Goal: Information Seeking & Learning: Learn about a topic

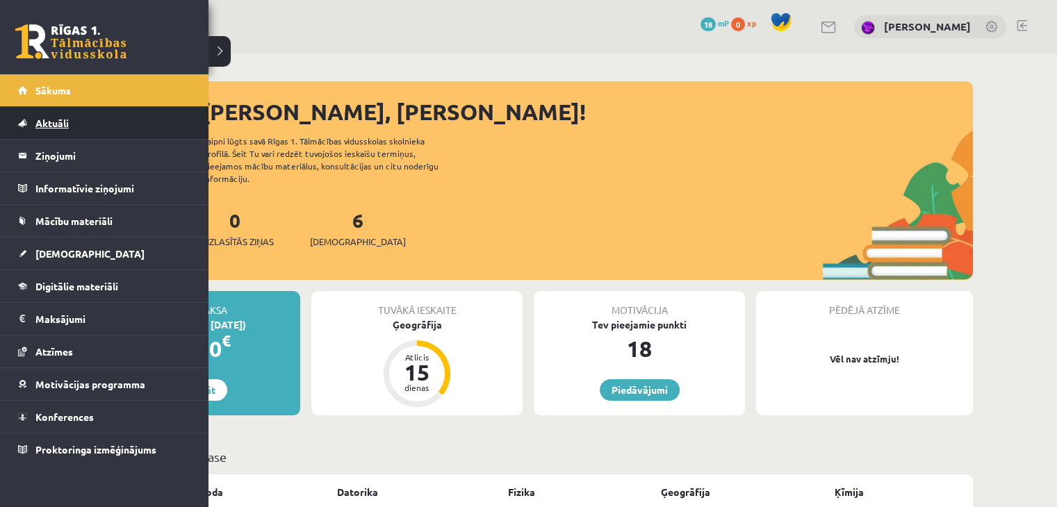
click at [46, 124] on span "Aktuāli" at bounding box center [51, 123] width 33 height 13
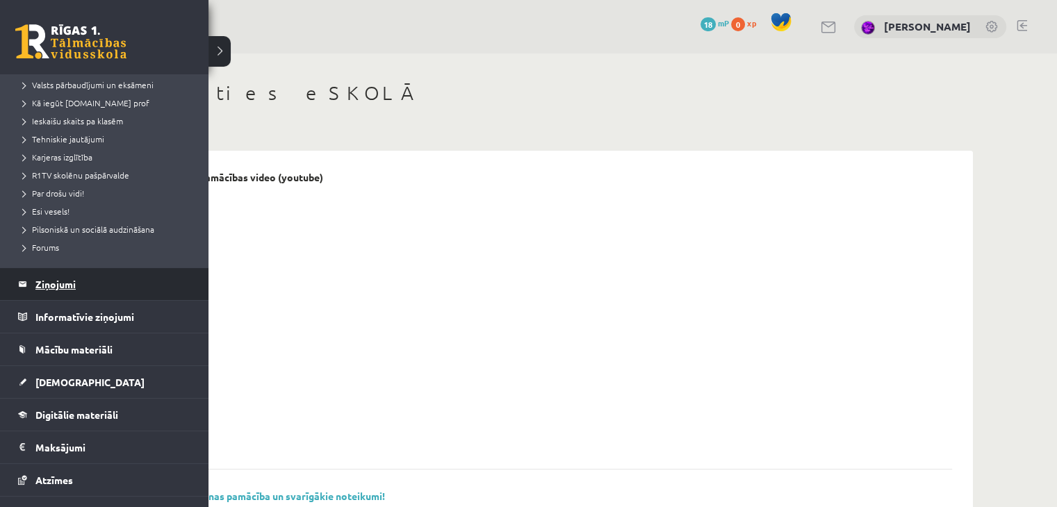
scroll to position [185, 0]
click at [36, 287] on legend "Ziņojumi 0" at bounding box center [113, 282] width 156 height 32
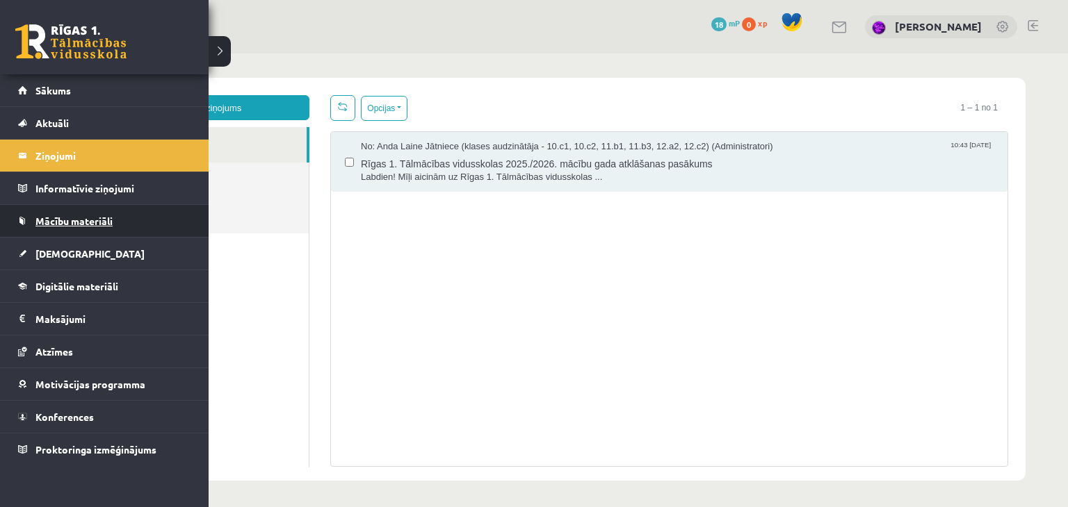
click at [72, 212] on link "Mācību materiāli" at bounding box center [104, 221] width 173 height 32
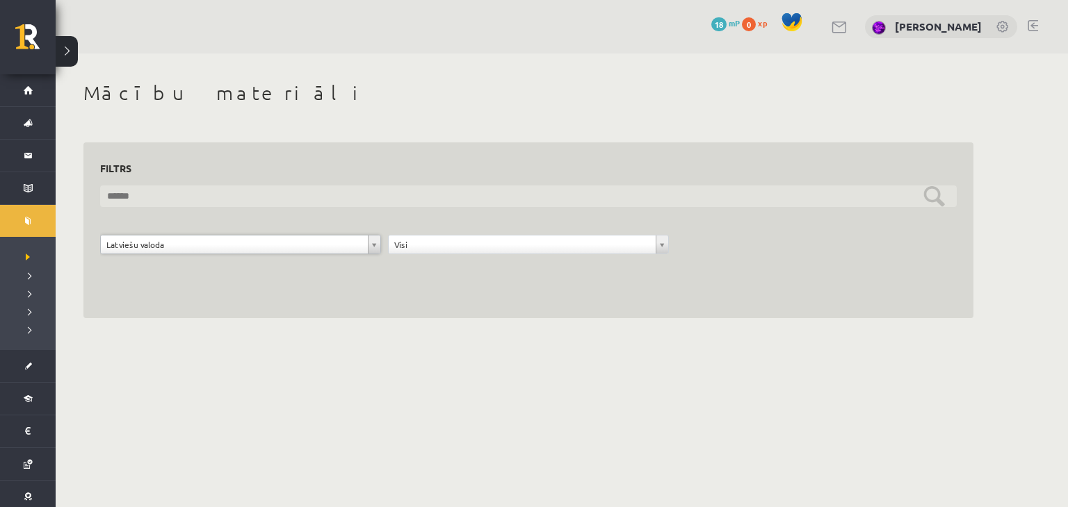
click at [931, 195] on input "text" at bounding box center [528, 197] width 856 height 22
type input "*********"
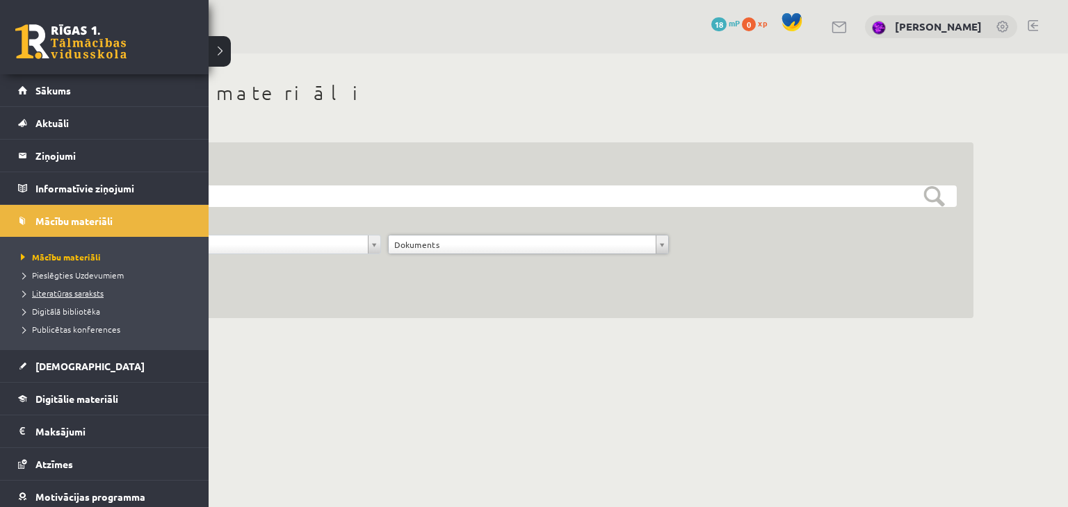
click at [81, 294] on span "Literatūras saraksts" at bounding box center [60, 293] width 86 height 11
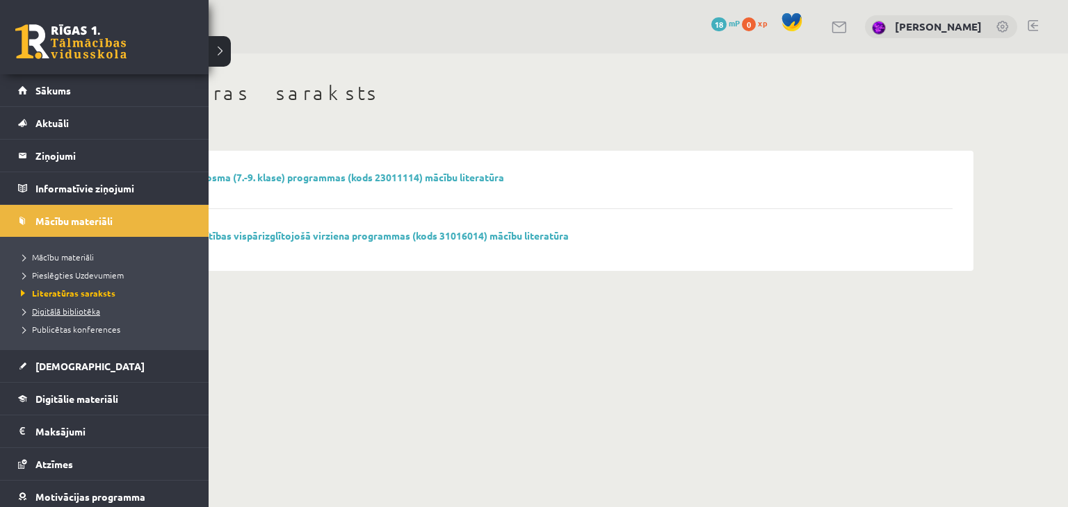
click at [79, 312] on span "Digitālā bibliotēka" at bounding box center [58, 311] width 83 height 11
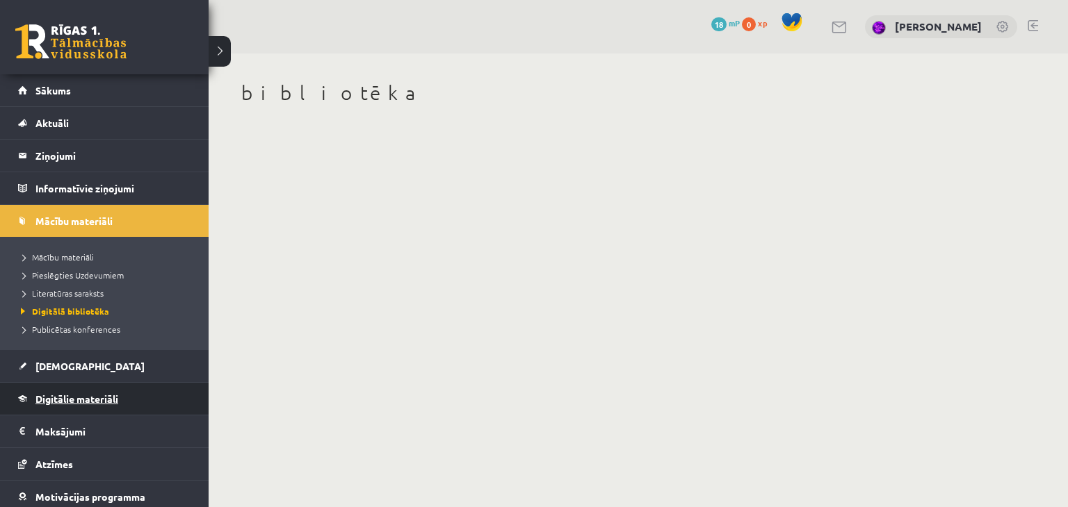
click at [72, 398] on span "Digitālie materiāli" at bounding box center [76, 399] width 83 height 13
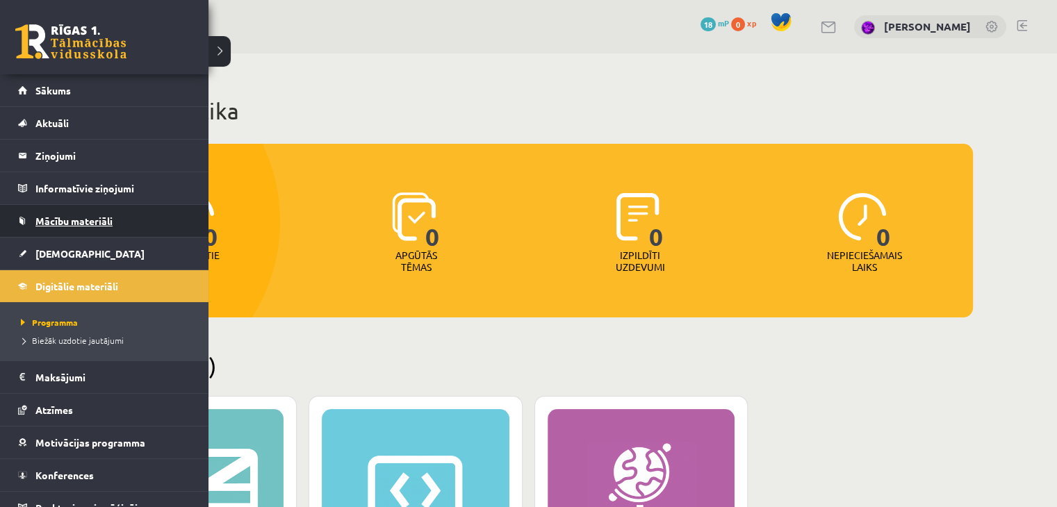
click at [63, 223] on span "Mācību materiāli" at bounding box center [73, 221] width 77 height 13
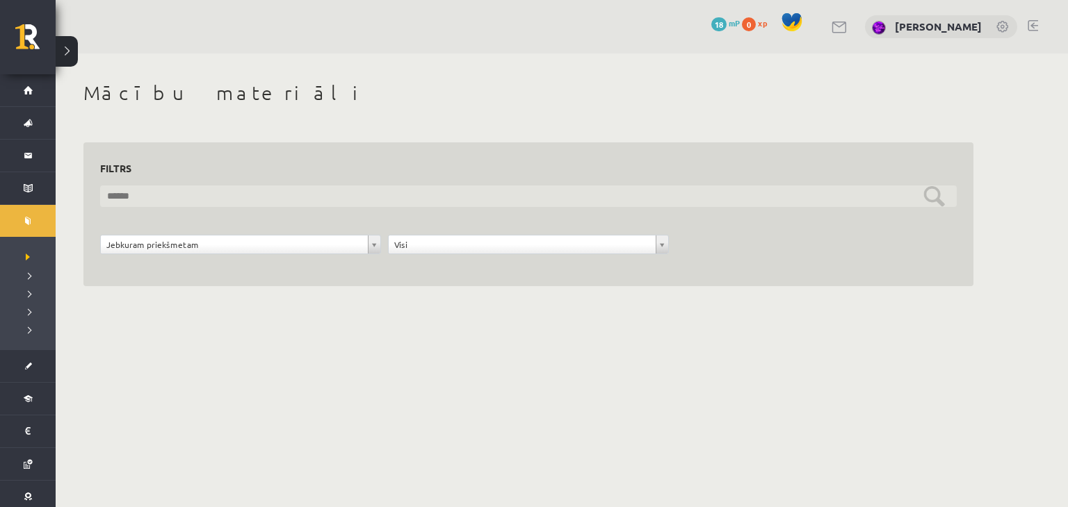
click at [142, 204] on input "text" at bounding box center [528, 197] width 856 height 22
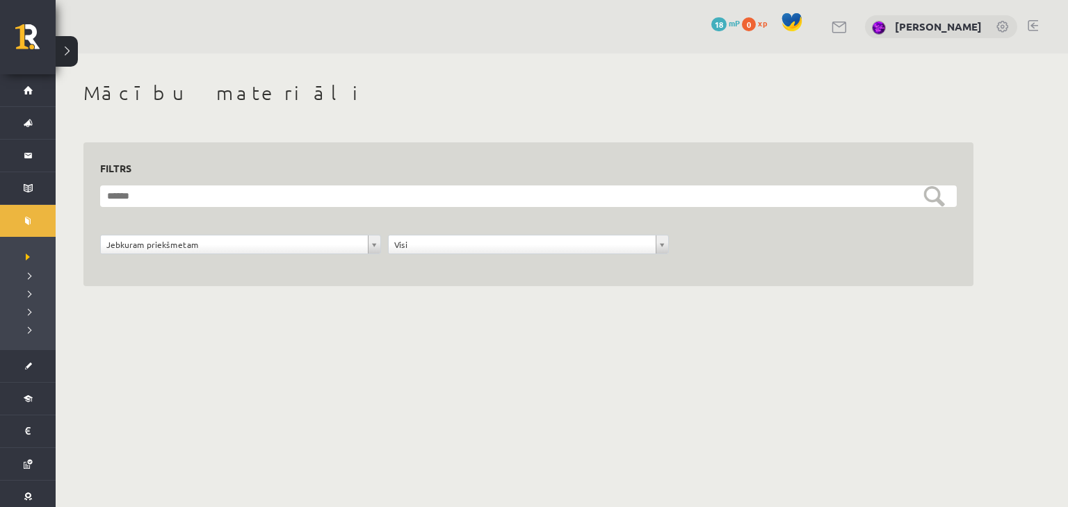
click at [136, 256] on div "**********" at bounding box center [241, 248] width 288 height 26
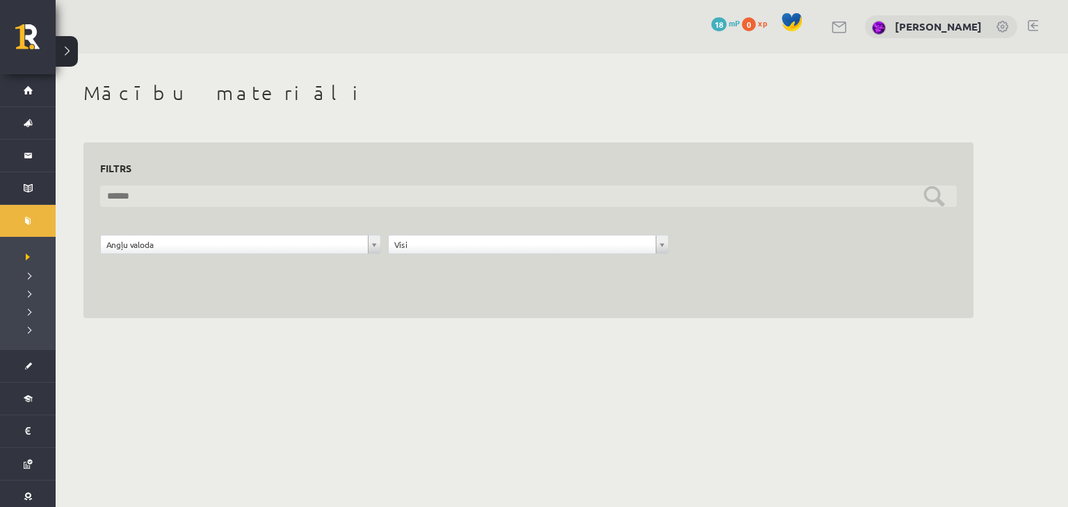
click at [938, 193] on input "text" at bounding box center [528, 197] width 856 height 22
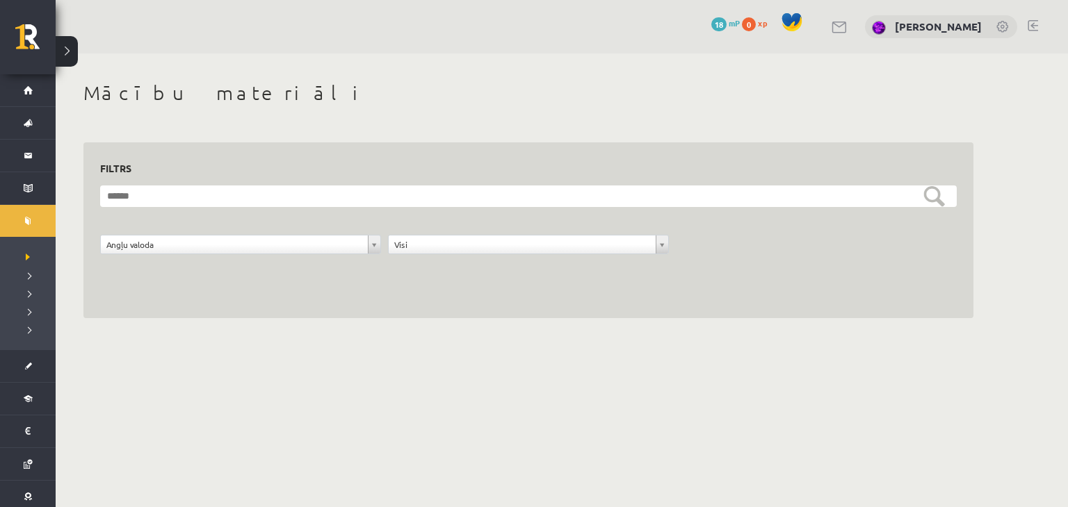
click at [701, 350] on body "0 Dāvanas 18 mP 0 xp Marija Nicmane Sākums Aktuāli Kā mācīties eSKOLĀ Kontakti …" at bounding box center [534, 253] width 1068 height 507
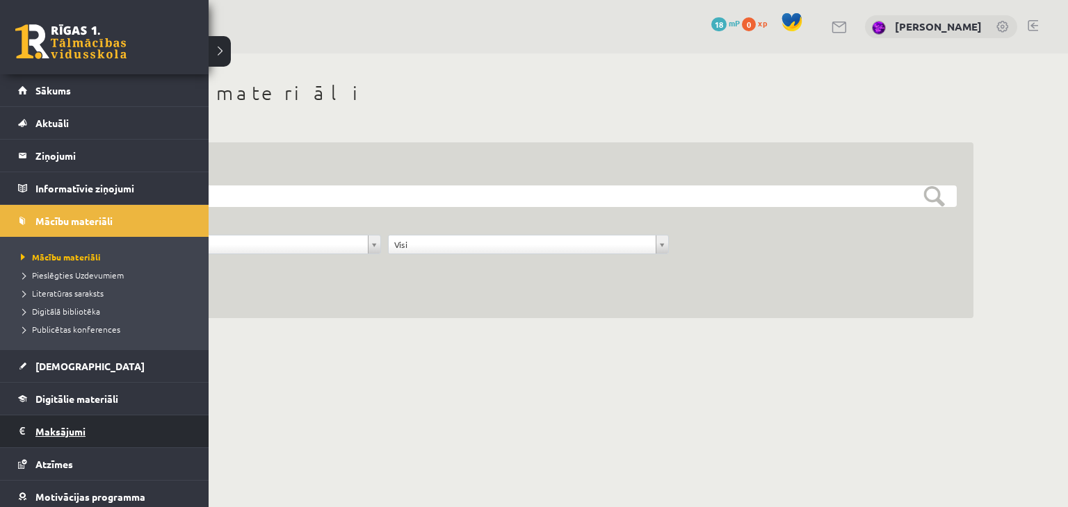
click at [67, 432] on legend "Maksājumi 0" at bounding box center [113, 432] width 156 height 32
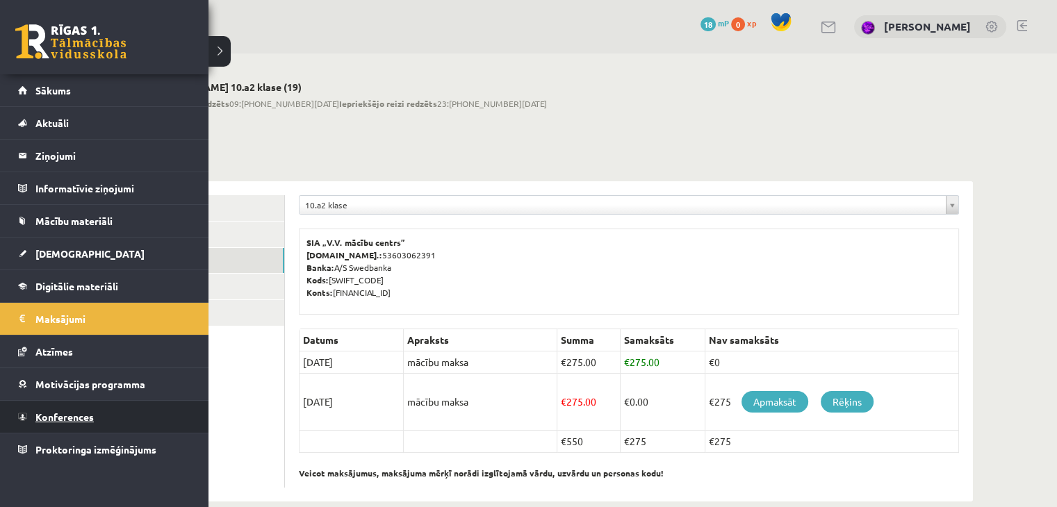
click at [64, 415] on span "Konferences" at bounding box center [64, 417] width 58 height 13
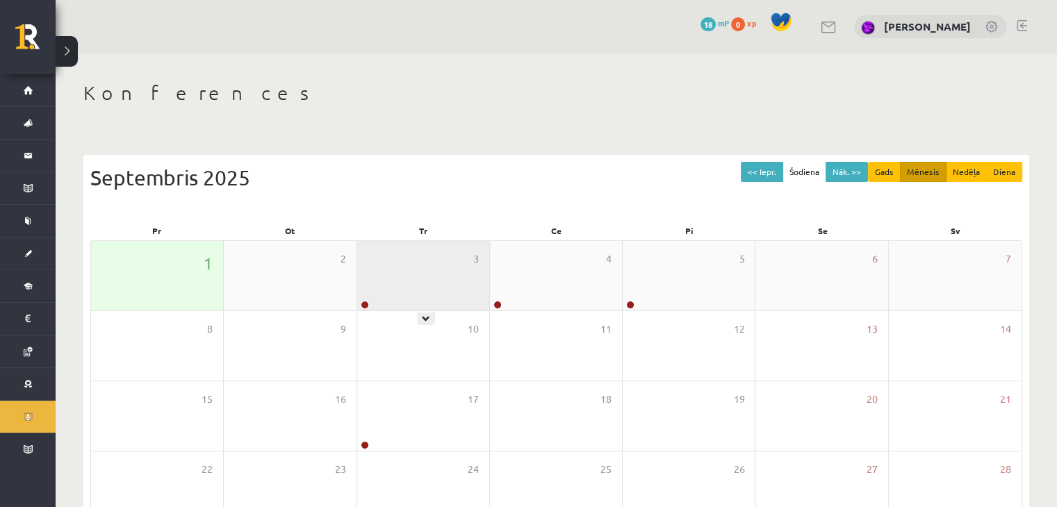
click at [419, 292] on div "3" at bounding box center [423, 276] width 132 height 70
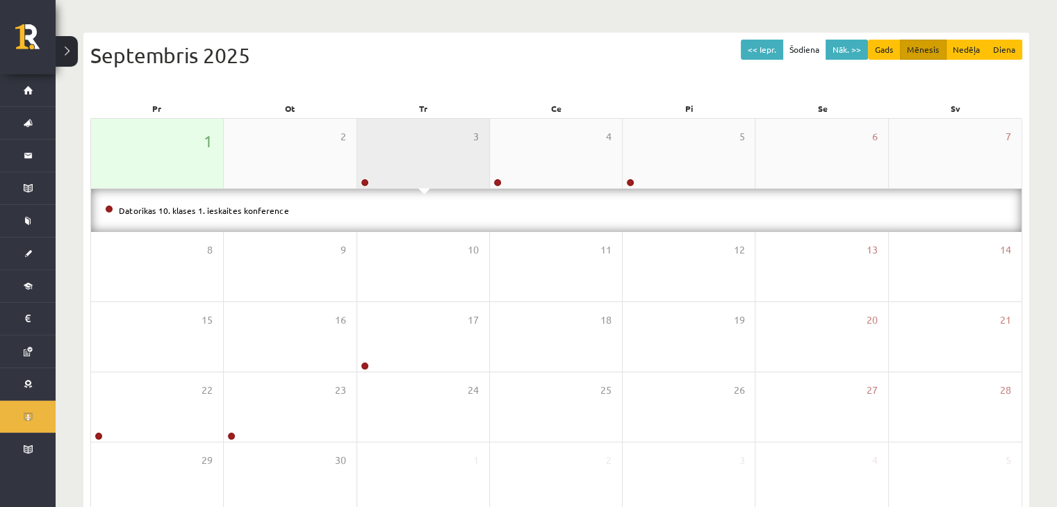
scroll to position [199, 0]
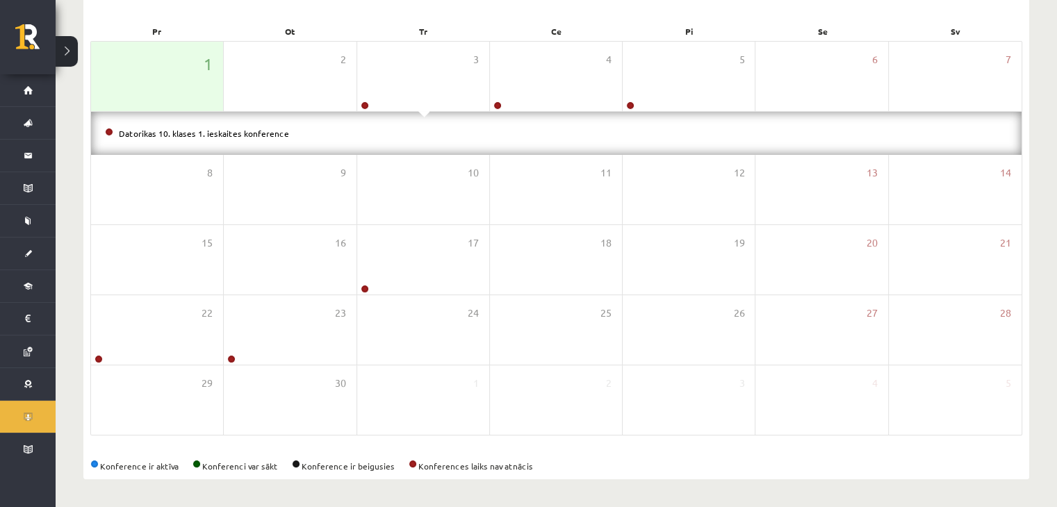
click at [411, 462] on span at bounding box center [413, 464] width 8 height 8
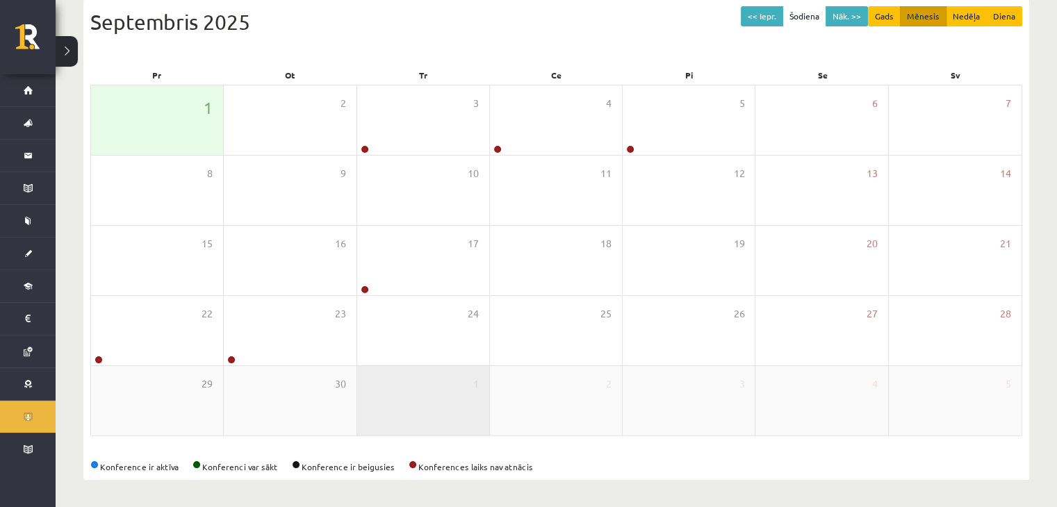
scroll to position [0, 0]
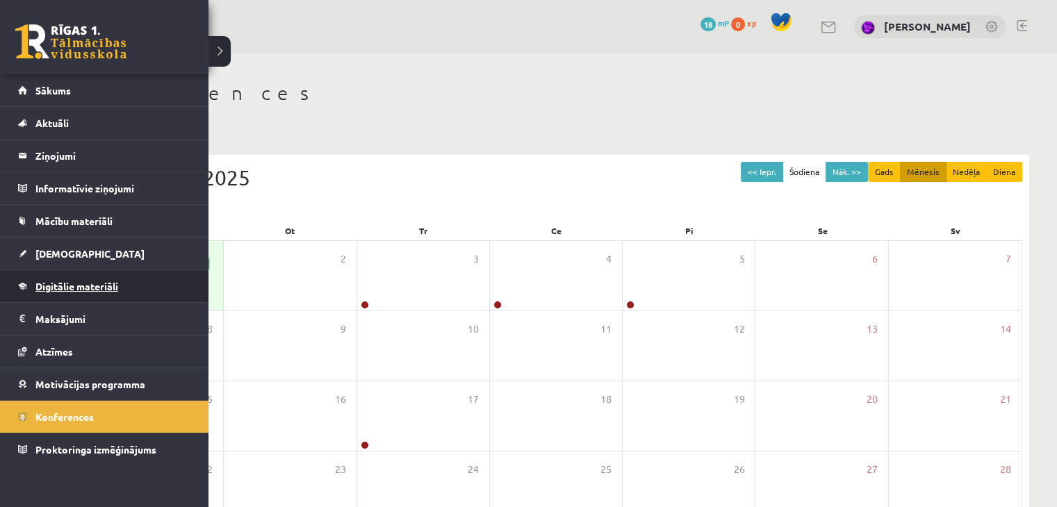
click at [80, 284] on span "Digitālie materiāli" at bounding box center [76, 286] width 83 height 13
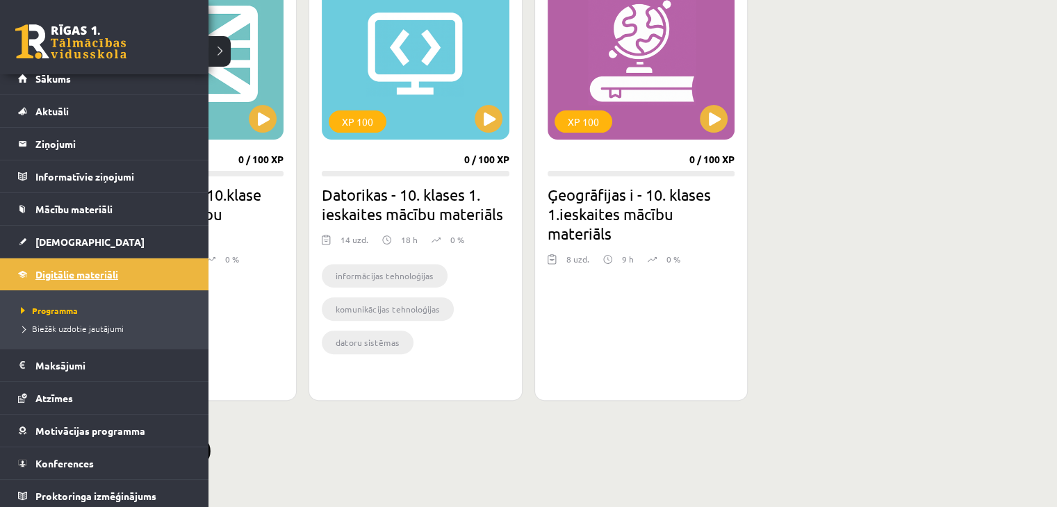
scroll to position [15, 0]
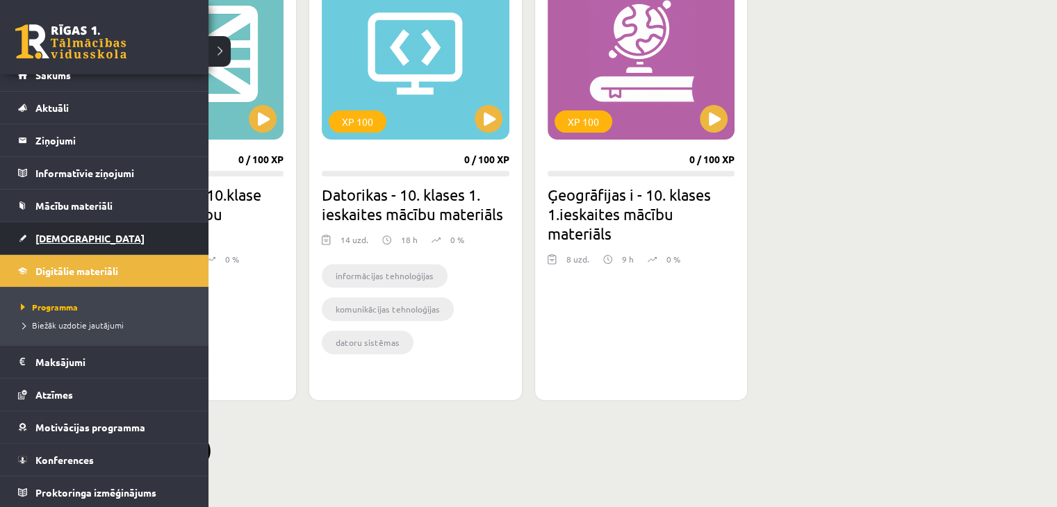
click at [63, 234] on span "[DEMOGRAPHIC_DATA]" at bounding box center [89, 238] width 109 height 13
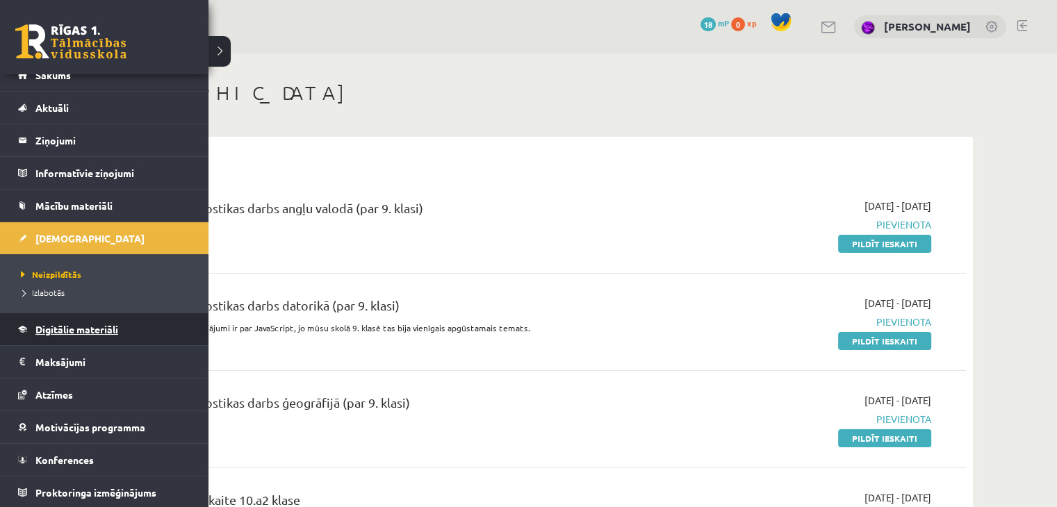
click at [64, 332] on span "Digitālie materiāli" at bounding box center [76, 329] width 83 height 13
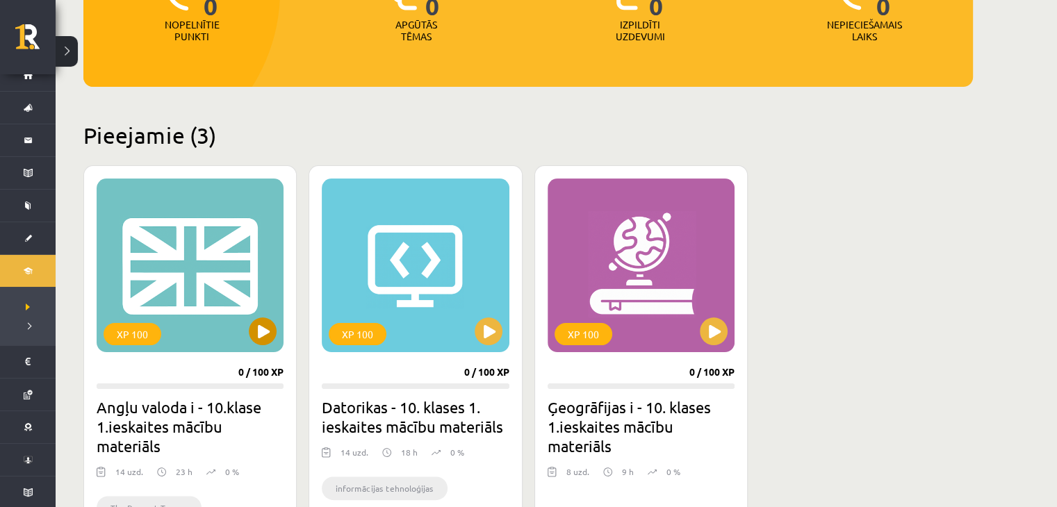
scroll to position [370, 0]
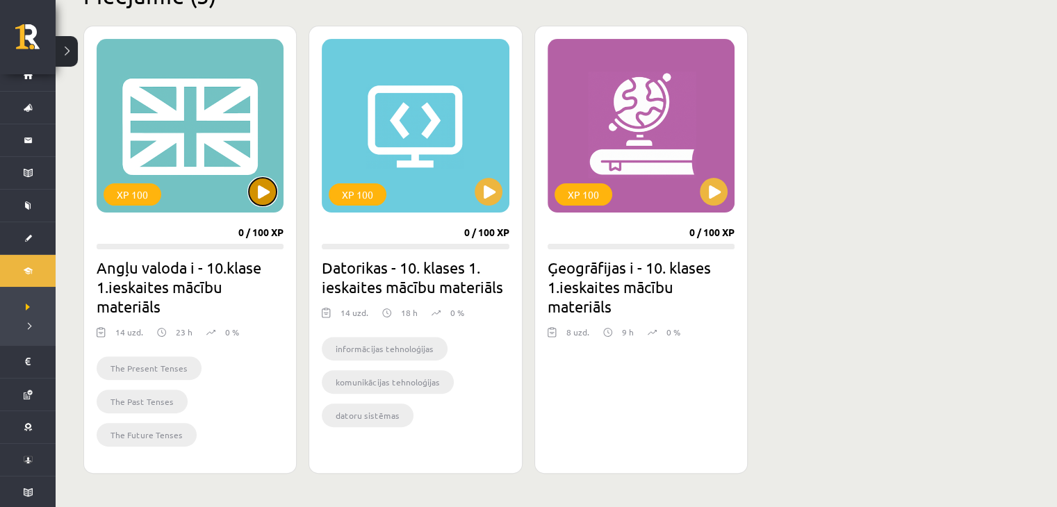
click at [270, 197] on button at bounding box center [263, 192] width 28 height 28
click at [142, 191] on div "XP 100" at bounding box center [133, 194] width 58 height 22
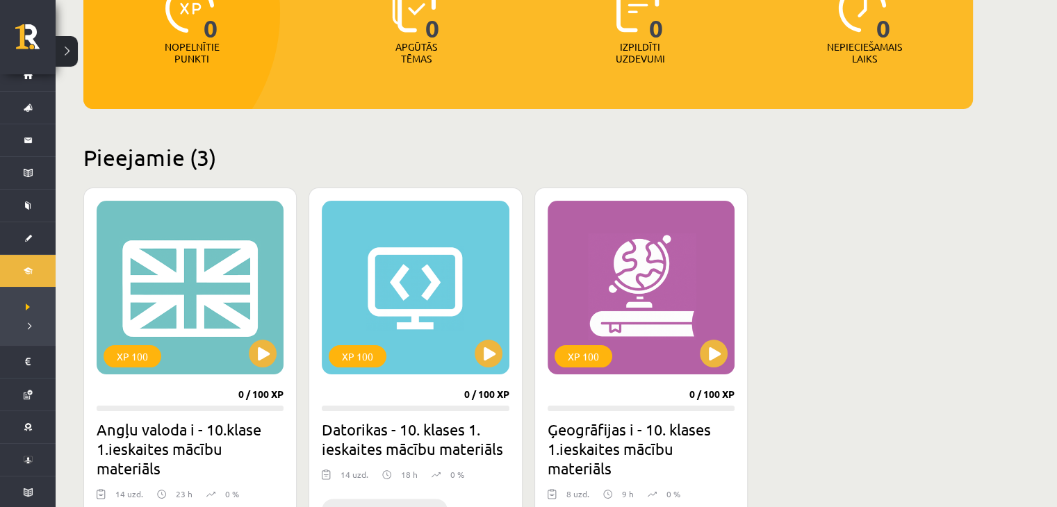
scroll to position [0, 0]
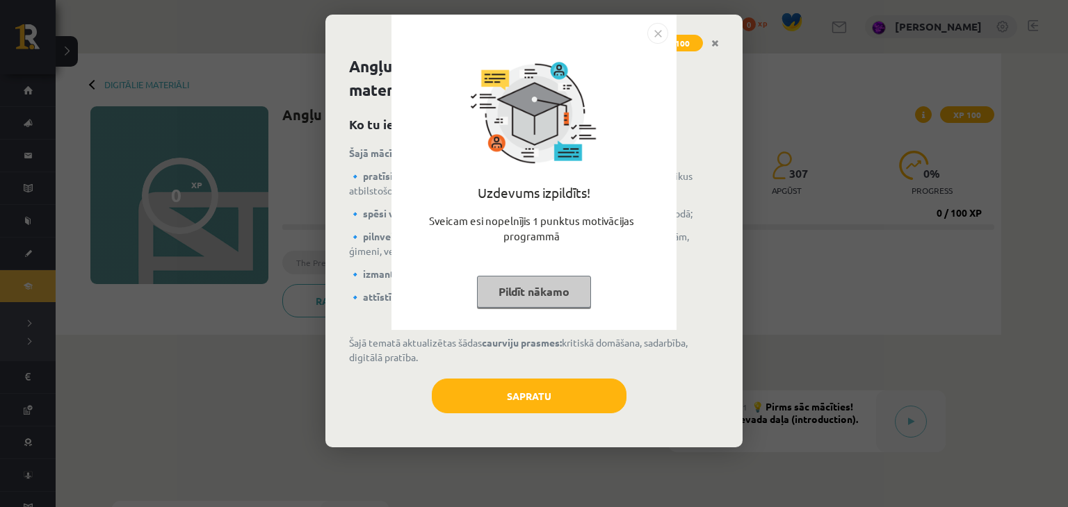
click at [539, 294] on button "Pildīt nākamo" at bounding box center [534, 292] width 114 height 32
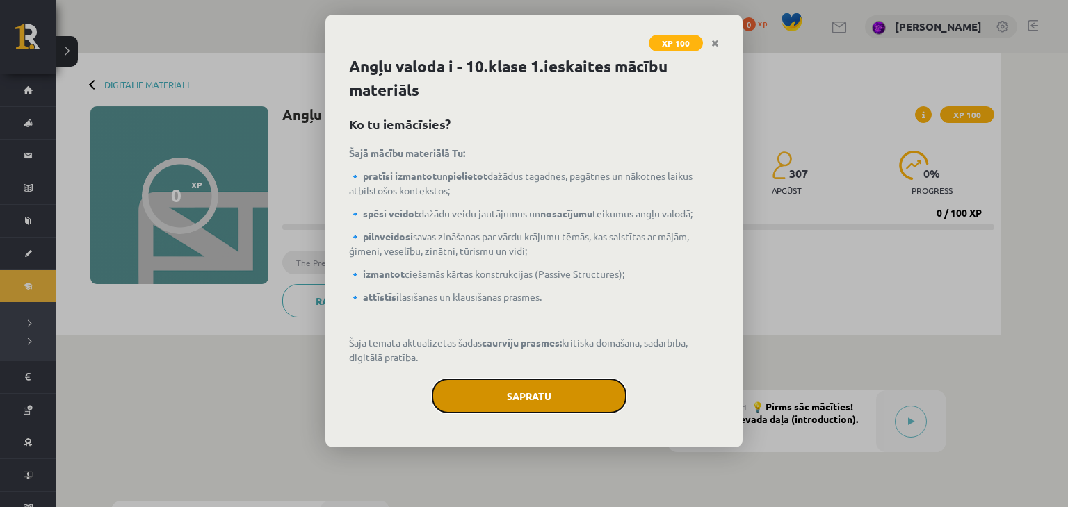
click at [573, 398] on button "Sapratu" at bounding box center [529, 396] width 195 height 35
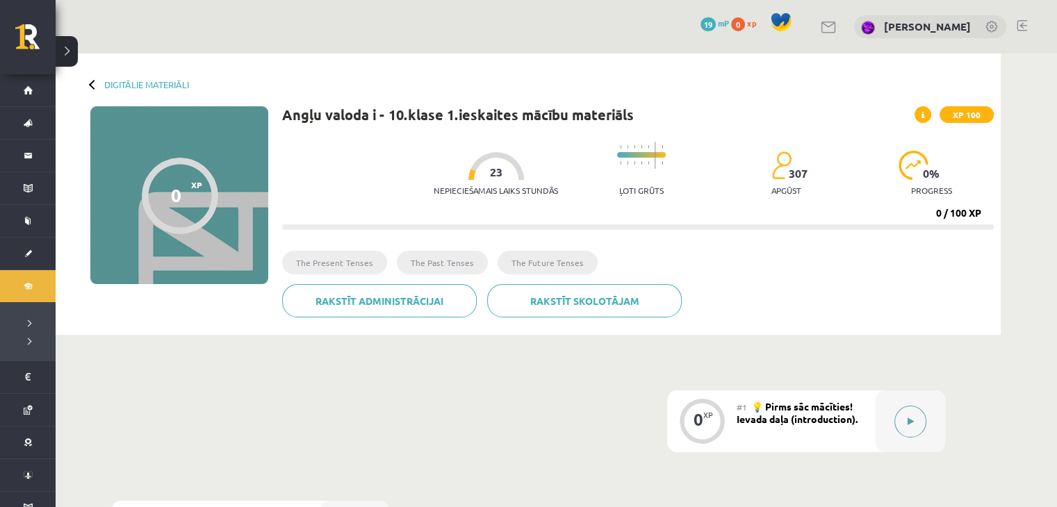
click at [920, 420] on button at bounding box center [911, 422] width 32 height 32
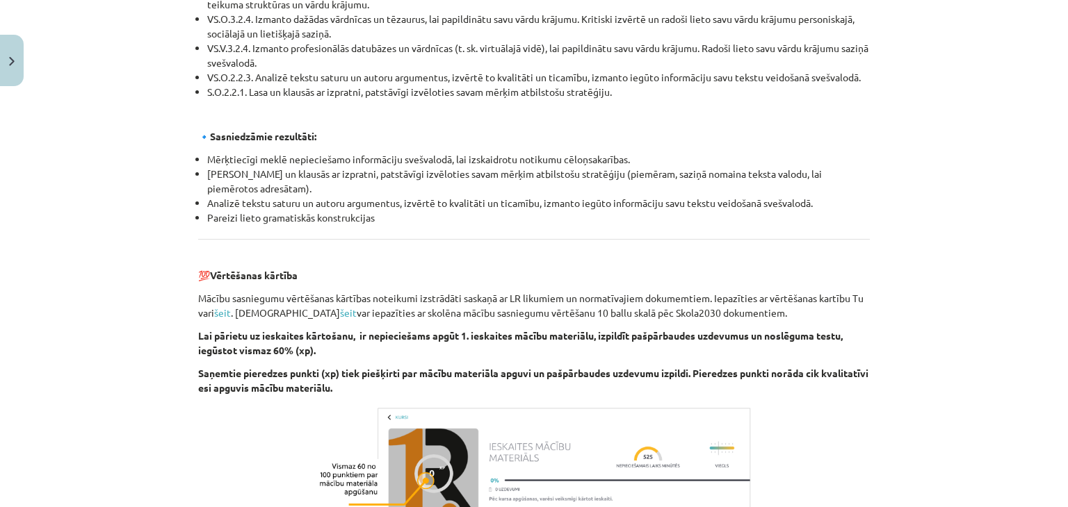
scroll to position [1390, 0]
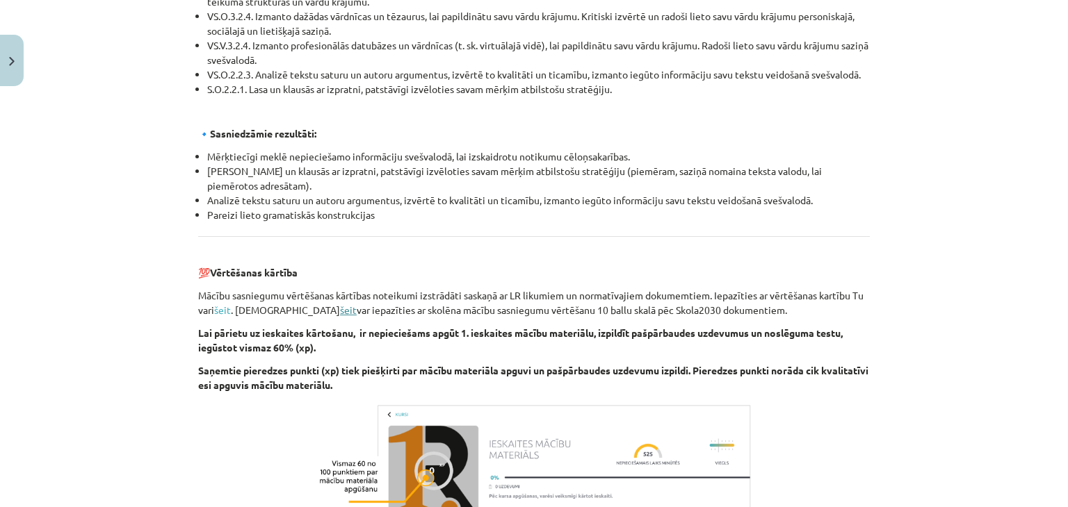
click at [340, 312] on link "šeit" at bounding box center [348, 310] width 17 height 13
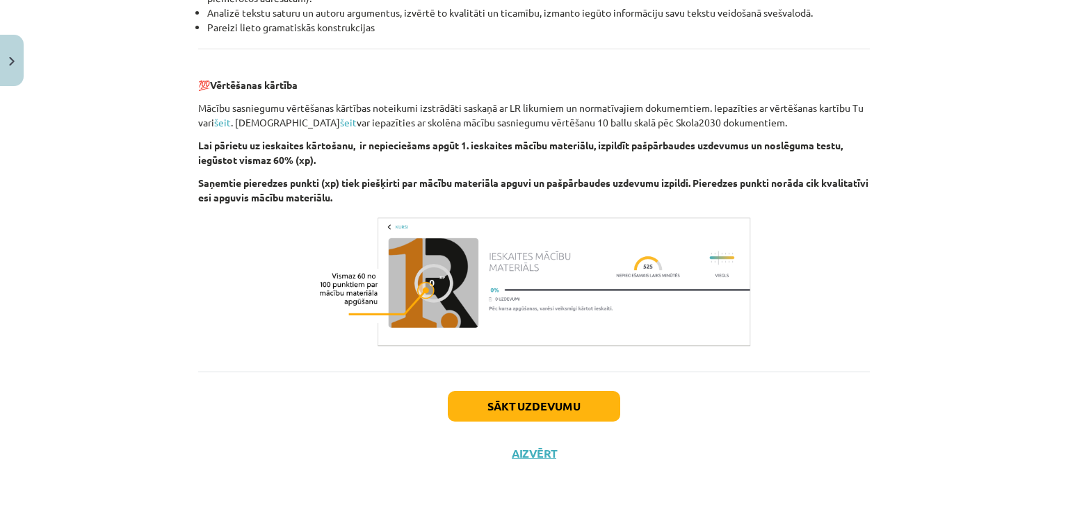
scroll to position [1582, 0]
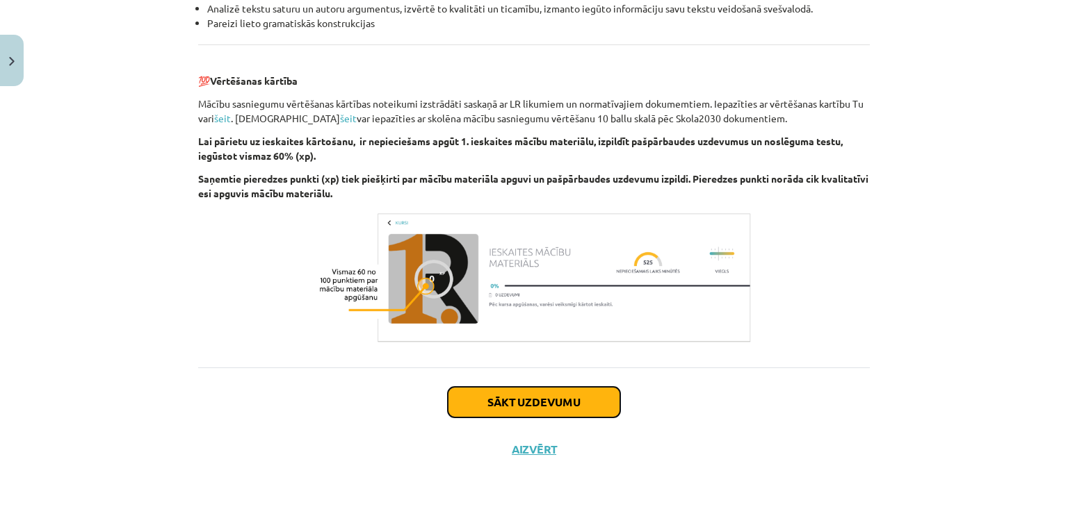
click at [490, 404] on button "Sākt uzdevumu" at bounding box center [534, 402] width 172 height 31
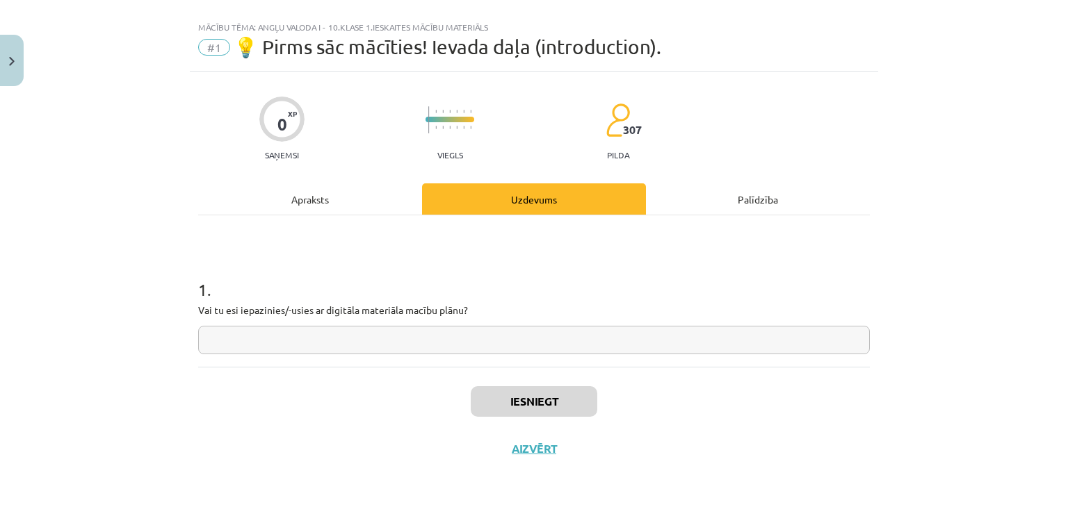
scroll to position [20, 0]
click at [380, 329] on input "text" at bounding box center [533, 341] width 671 height 28
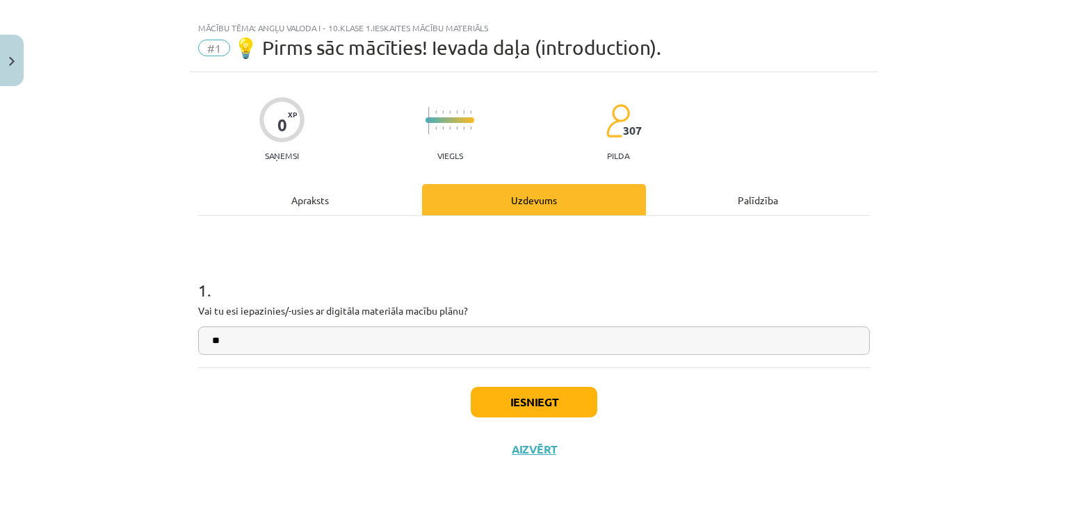
type input "**"
click at [316, 195] on div "Apraksts" at bounding box center [310, 199] width 224 height 31
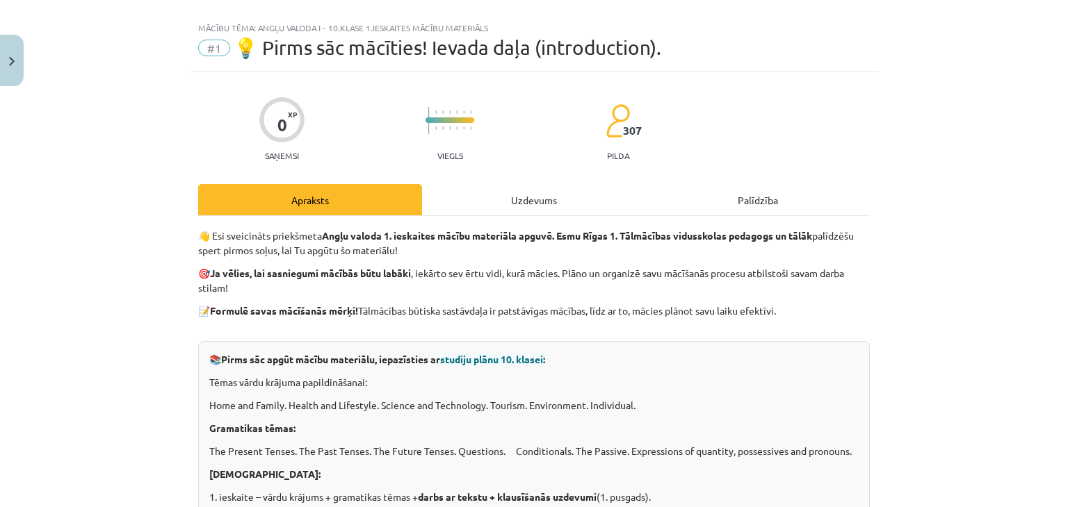
click at [560, 206] on div "Uzdevums" at bounding box center [534, 199] width 224 height 31
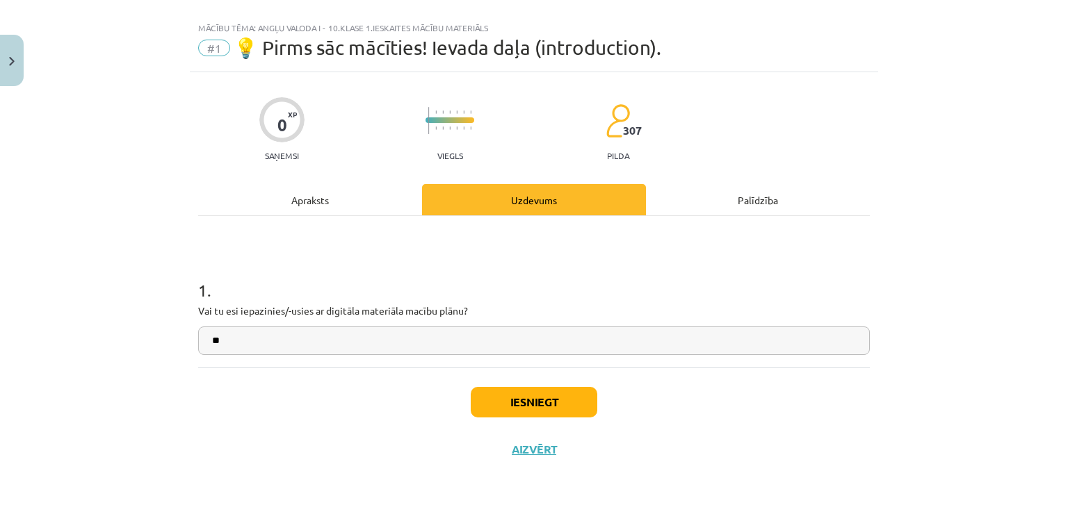
click at [459, 338] on input "**" at bounding box center [533, 341] width 671 height 28
type input "**********"
click at [539, 409] on button "Iesniegt" at bounding box center [534, 402] width 126 height 31
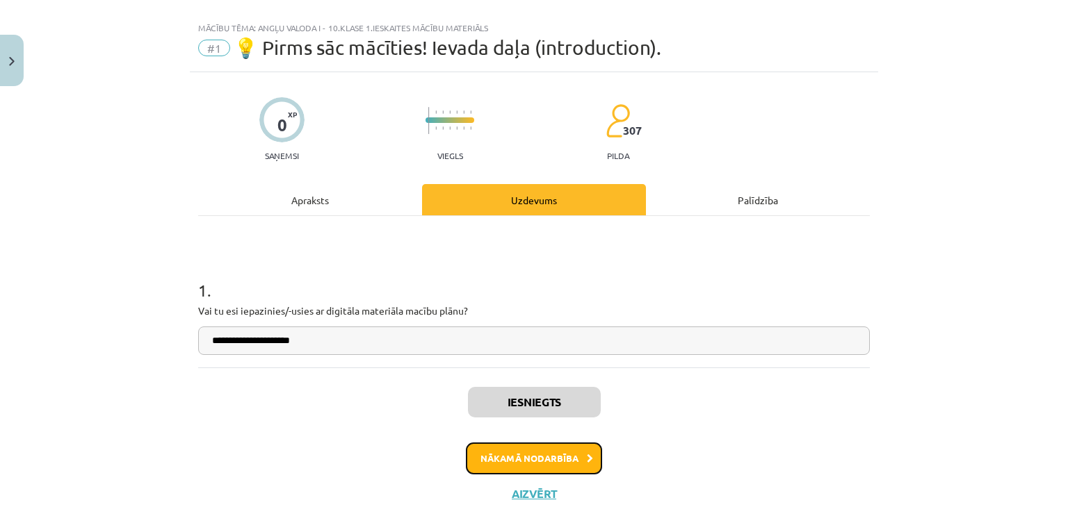
click at [570, 455] on button "Nākamā nodarbība" at bounding box center [534, 459] width 136 height 32
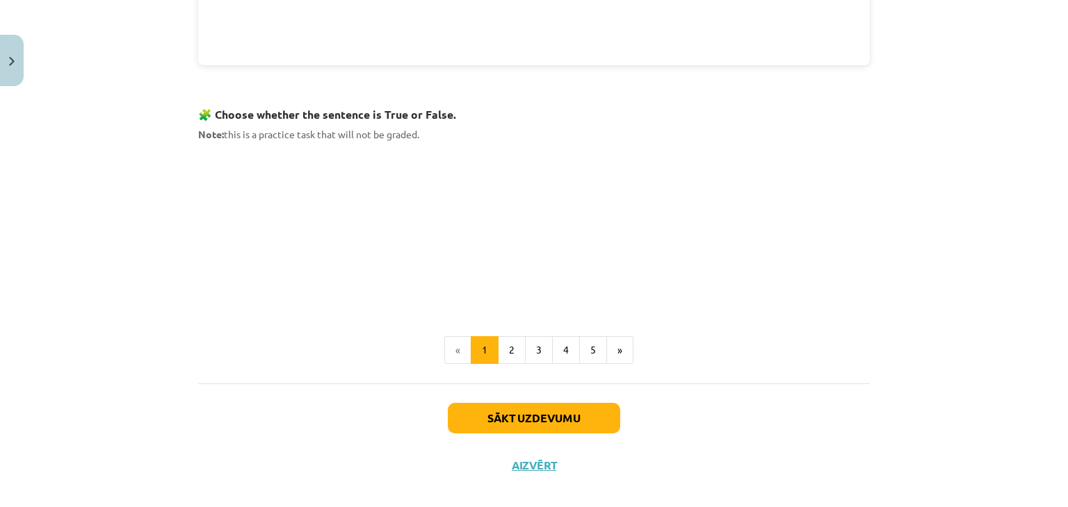
scroll to position [855, 0]
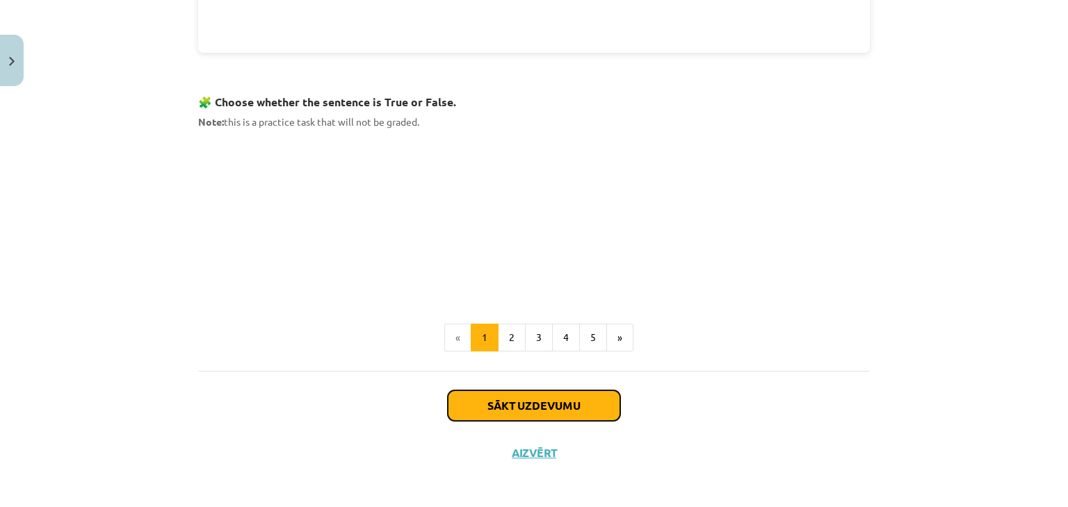
click at [598, 407] on button "Sākt uzdevumu" at bounding box center [534, 406] width 172 height 31
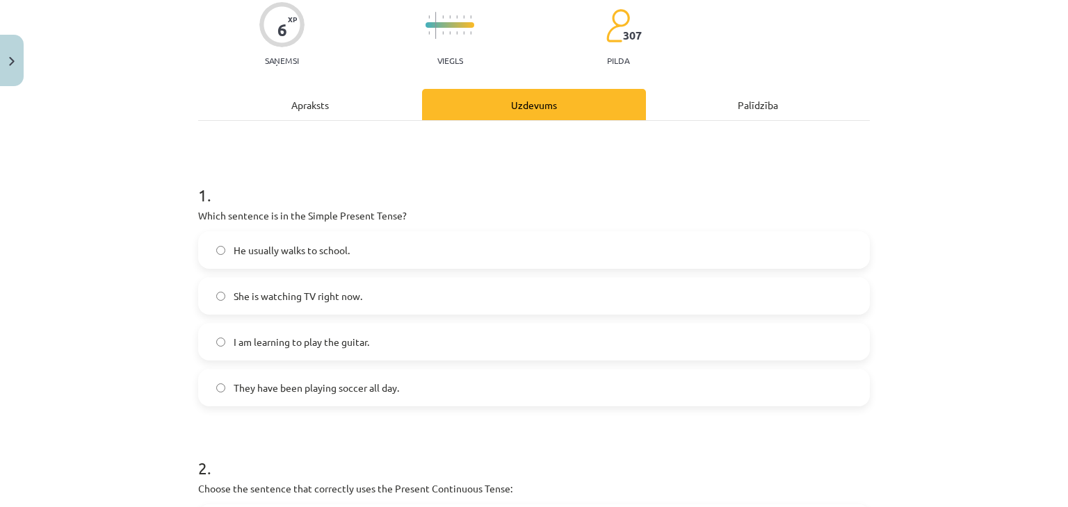
scroll to position [117, 0]
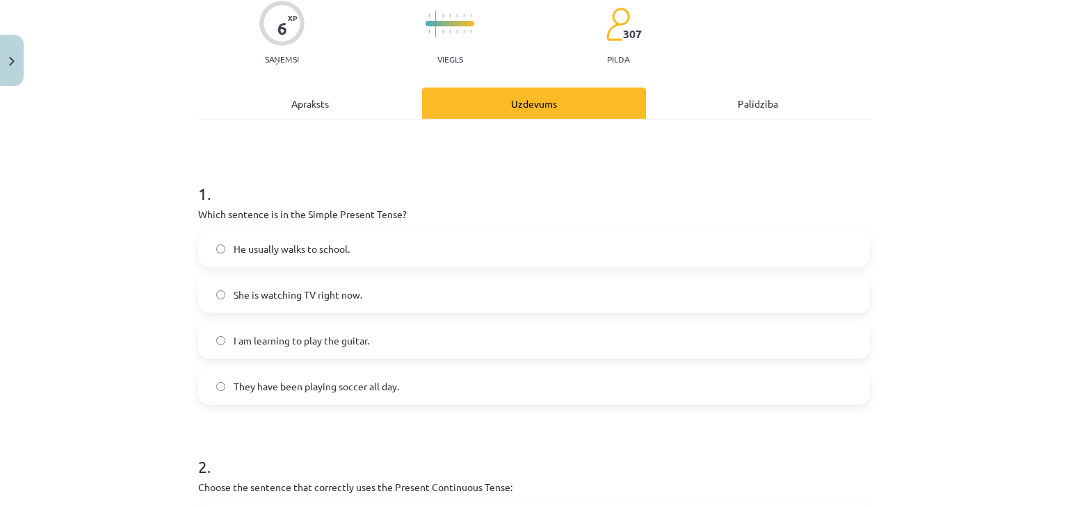
click at [214, 252] on label "He usually walks to school." at bounding box center [533, 248] width 669 height 35
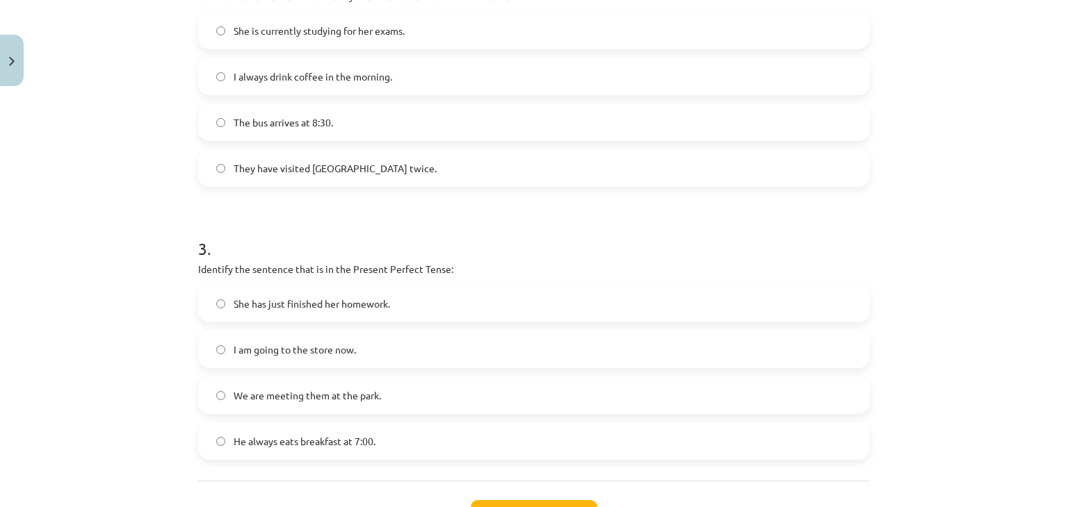
scroll to position [689, 0]
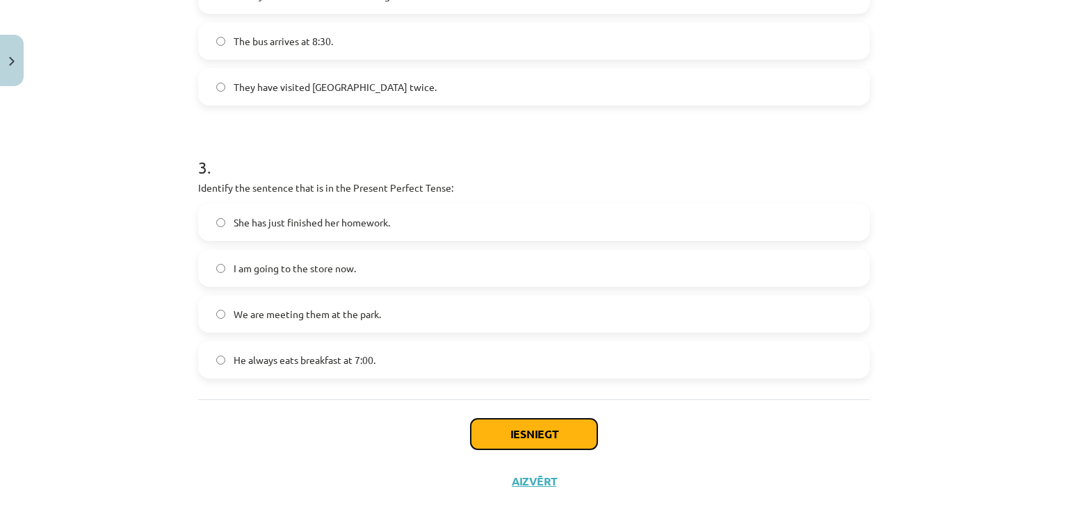
click at [567, 437] on button "Iesniegt" at bounding box center [534, 434] width 126 height 31
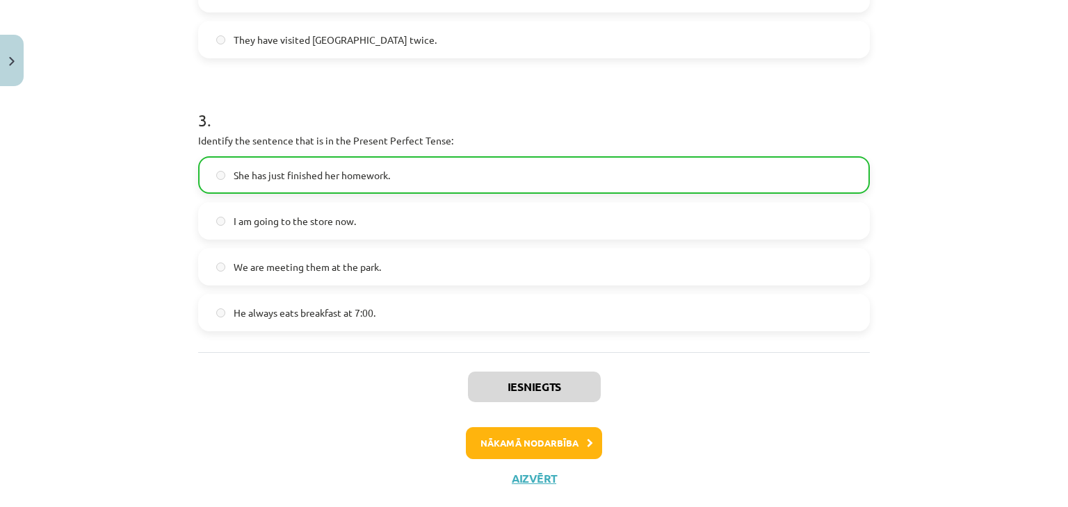
scroll to position [765, 0]
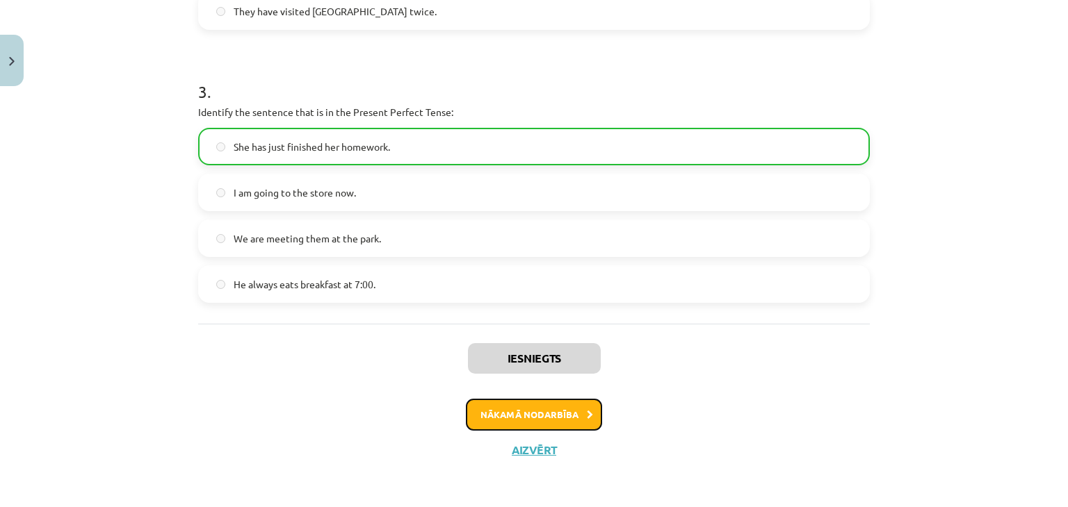
click at [557, 412] on button "Nākamā nodarbība" at bounding box center [534, 415] width 136 height 32
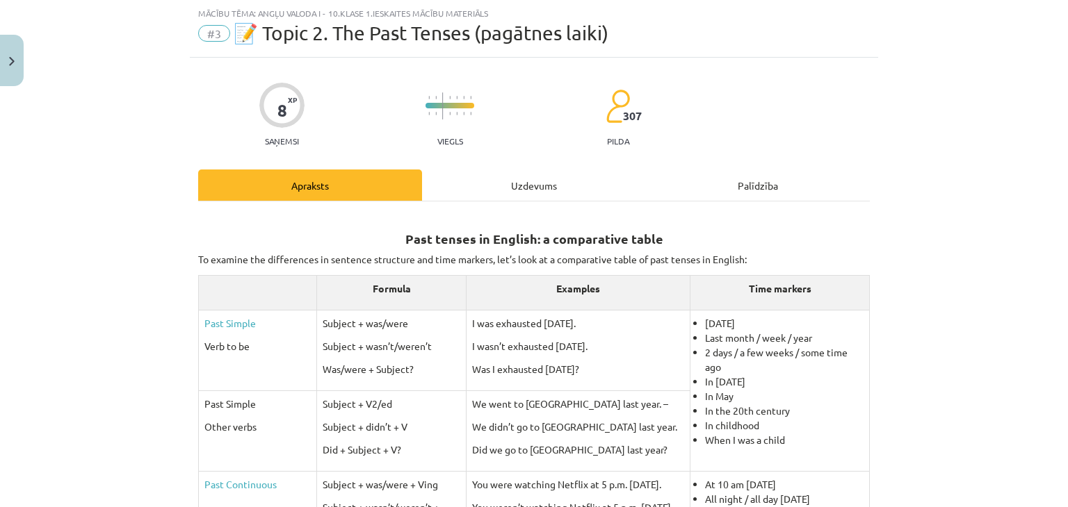
scroll to position [0, 0]
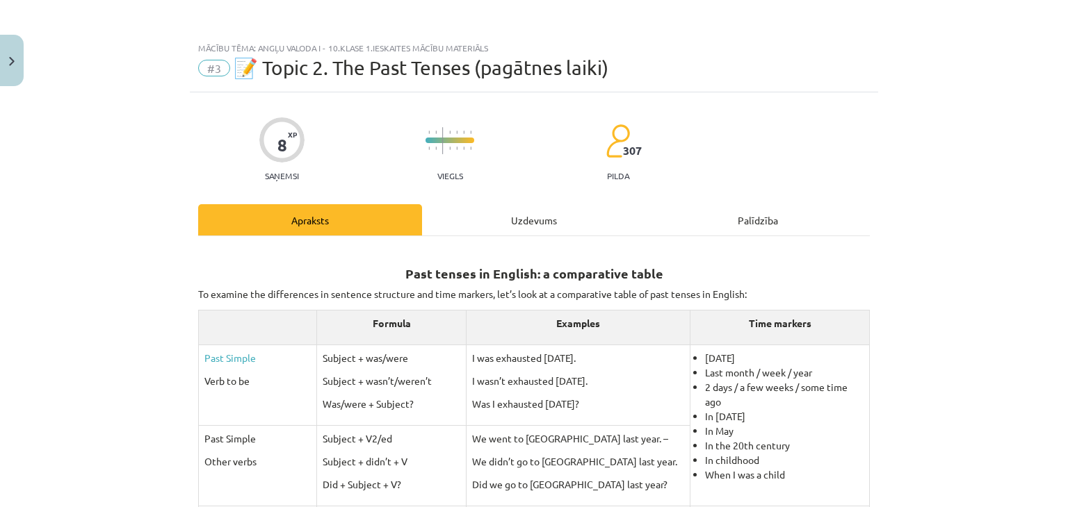
click at [288, 132] on span "XP" at bounding box center [292, 135] width 9 height 8
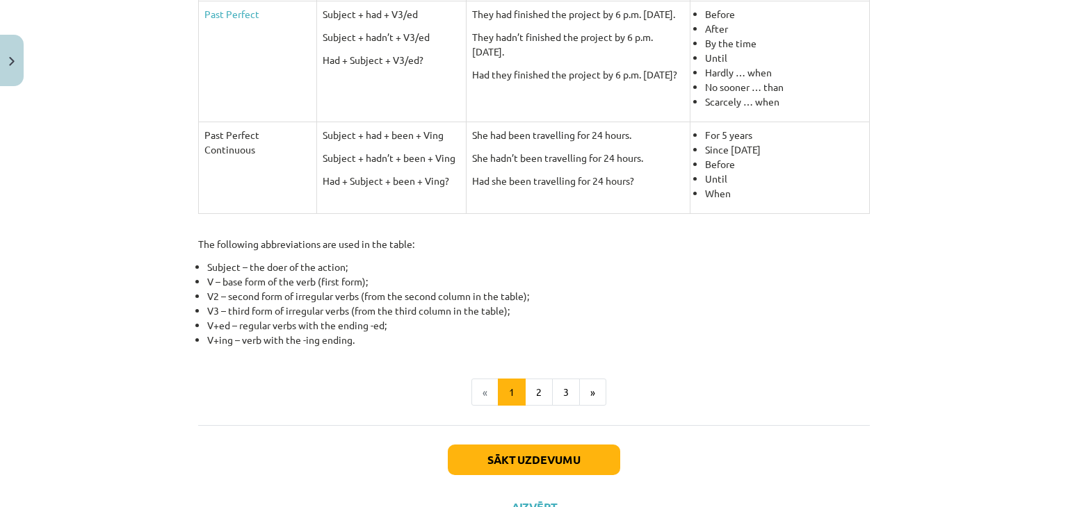
scroll to position [612, 0]
click at [528, 457] on button "Sākt uzdevumu" at bounding box center [534, 460] width 172 height 31
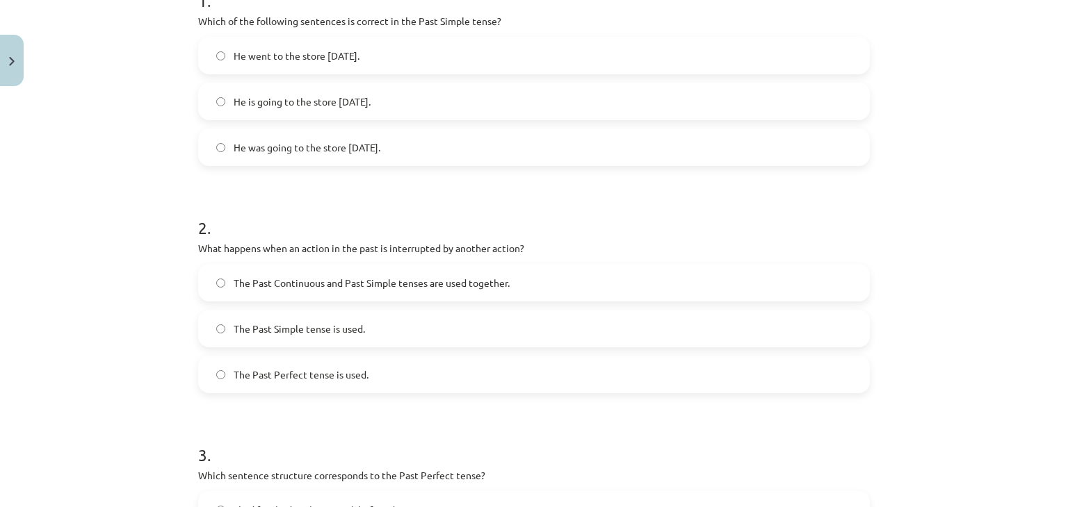
scroll to position [311, 0]
click at [405, 250] on p "What happens when an action in the past is interrupted by another action?" at bounding box center [533, 247] width 671 height 15
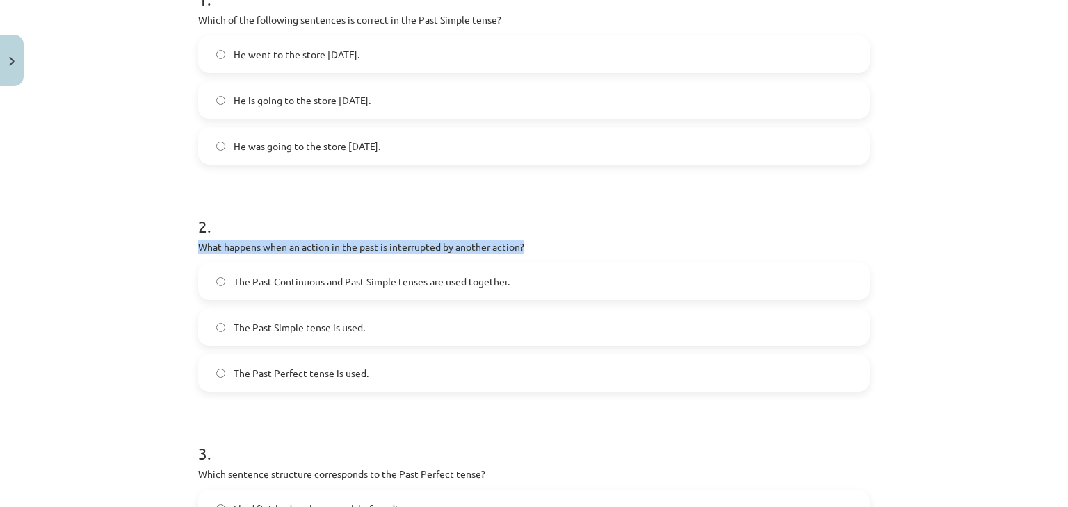
click at [405, 250] on p "What happens when an action in the past is interrupted by another action?" at bounding box center [533, 247] width 671 height 15
copy div "What happens when an action in the past is interrupted by another action?"
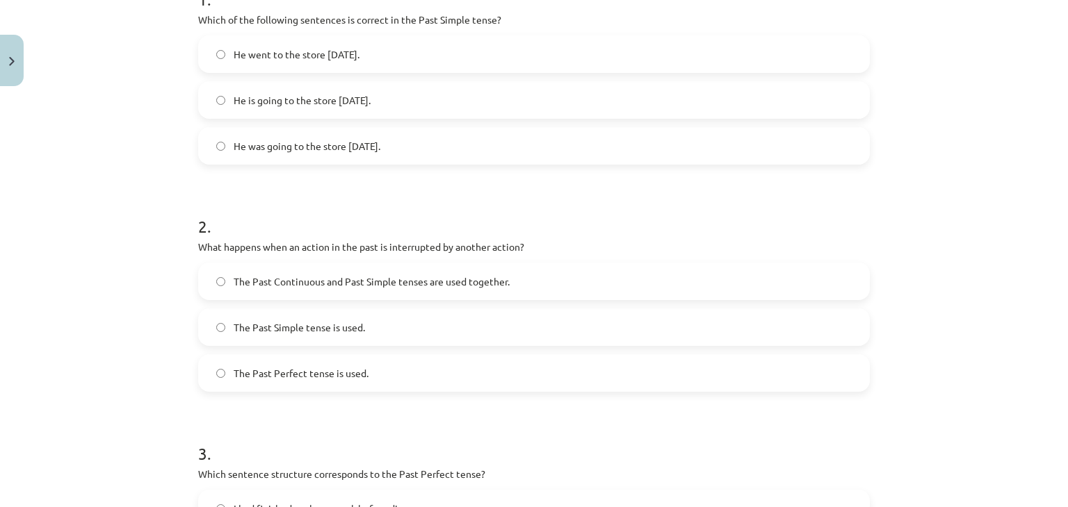
click at [206, 282] on label "The Past Continuous and Past Simple tenses are used together." at bounding box center [533, 281] width 669 height 35
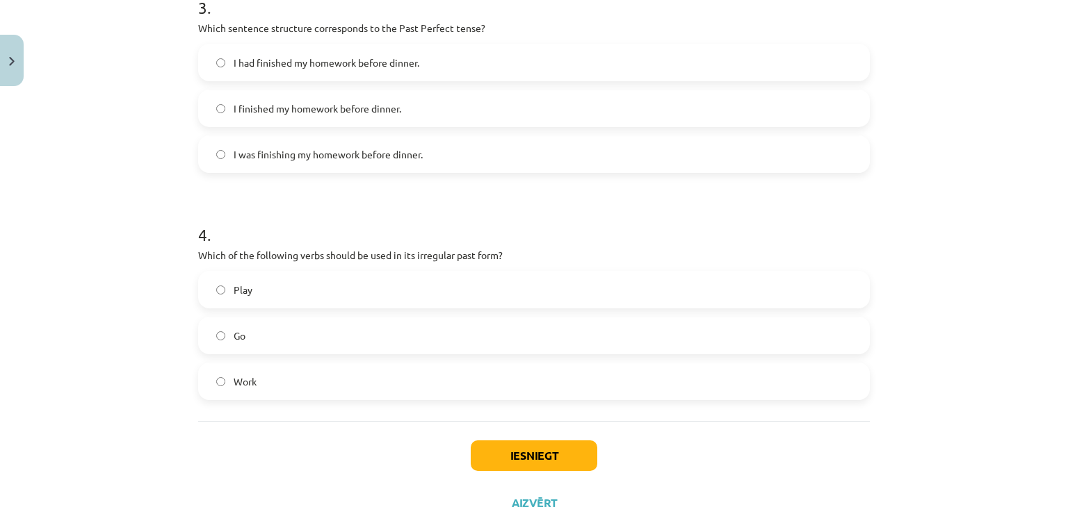
scroll to position [759, 0]
click at [571, 453] on button "Iesniegt" at bounding box center [534, 454] width 126 height 31
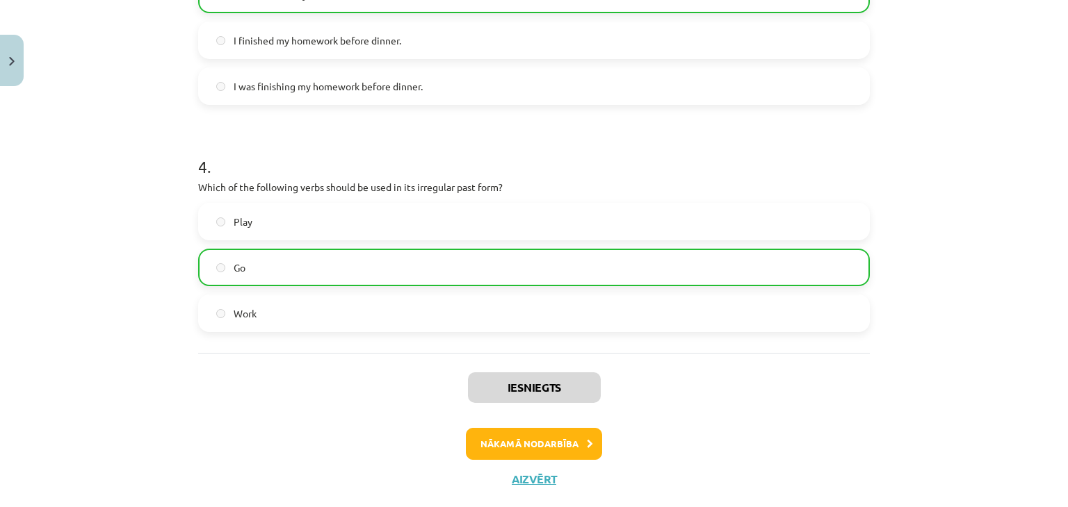
scroll to position [856, 0]
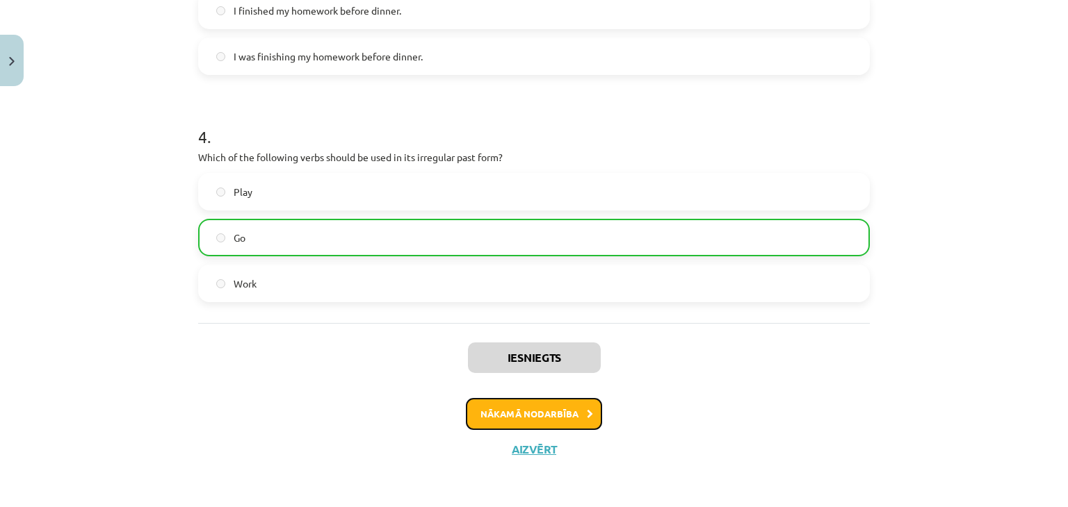
click at [511, 404] on button "Nākamā nodarbība" at bounding box center [534, 414] width 136 height 32
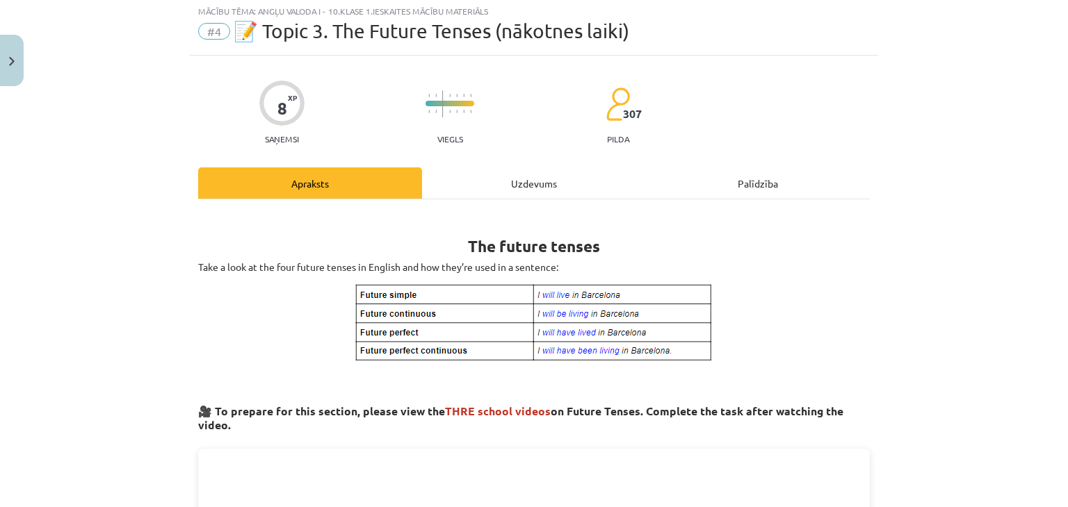
scroll to position [35, 0]
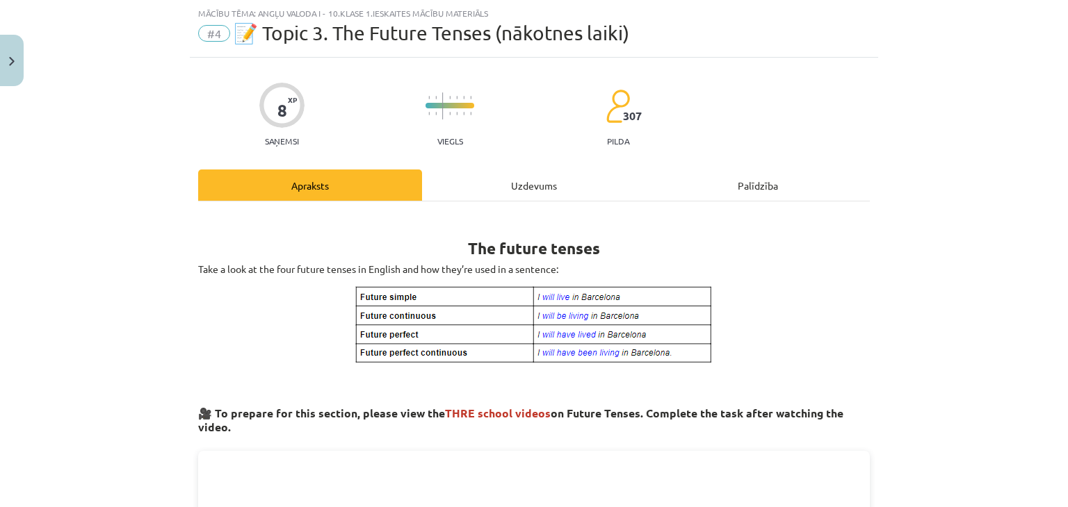
click at [542, 177] on div "Uzdevums" at bounding box center [534, 185] width 224 height 31
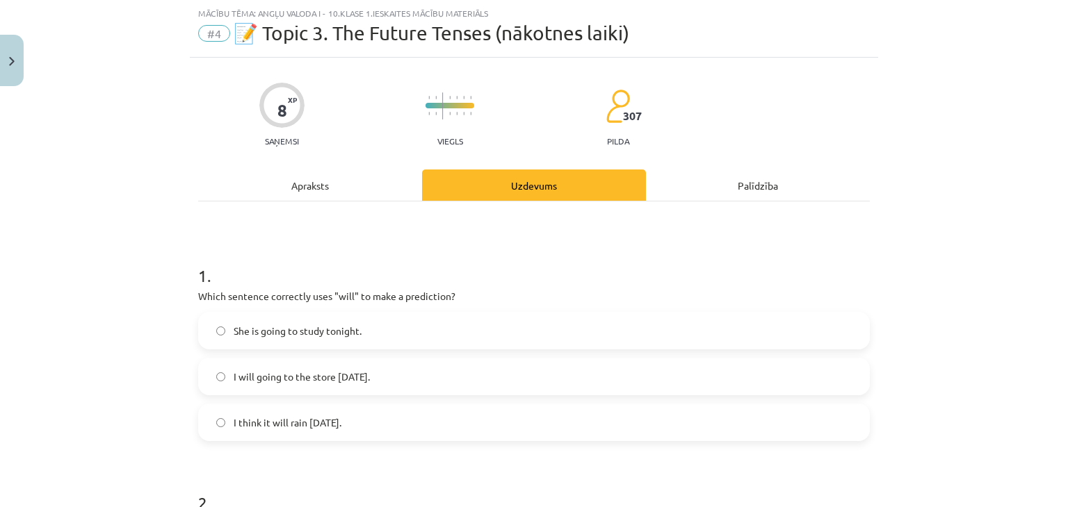
click at [317, 186] on div "Apraksts" at bounding box center [310, 185] width 224 height 31
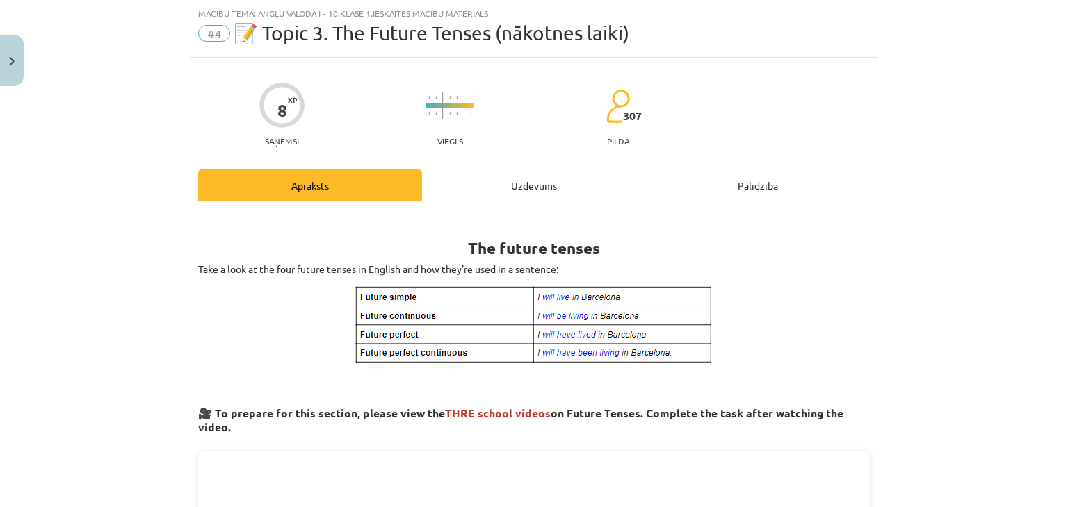
click at [745, 190] on div "Palīdzība" at bounding box center [758, 185] width 224 height 31
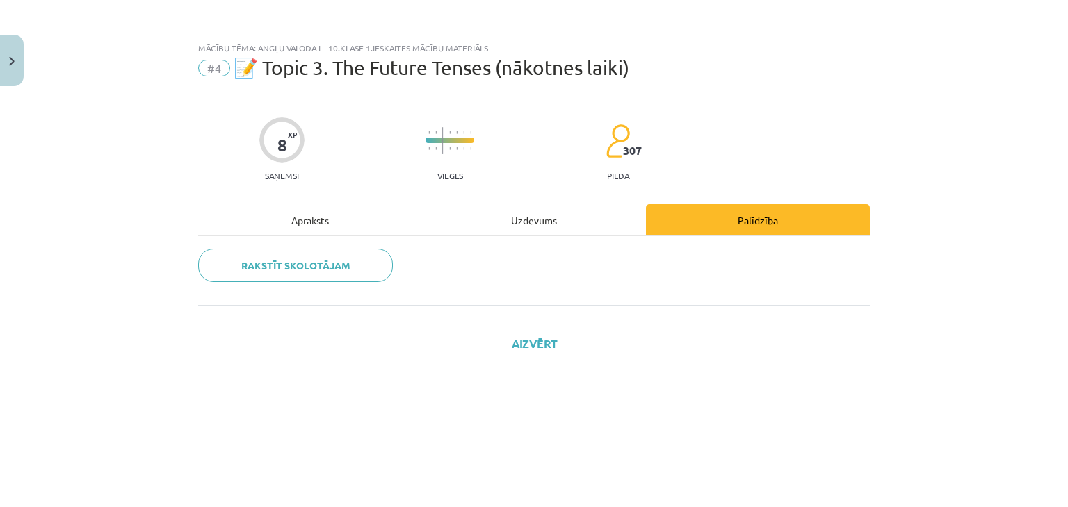
click at [309, 225] on div "Apraksts" at bounding box center [310, 219] width 224 height 31
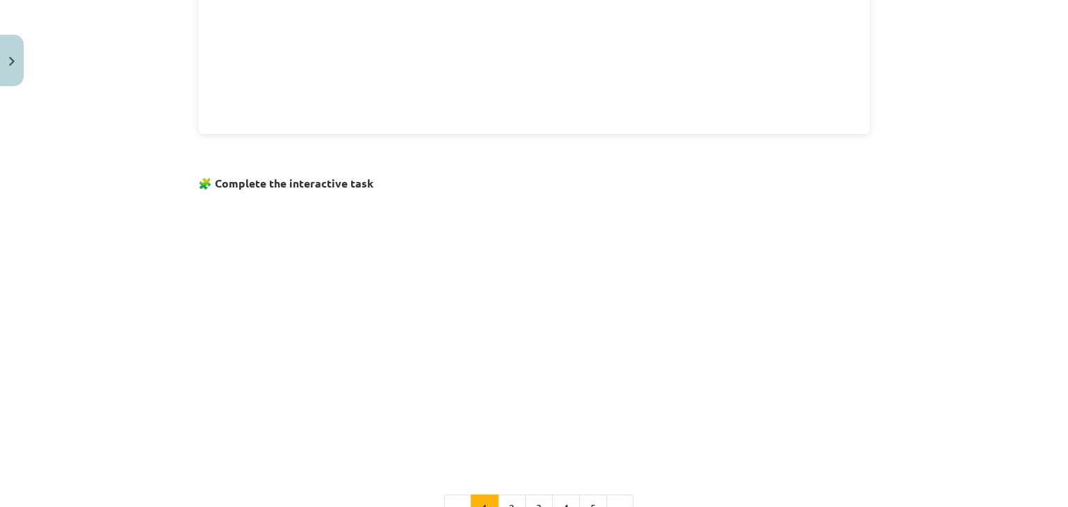
scroll to position [901, 0]
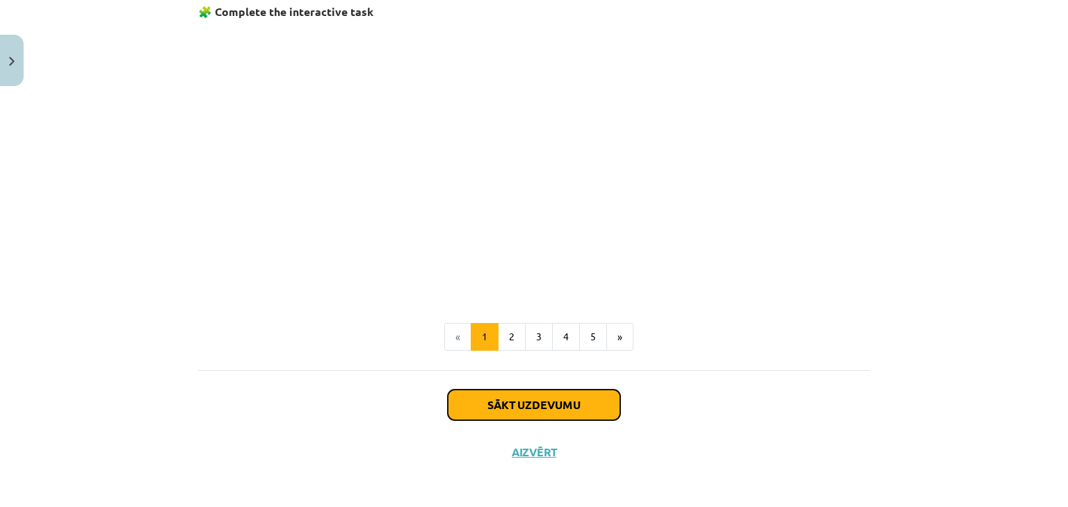
click at [493, 409] on button "Sākt uzdevumu" at bounding box center [534, 405] width 172 height 31
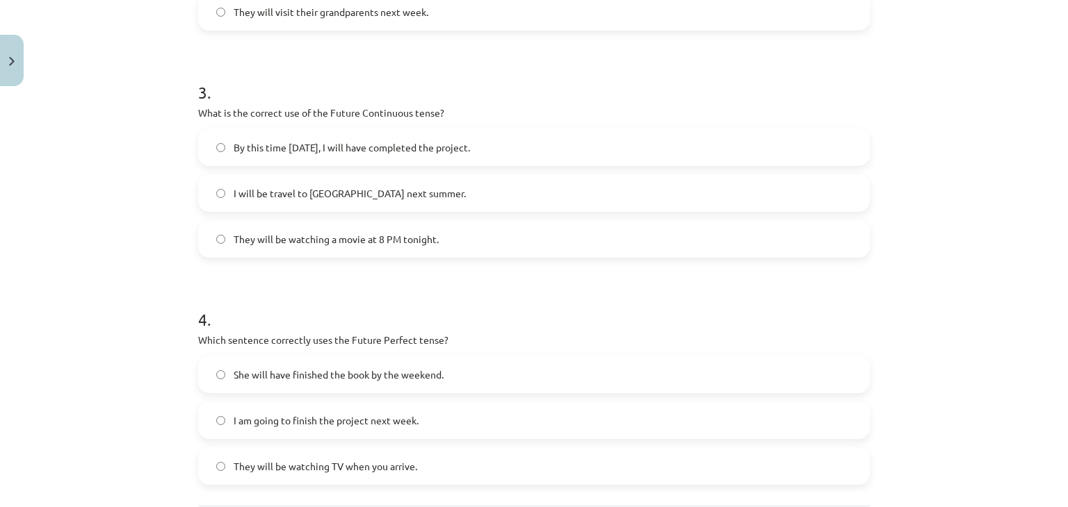
scroll to position [779, 0]
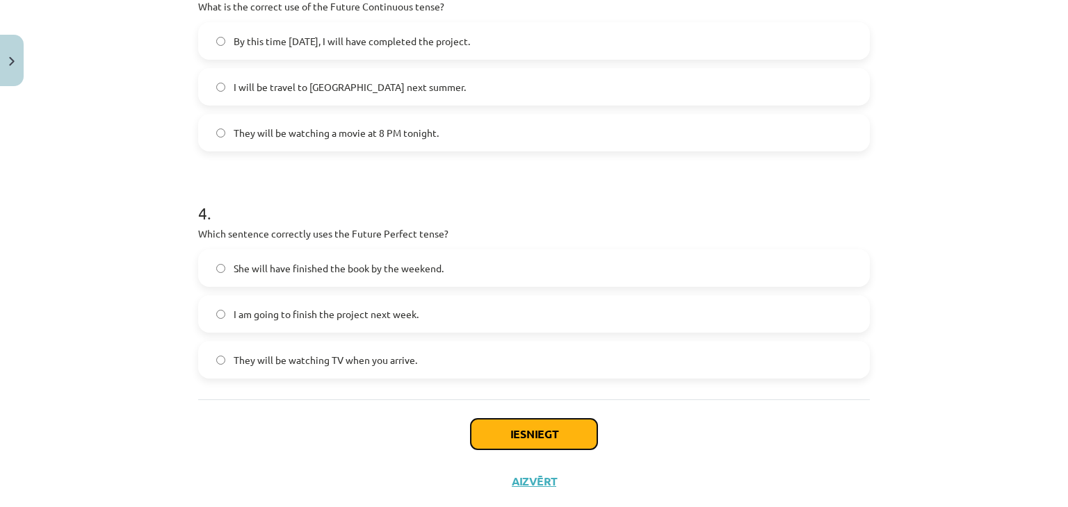
click at [537, 442] on button "Iesniegt" at bounding box center [534, 434] width 126 height 31
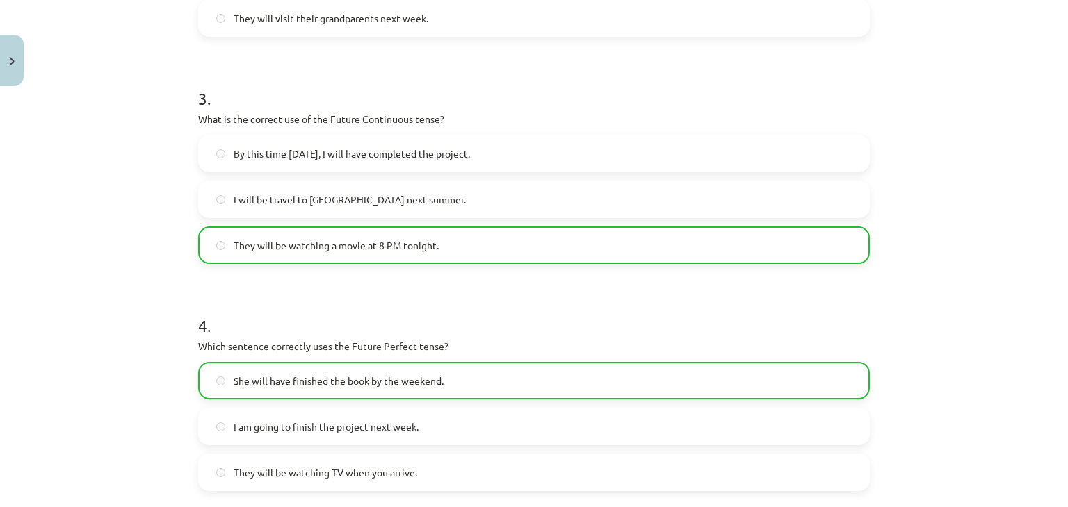
scroll to position [856, 0]
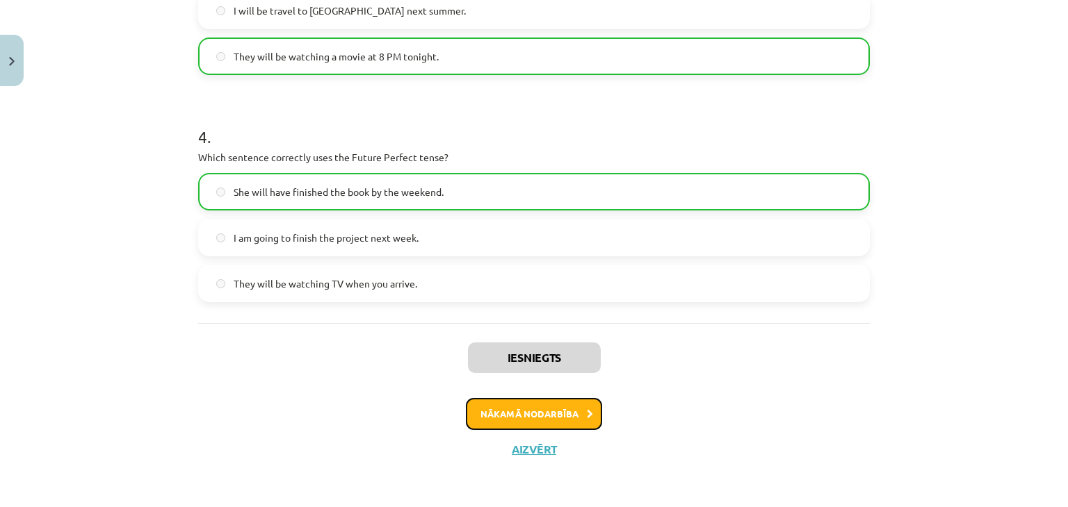
click at [498, 416] on button "Nākamā nodarbība" at bounding box center [534, 414] width 136 height 32
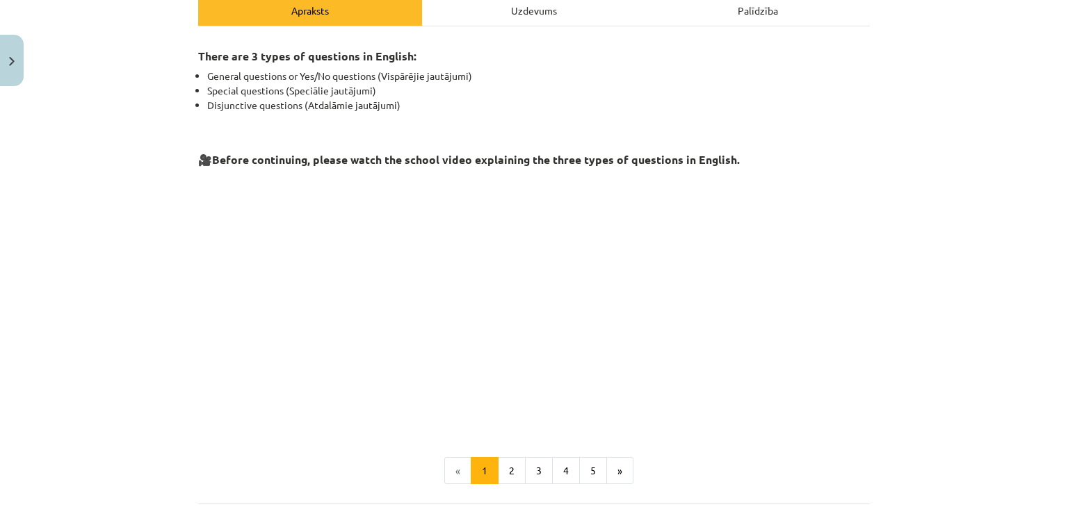
scroll to position [211, 0]
click at [525, 462] on button "3" at bounding box center [539, 470] width 28 height 28
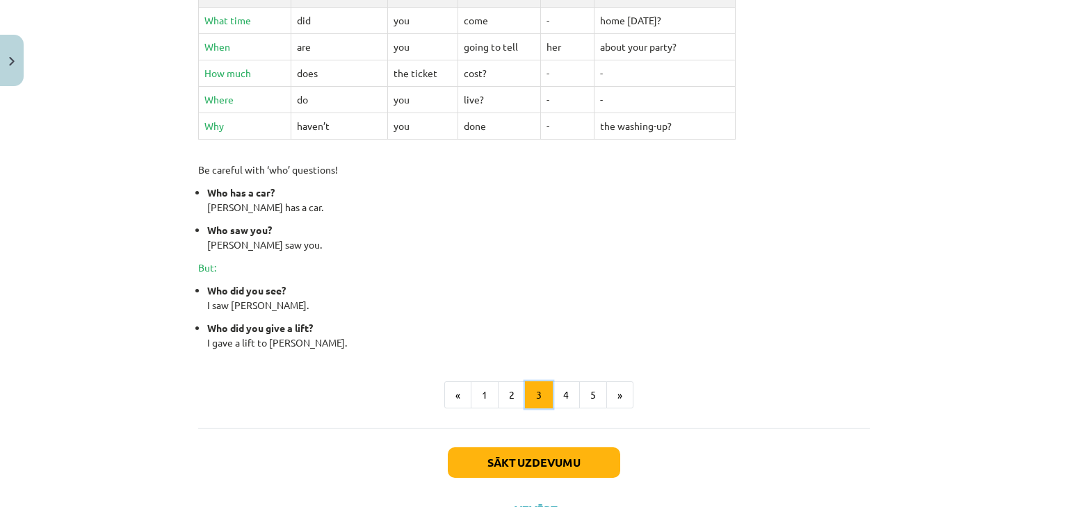
scroll to position [617, 0]
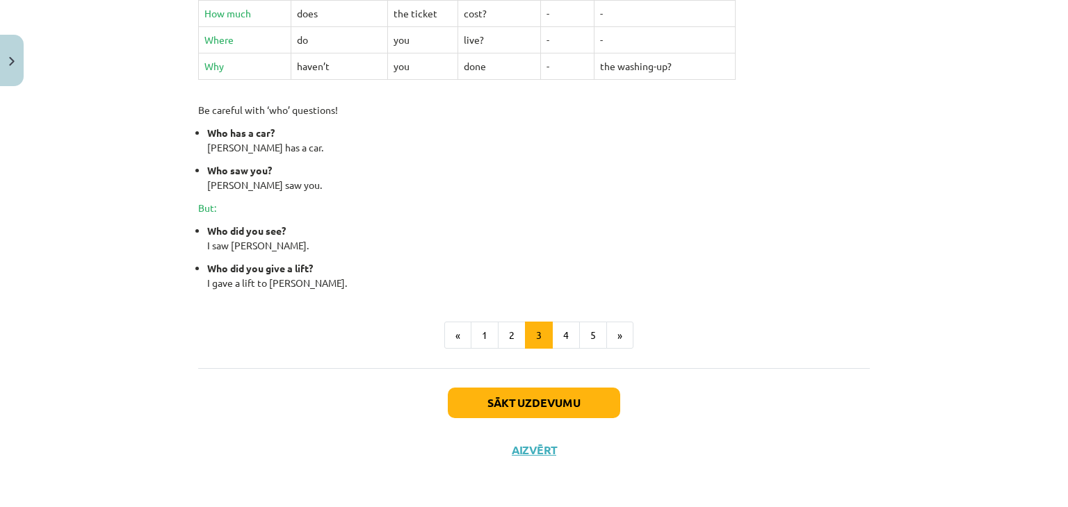
click at [505, 339] on button "2" at bounding box center [512, 336] width 28 height 28
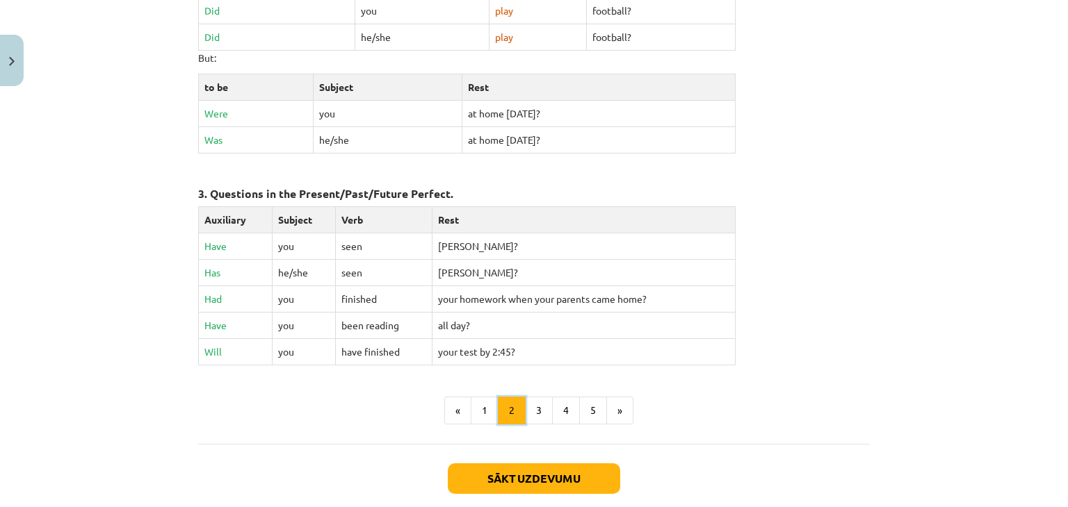
scroll to position [608, 0]
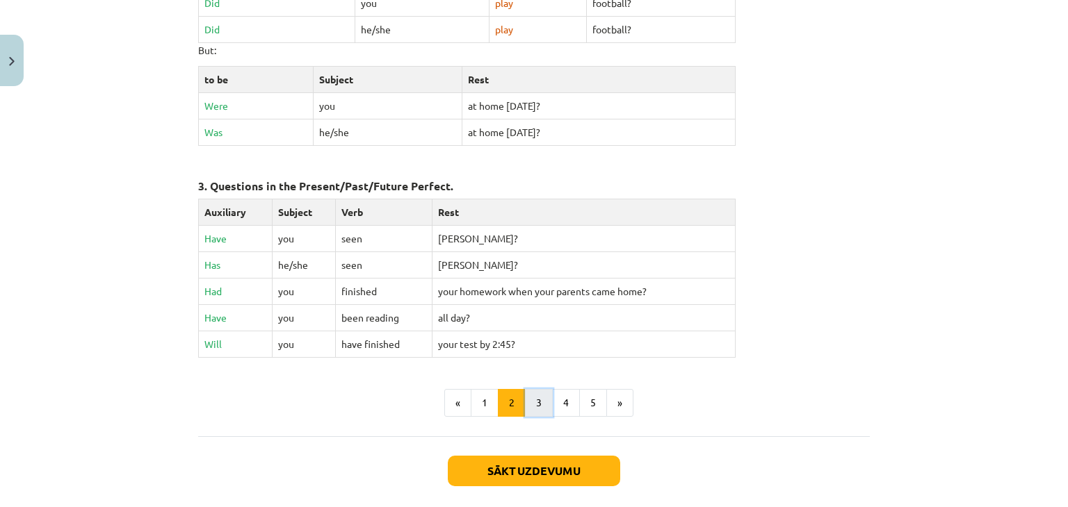
click at [539, 393] on button "3" at bounding box center [539, 403] width 28 height 28
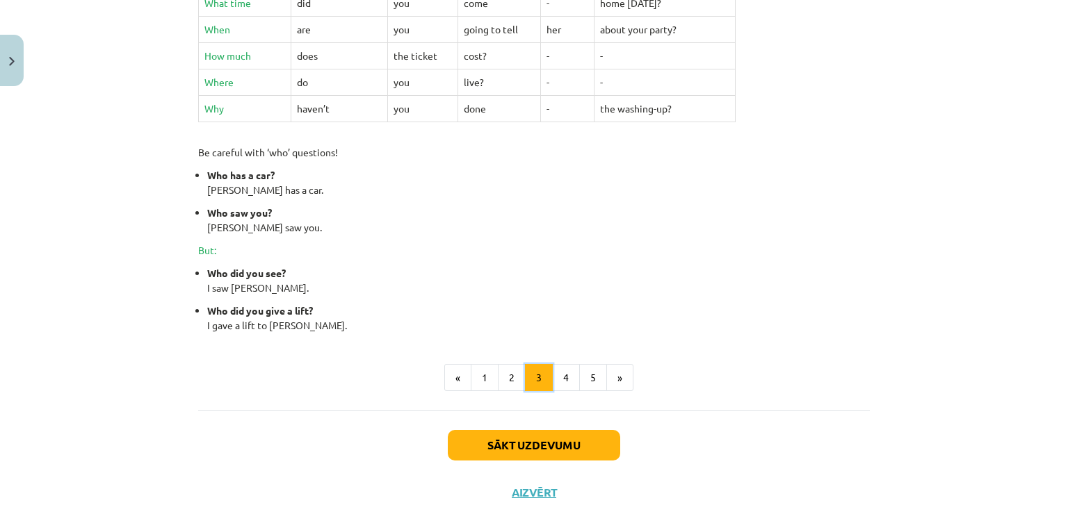
scroll to position [617, 0]
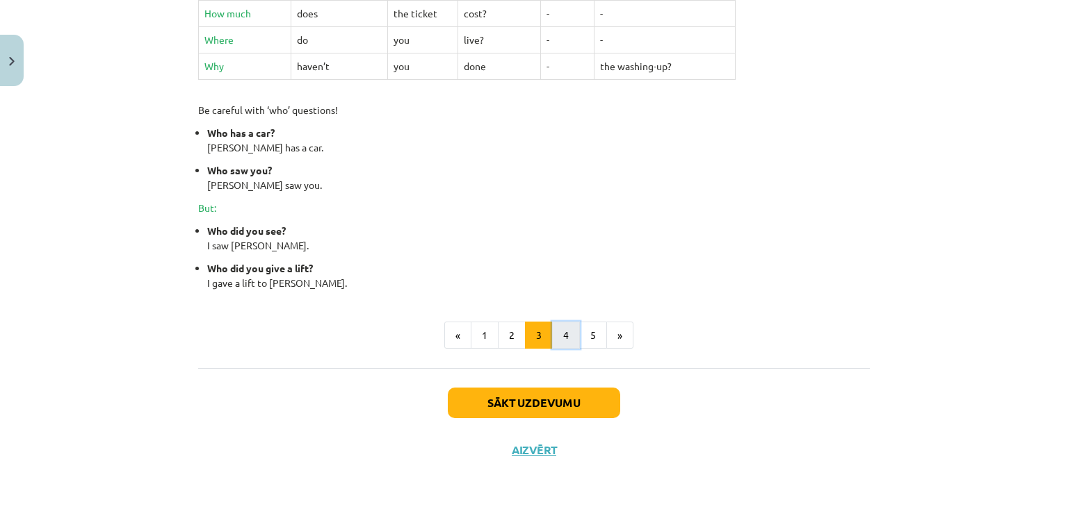
click at [560, 344] on button "4" at bounding box center [566, 336] width 28 height 28
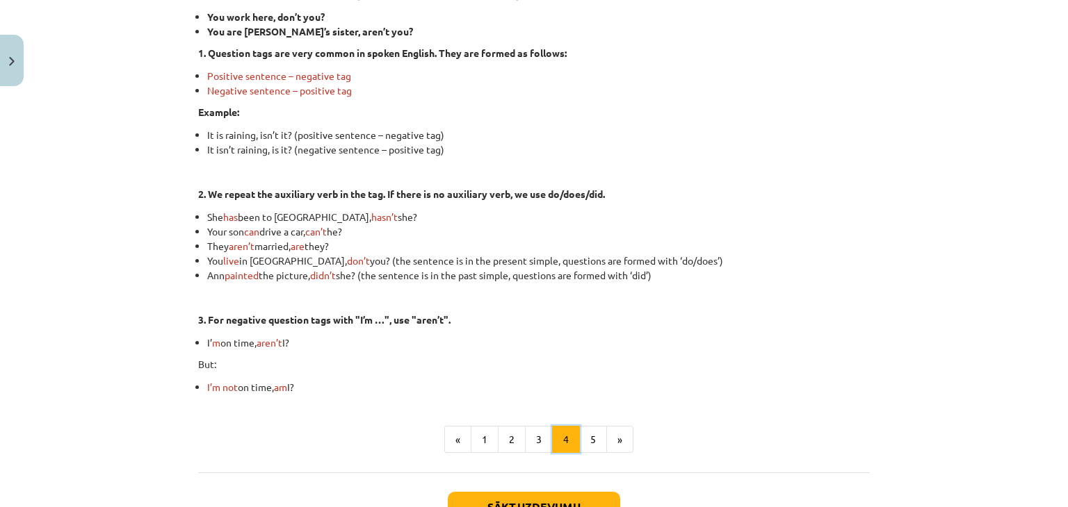
scroll to position [304, 0]
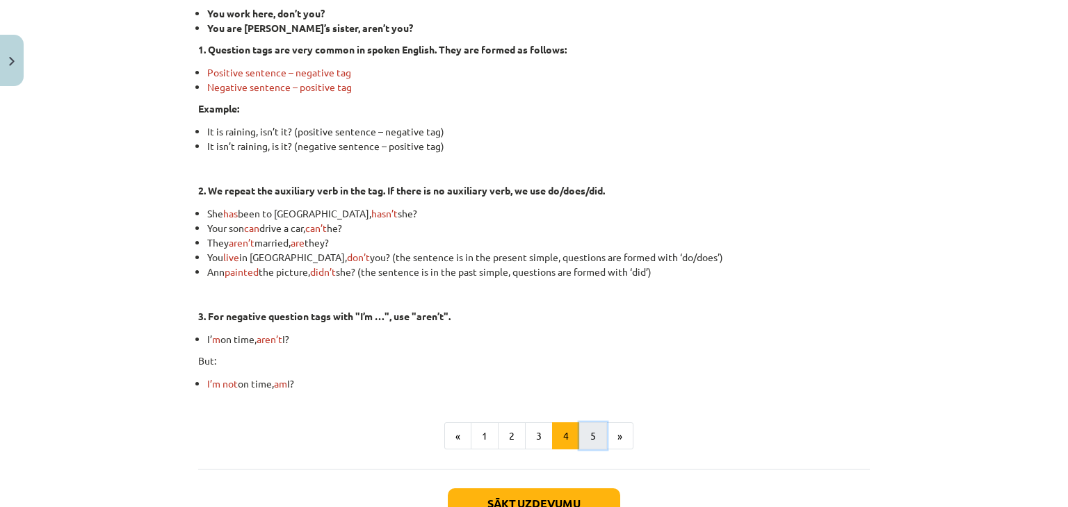
click at [596, 441] on button "5" at bounding box center [593, 437] width 28 height 28
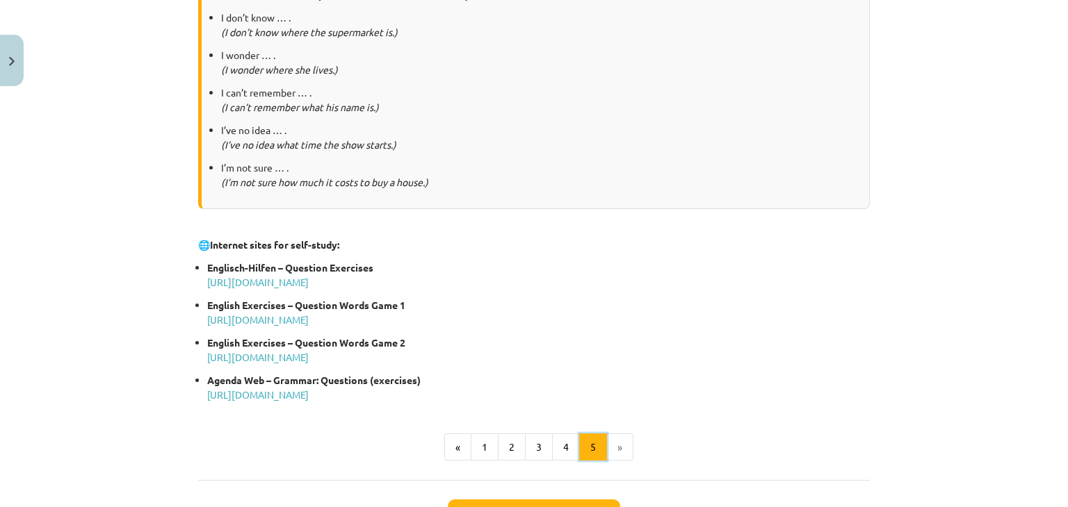
scroll to position [641, 0]
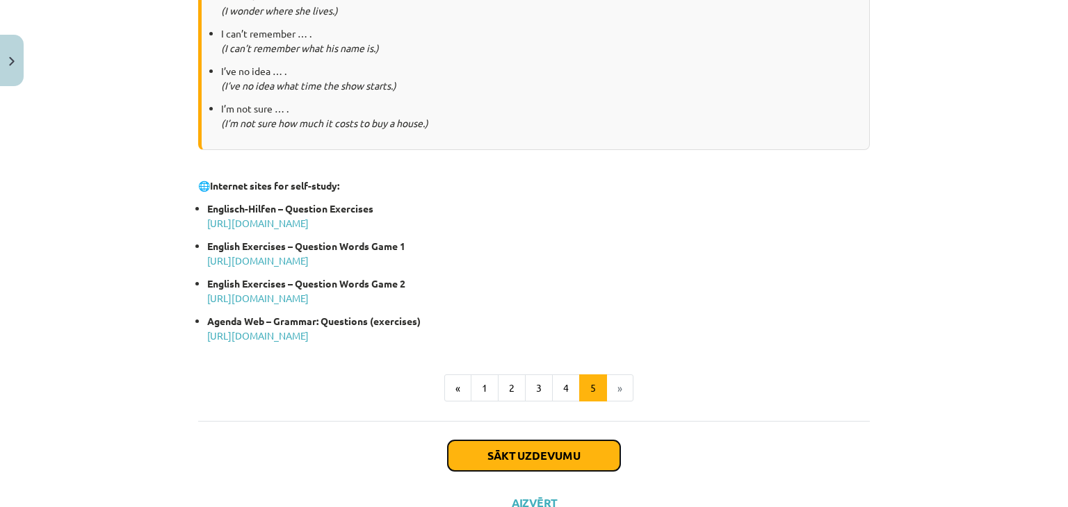
click at [539, 452] on button "Sākt uzdevumu" at bounding box center [534, 456] width 172 height 31
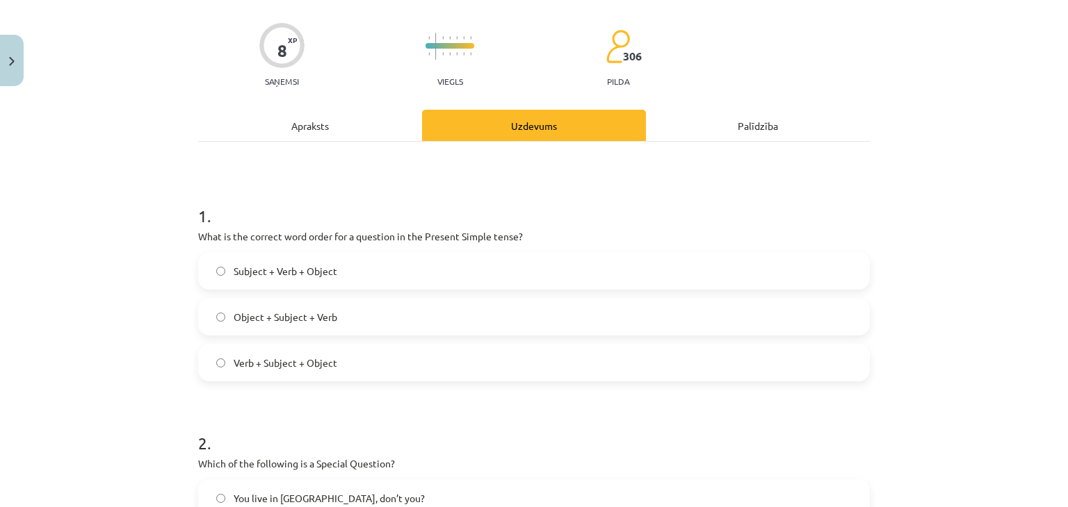
scroll to position [35, 0]
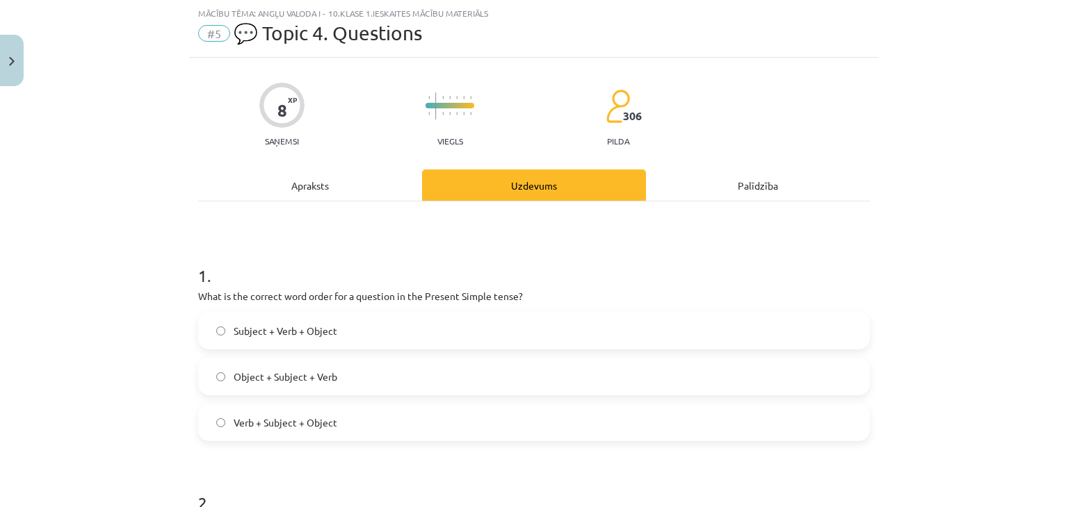
click at [289, 196] on div "Apraksts" at bounding box center [310, 185] width 224 height 31
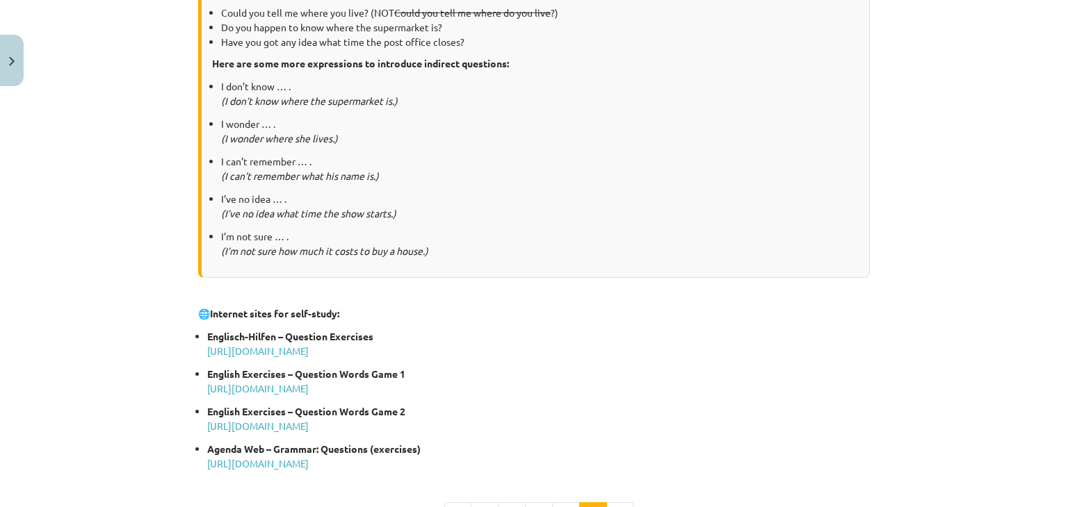
scroll to position [739, 0]
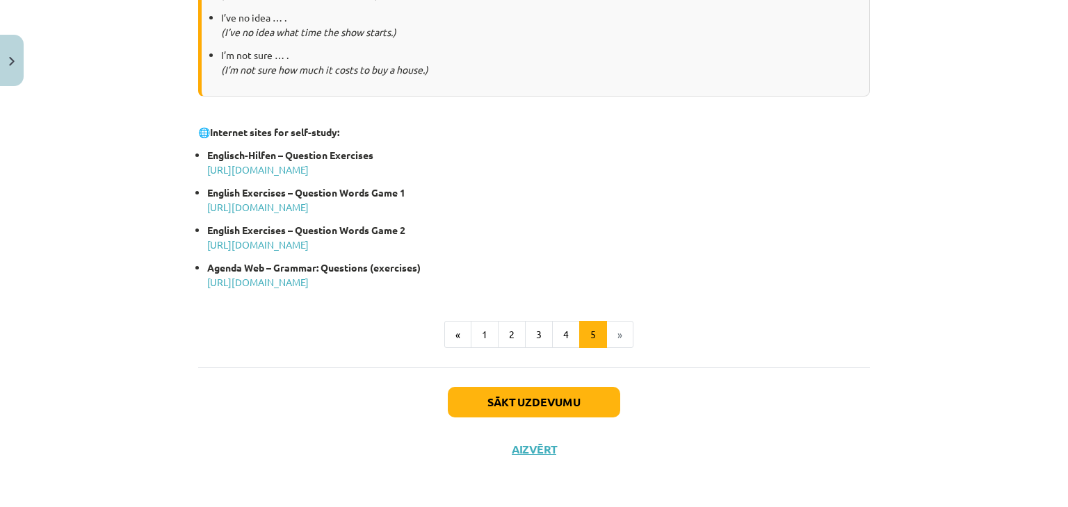
click at [475, 343] on button "1" at bounding box center [485, 335] width 28 height 28
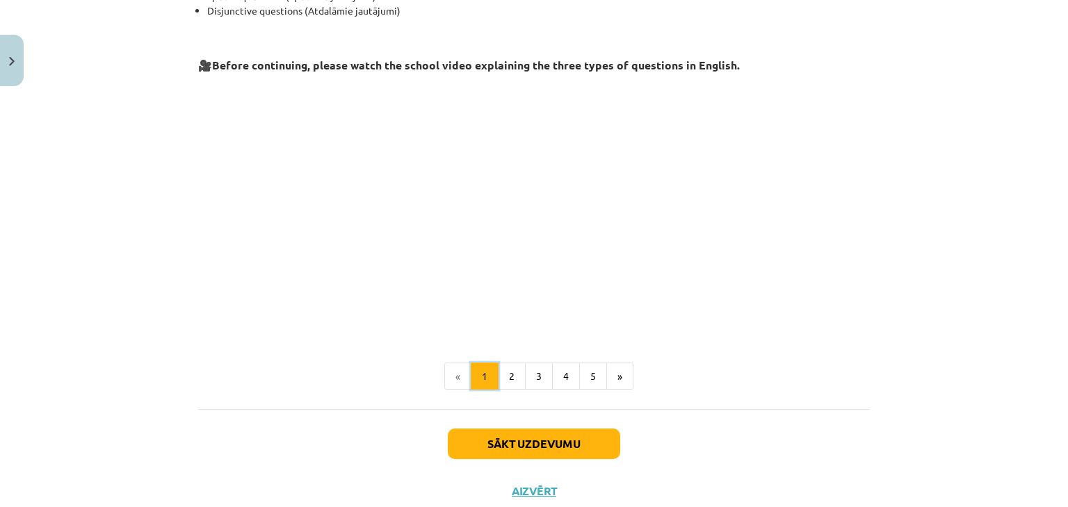
scroll to position [248, 0]
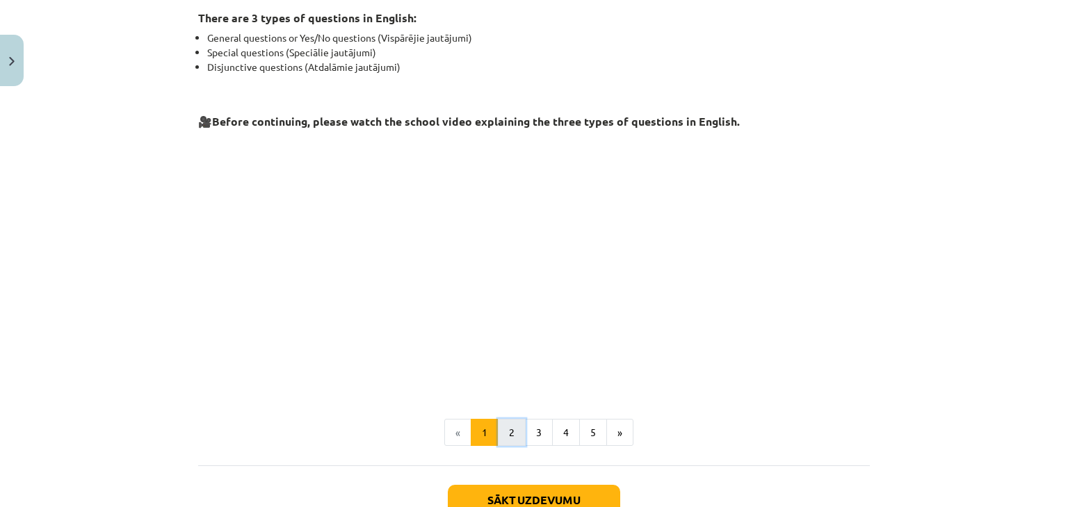
click at [508, 440] on button "2" at bounding box center [512, 433] width 28 height 28
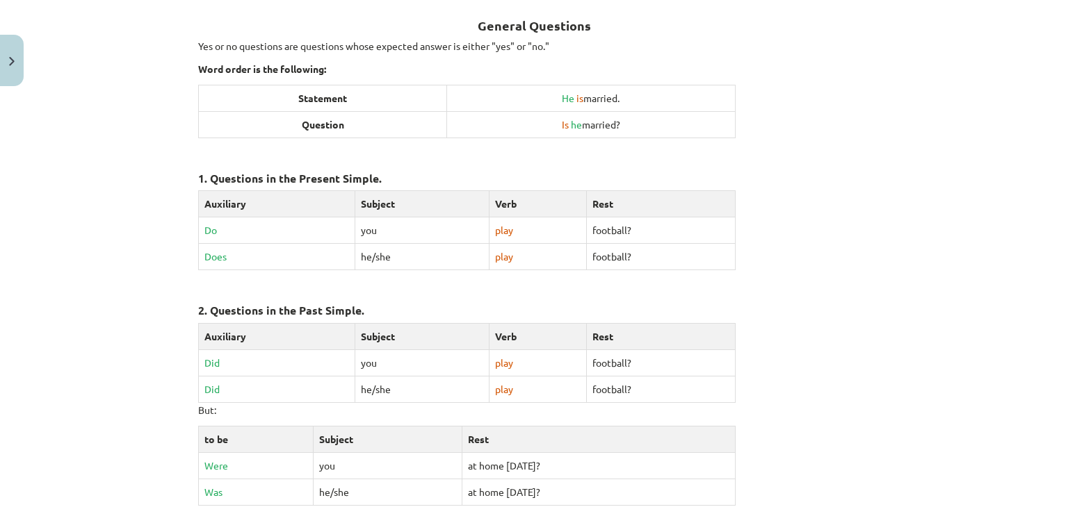
scroll to position [176, 0]
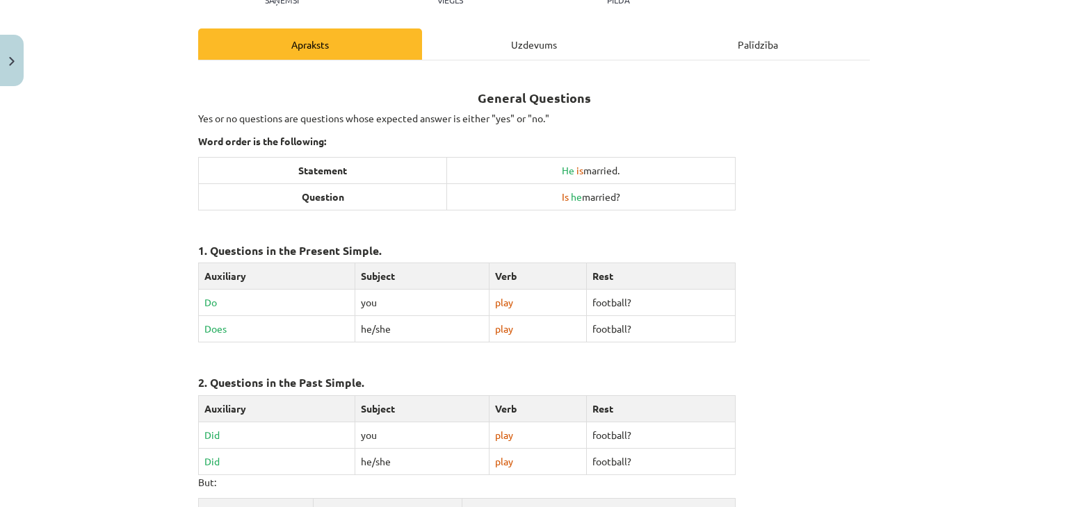
click at [585, 44] on div "Uzdevums" at bounding box center [534, 43] width 224 height 31
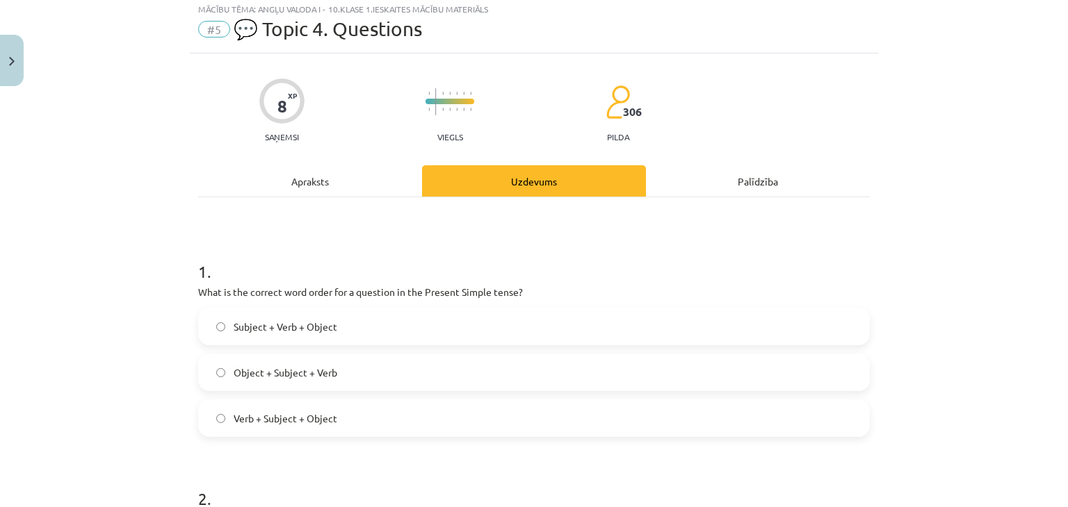
scroll to position [35, 0]
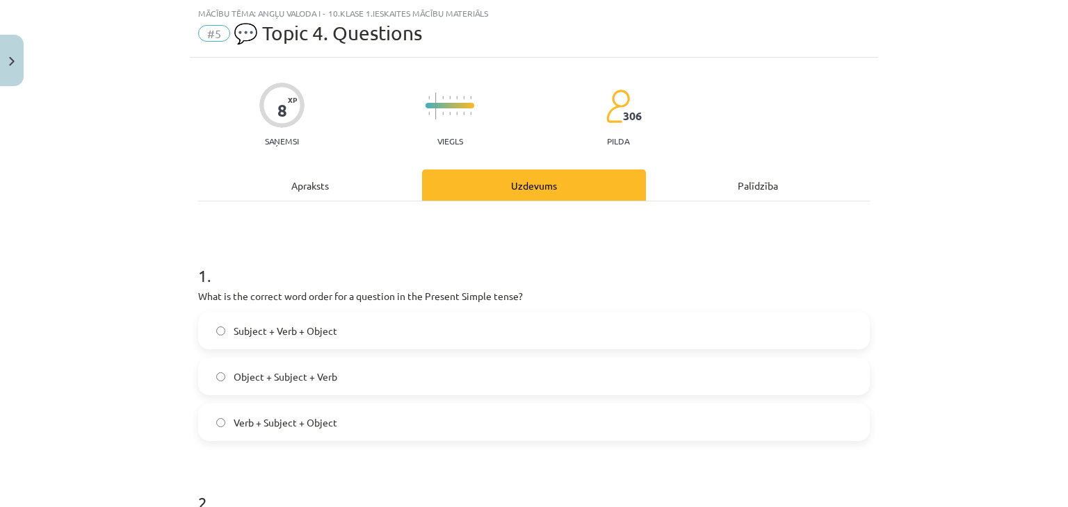
click at [297, 190] on div "Apraksts" at bounding box center [310, 185] width 224 height 31
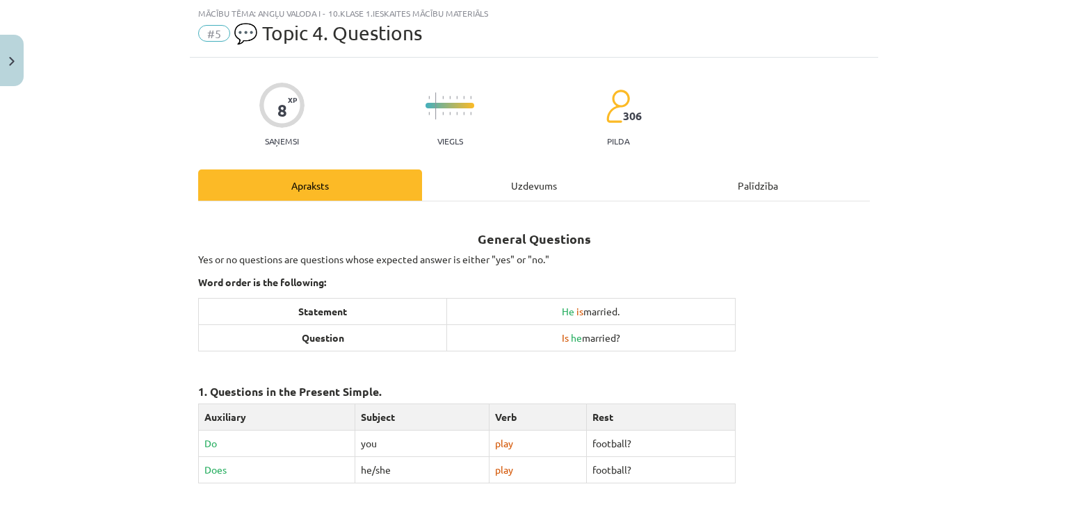
click at [518, 187] on div "Uzdevums" at bounding box center [534, 185] width 224 height 31
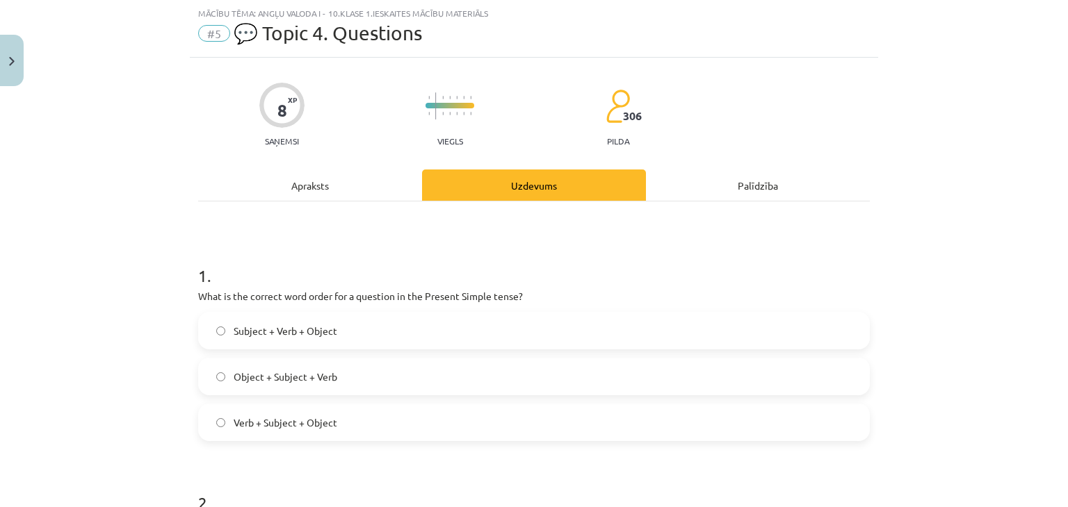
click at [311, 177] on div "Apraksts" at bounding box center [310, 185] width 224 height 31
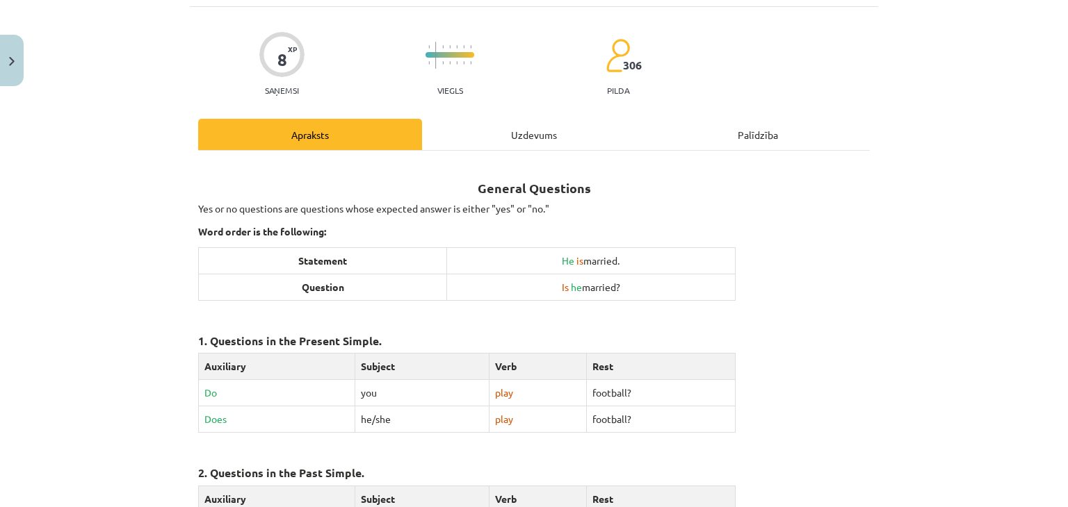
scroll to position [0, 0]
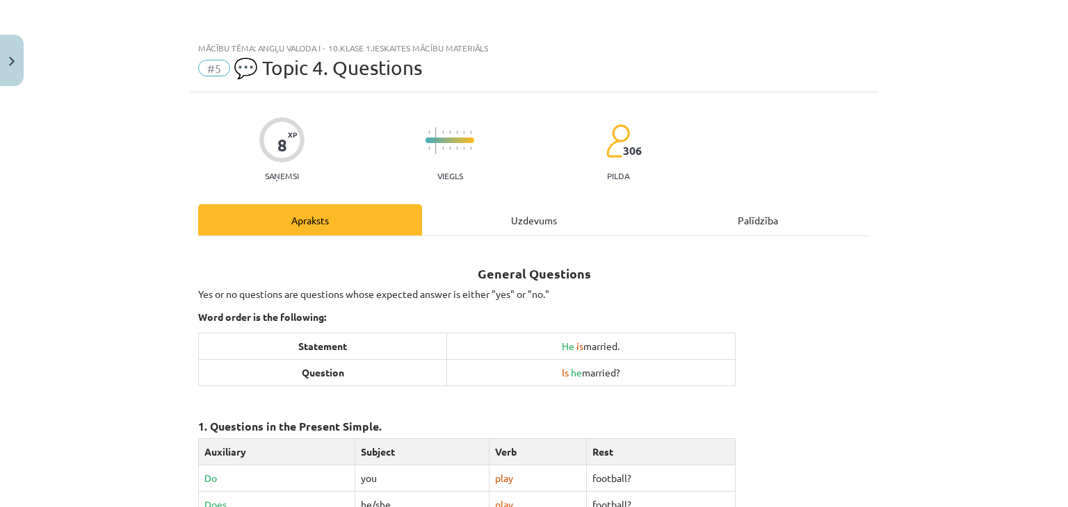
click at [525, 230] on div "Uzdevums" at bounding box center [534, 219] width 224 height 31
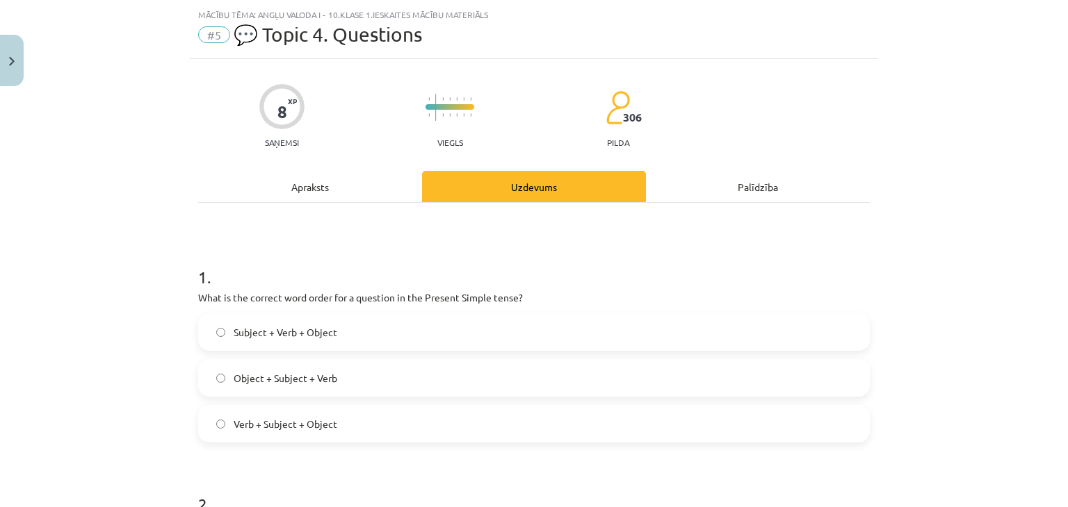
scroll to position [35, 0]
click at [436, 297] on p "What is the correct word order for a question in the Present Simple tense?" at bounding box center [533, 296] width 671 height 15
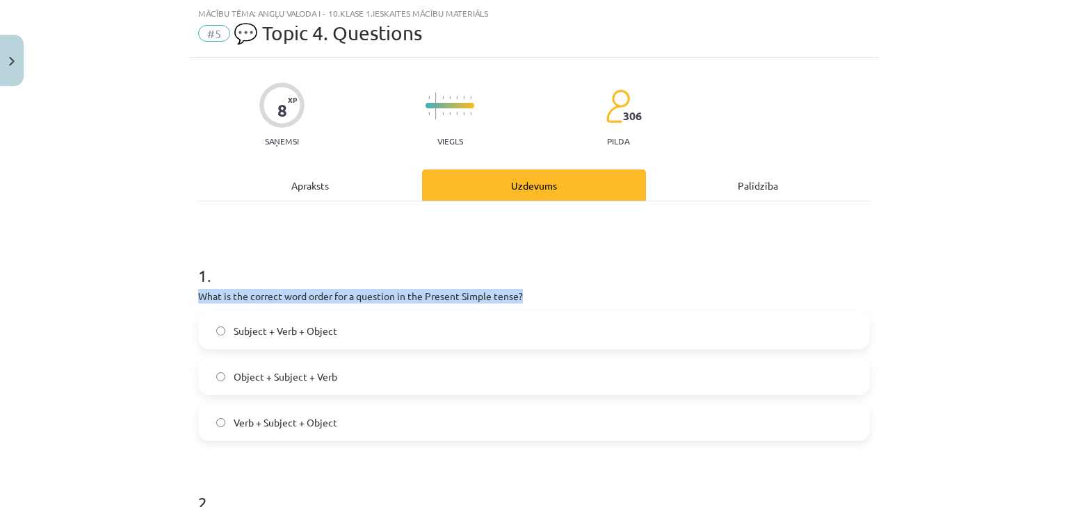
click at [436, 297] on p "What is the correct word order for a question in the Present Simple tense?" at bounding box center [533, 296] width 671 height 15
copy div "What is the correct word order for a question in the Present Simple tense?"
click at [134, 259] on div "Mācību tēma: Angļu valoda i - 10.klase 1.ieskaites mācību materiāls #5 💬 Topic …" at bounding box center [534, 253] width 1068 height 507
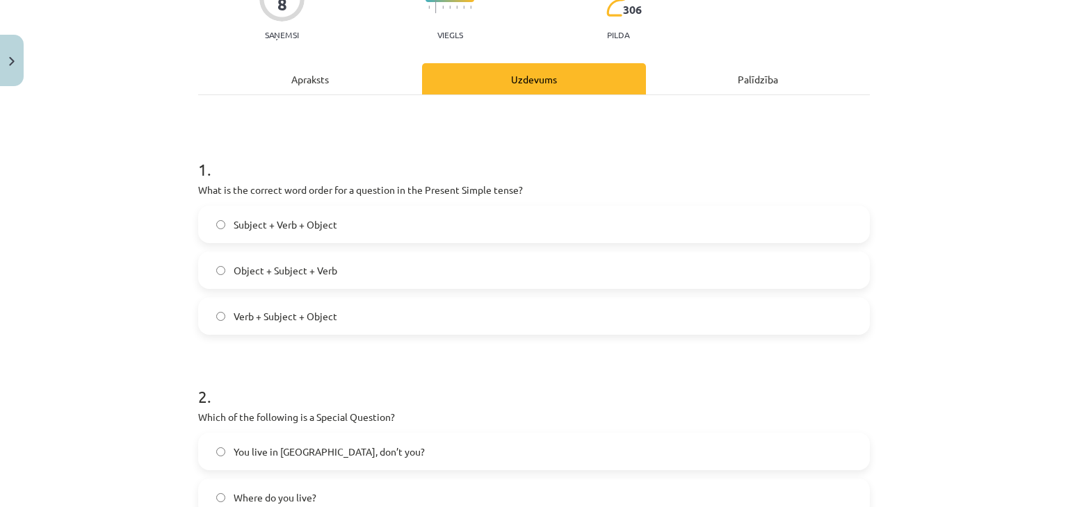
click at [215, 320] on label "Verb + Subject + Object" at bounding box center [533, 316] width 669 height 35
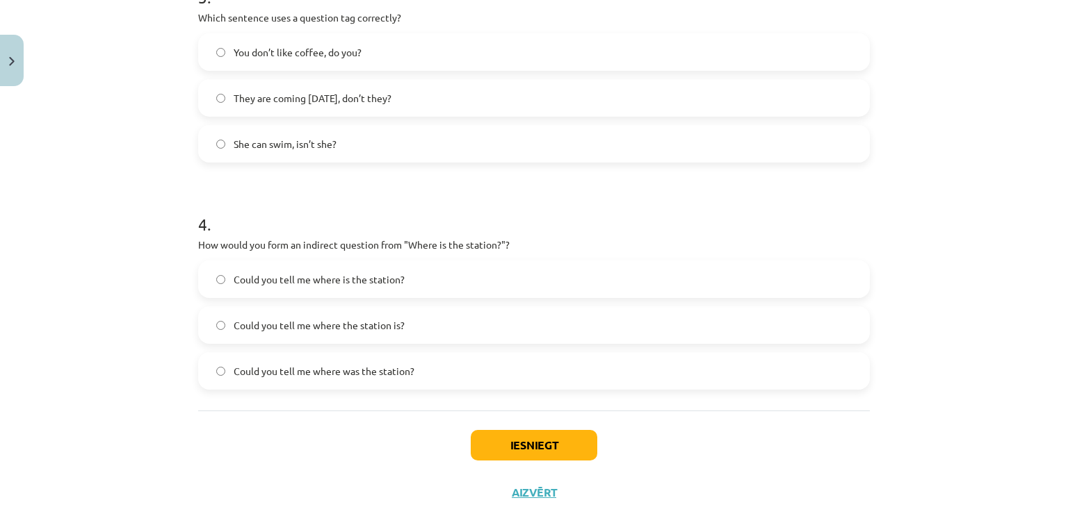
scroll to position [769, 0]
drag, startPoint x: 400, startPoint y: 322, endPoint x: 229, endPoint y: 331, distance: 170.5
click at [229, 331] on label "Could you tell me where the station is?" at bounding box center [533, 324] width 669 height 35
copy span "Could you tell me where the station is?"
click at [411, 276] on label "Could you tell me where is the station?" at bounding box center [533, 278] width 669 height 35
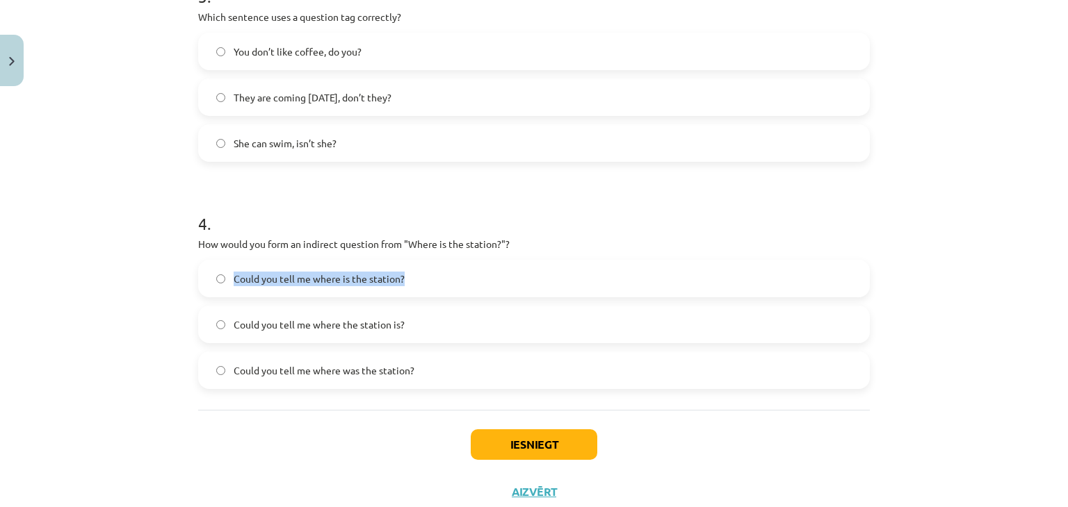
drag, startPoint x: 410, startPoint y: 279, endPoint x: 228, endPoint y: 289, distance: 182.4
click at [228, 289] on label "Could you tell me where is the station?" at bounding box center [533, 278] width 669 height 35
copy span "Could you tell me where is the station?"
click at [179, 324] on div "Mācību tēma: Angļu valoda i - 10.klase 1.ieskaites mācību materiāls #5 💬 Topic …" at bounding box center [534, 253] width 1068 height 507
click at [220, 325] on label "Could you tell me where the station is?" at bounding box center [533, 324] width 669 height 35
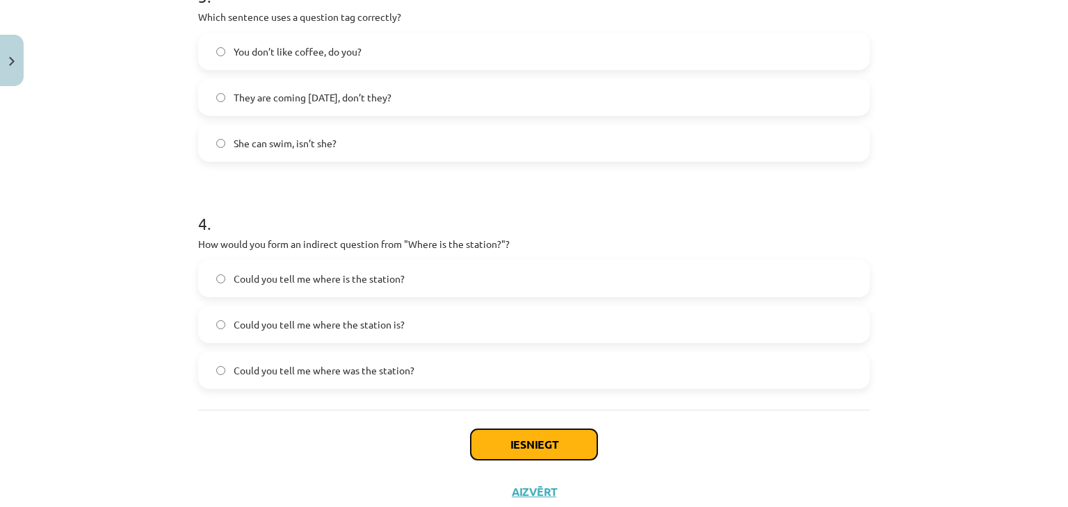
click at [510, 434] on button "Iesniegt" at bounding box center [534, 445] width 126 height 31
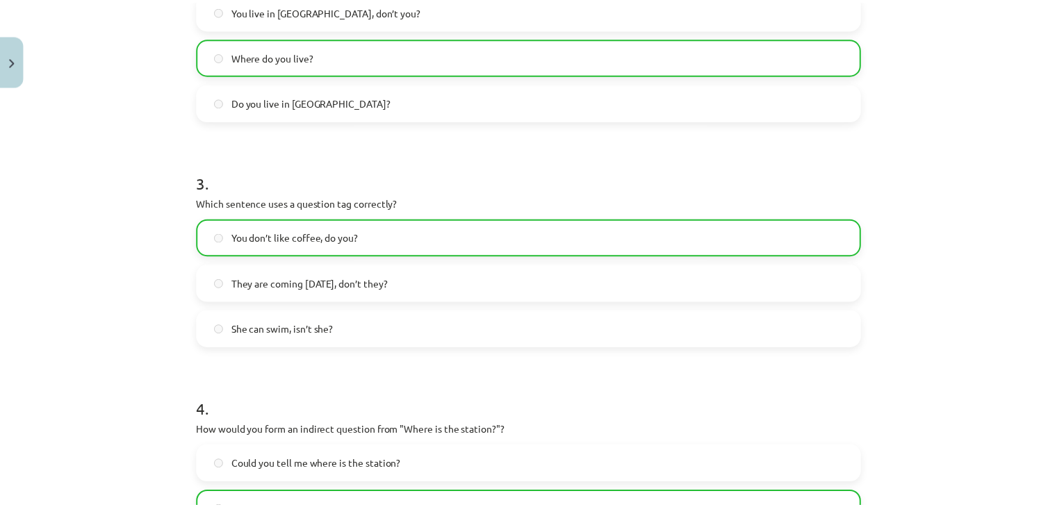
scroll to position [856, 0]
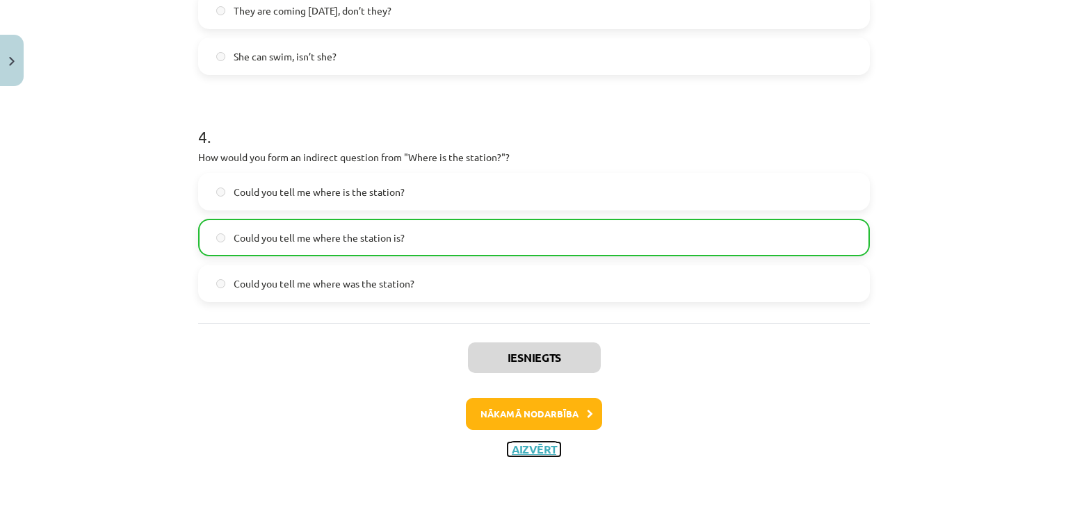
click at [542, 448] on button "Aizvērt" at bounding box center [533, 450] width 53 height 14
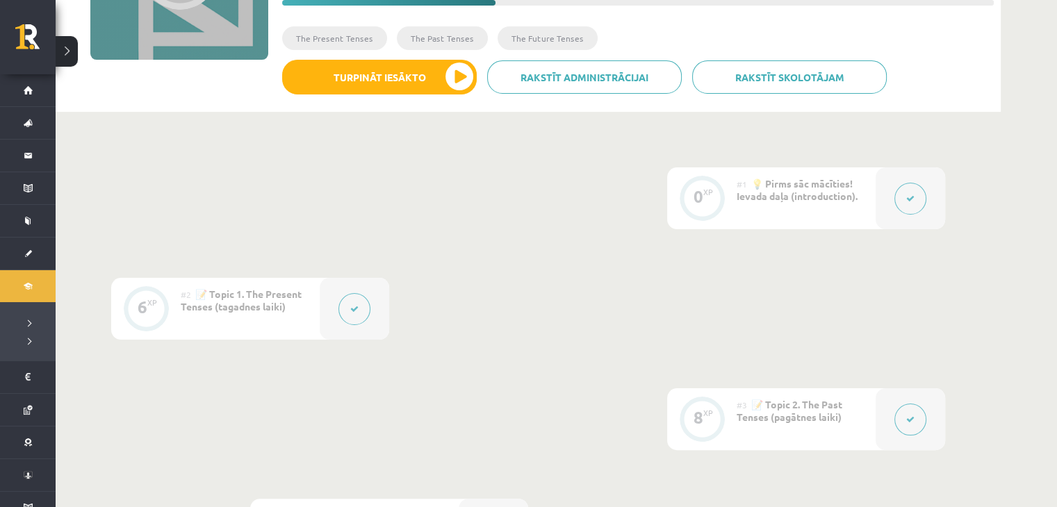
scroll to position [0, 0]
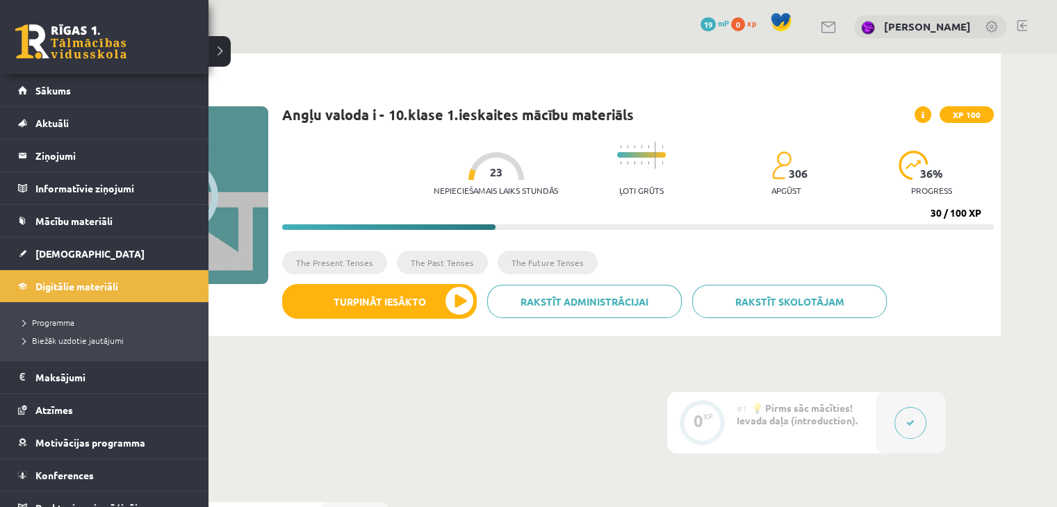
click at [38, 35] on link at bounding box center [70, 41] width 111 height 35
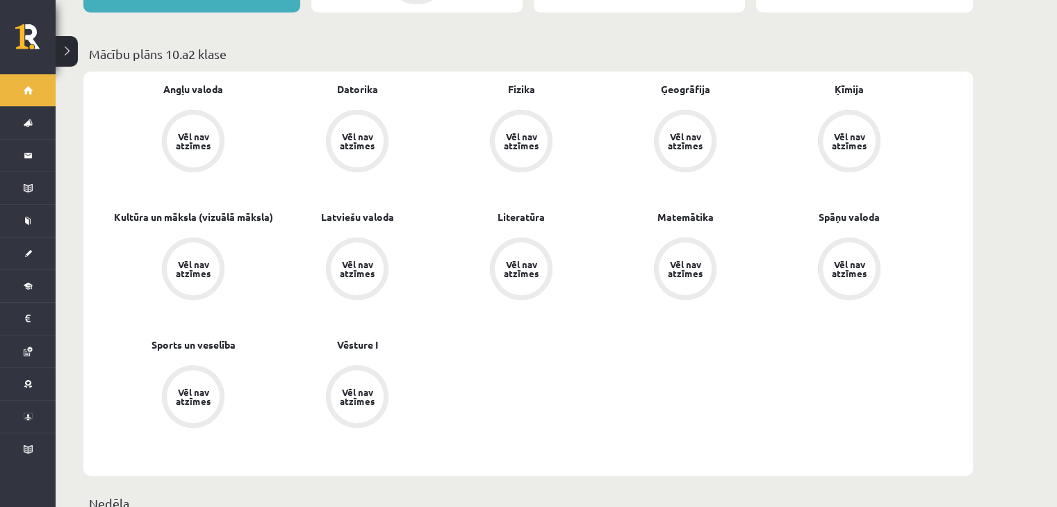
scroll to position [403, 0]
click at [201, 260] on div "Vēl nav atzīmes" at bounding box center [193, 269] width 39 height 18
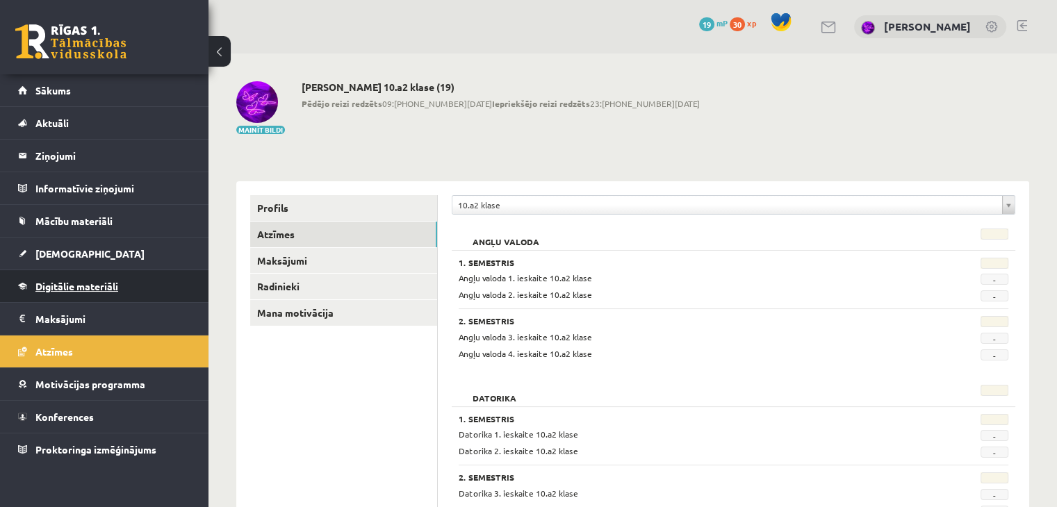
click at [81, 292] on link "Digitālie materiāli" at bounding box center [104, 286] width 173 height 32
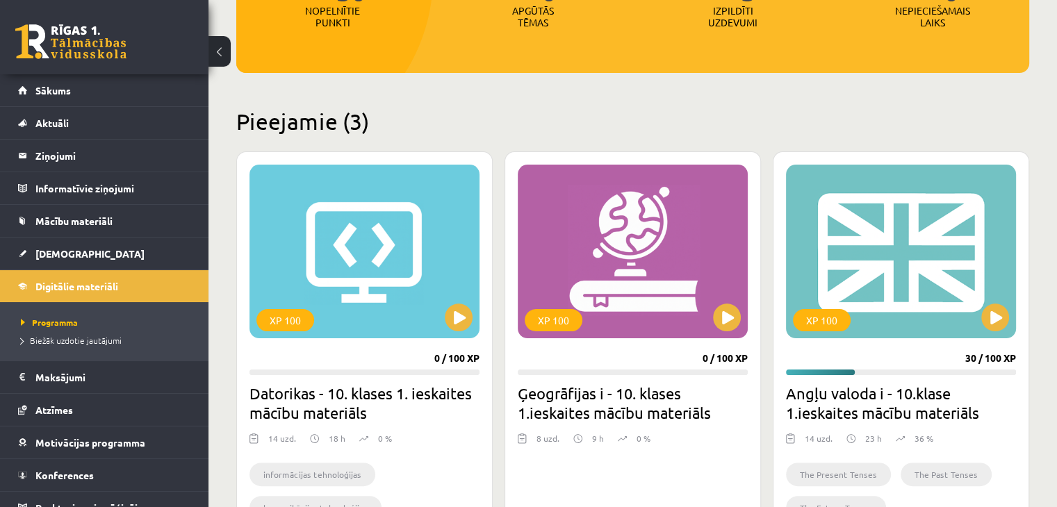
scroll to position [296, 0]
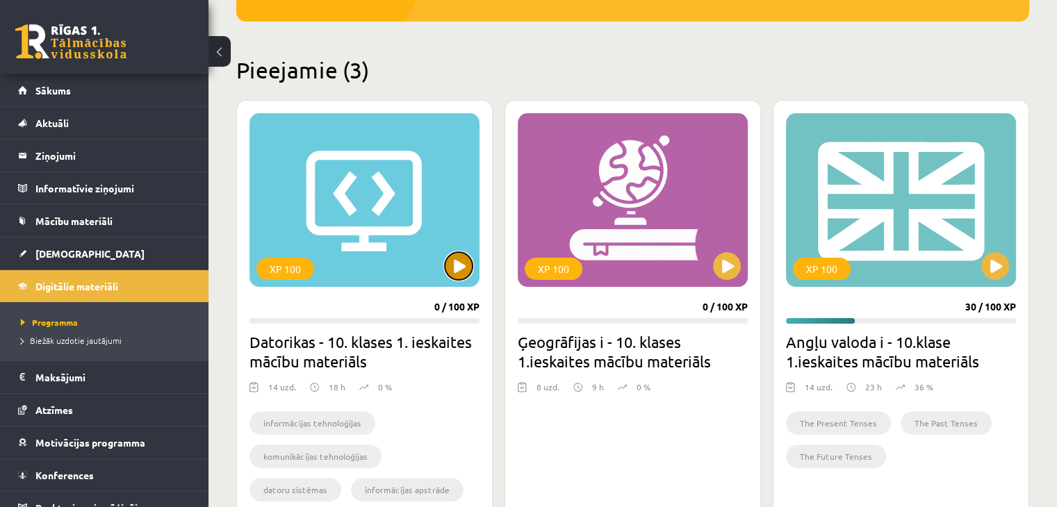
click at [457, 270] on button at bounding box center [459, 266] width 28 height 28
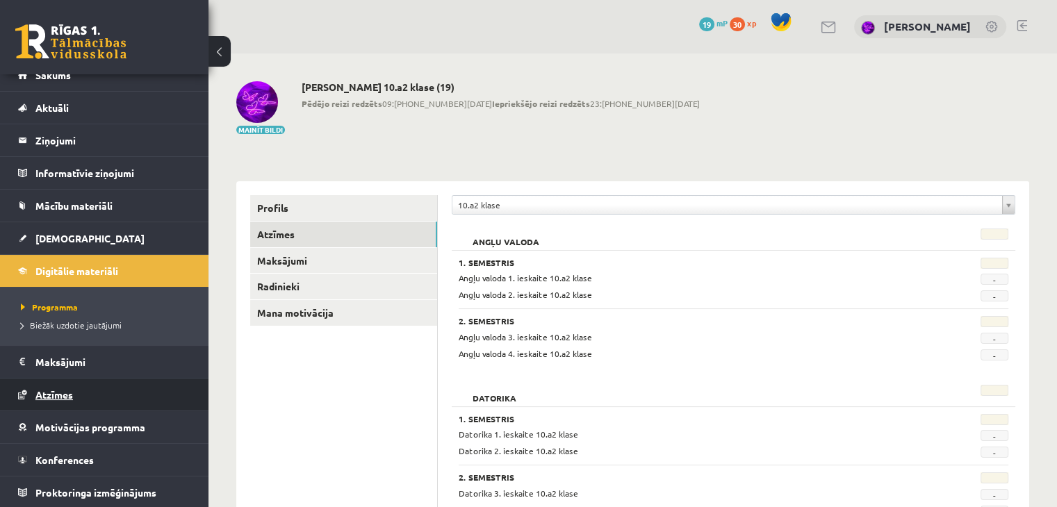
scroll to position [122, 0]
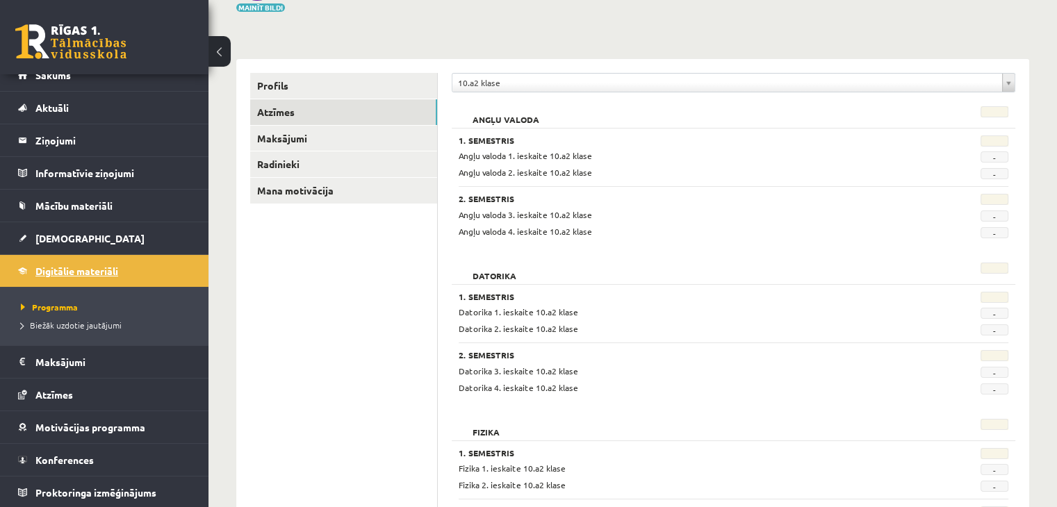
click at [68, 267] on span "Digitālie materiāli" at bounding box center [76, 271] width 83 height 13
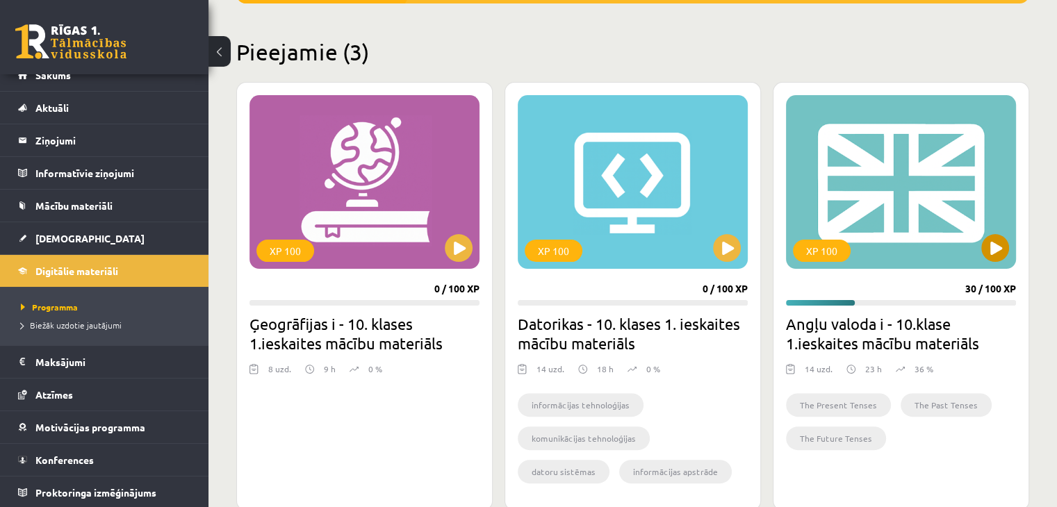
scroll to position [316, 0]
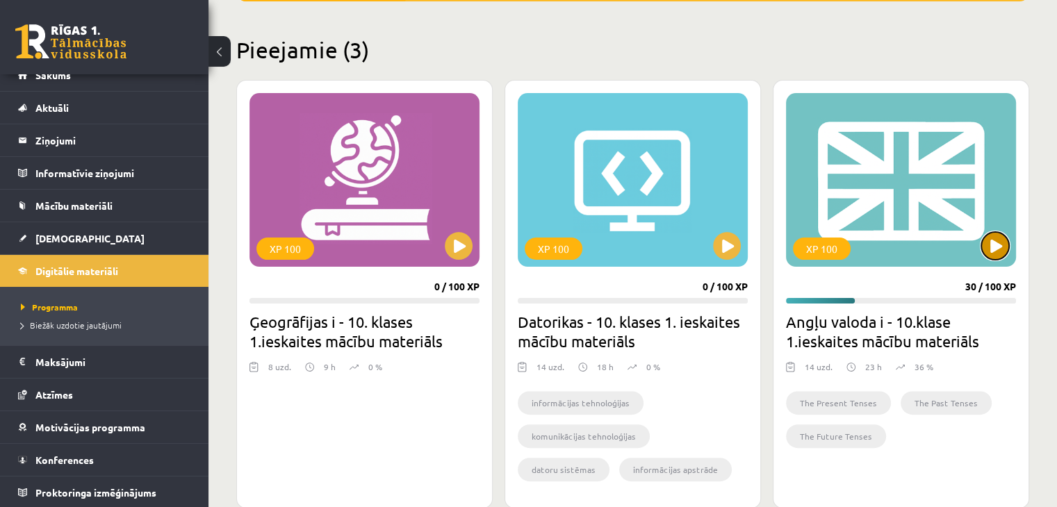
click at [991, 250] on button at bounding box center [995, 246] width 28 height 28
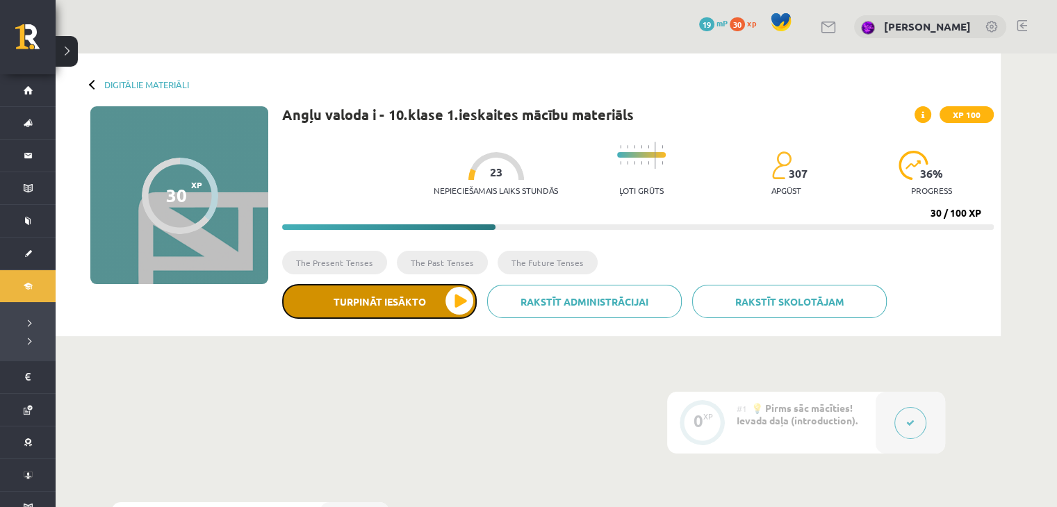
click at [416, 300] on button "Turpināt iesākto" at bounding box center [379, 301] width 195 height 35
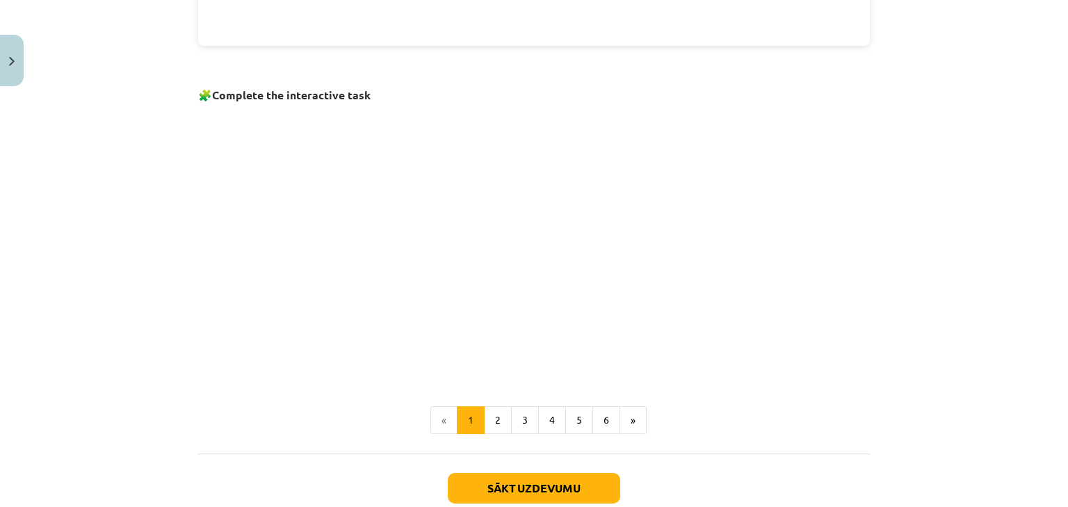
scroll to position [864, 0]
click at [496, 420] on button "2" at bounding box center [498, 420] width 28 height 28
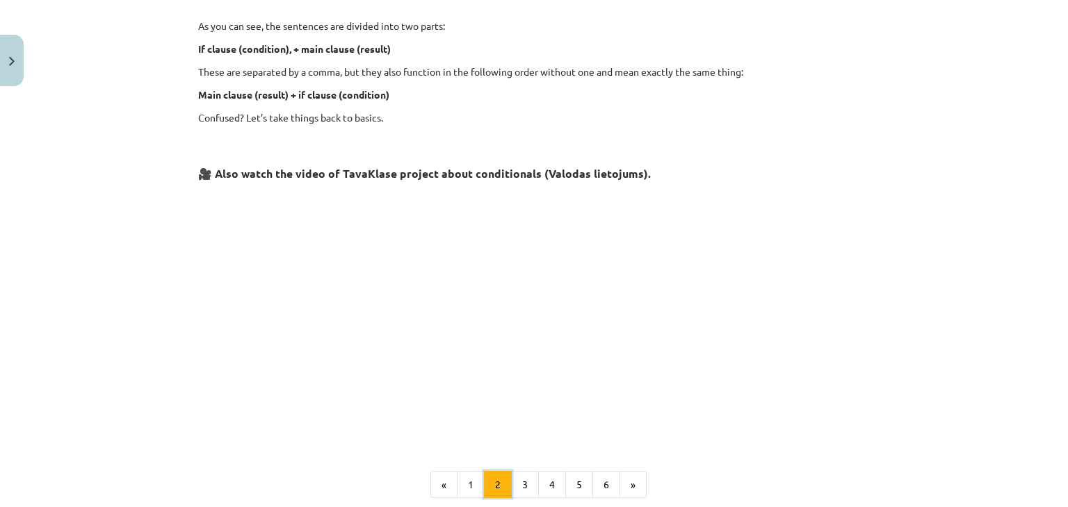
scroll to position [506, 0]
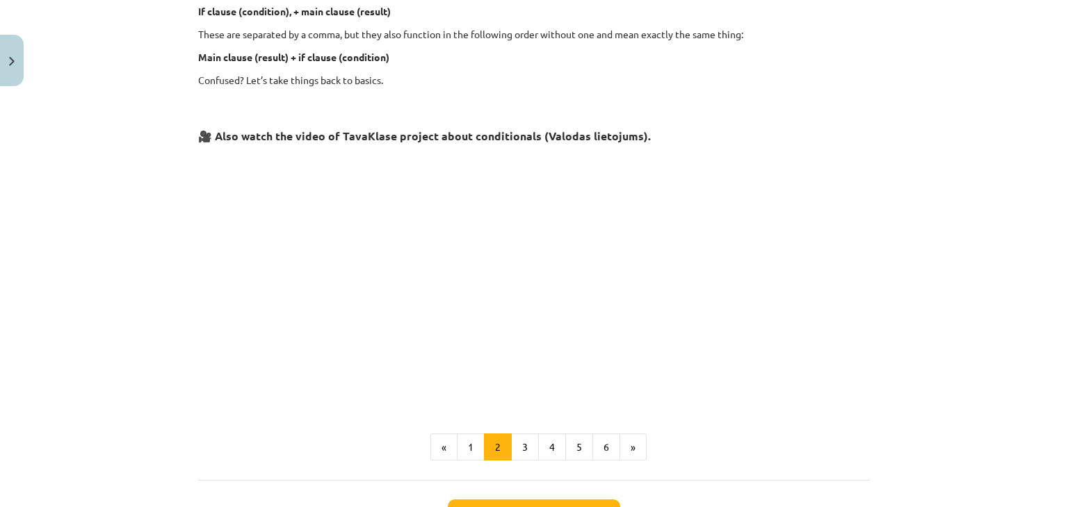
click at [847, 379] on p at bounding box center [533, 276] width 671 height 254
click at [519, 455] on button "3" at bounding box center [525, 448] width 28 height 28
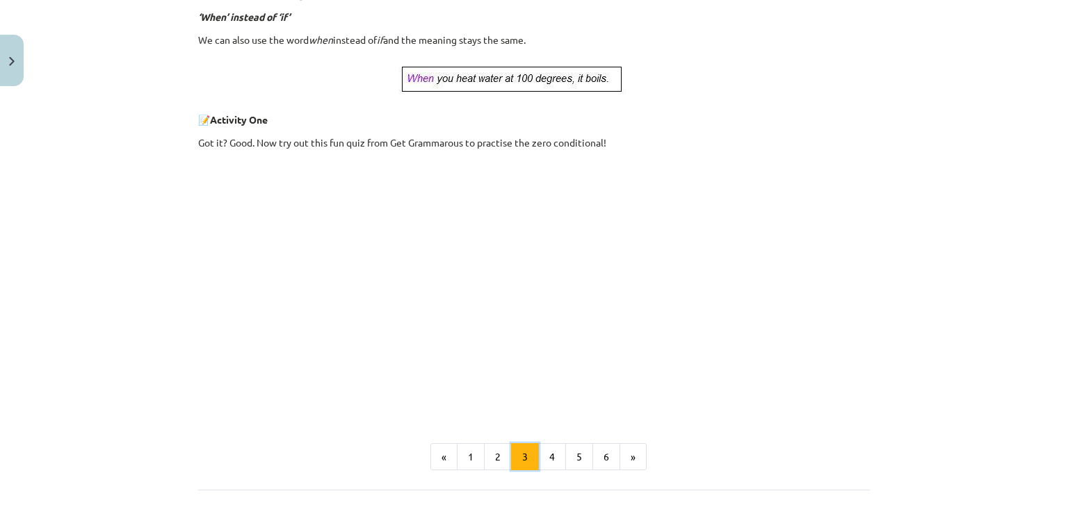
scroll to position [504, 0]
click at [546, 461] on button "4" at bounding box center [552, 457] width 28 height 28
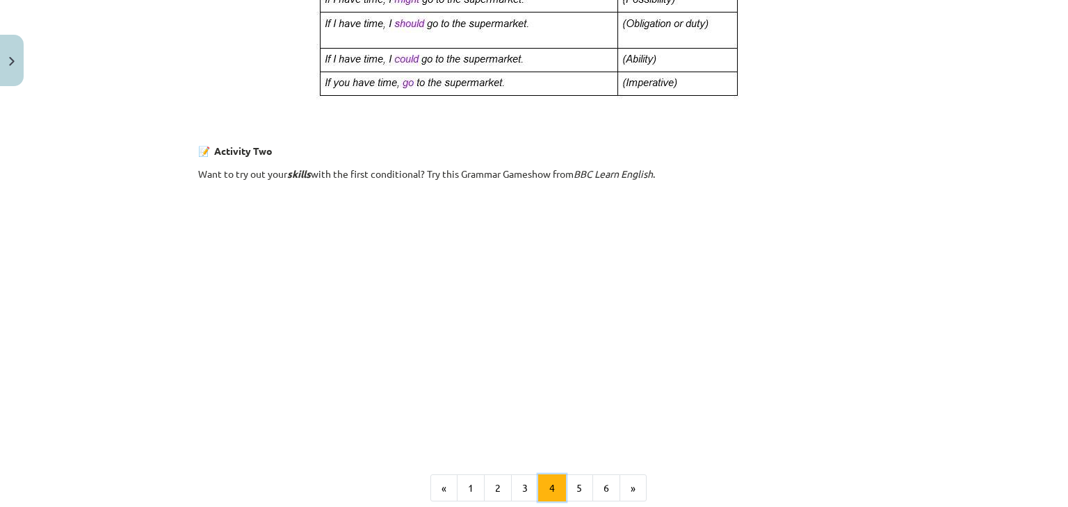
scroll to position [806, 0]
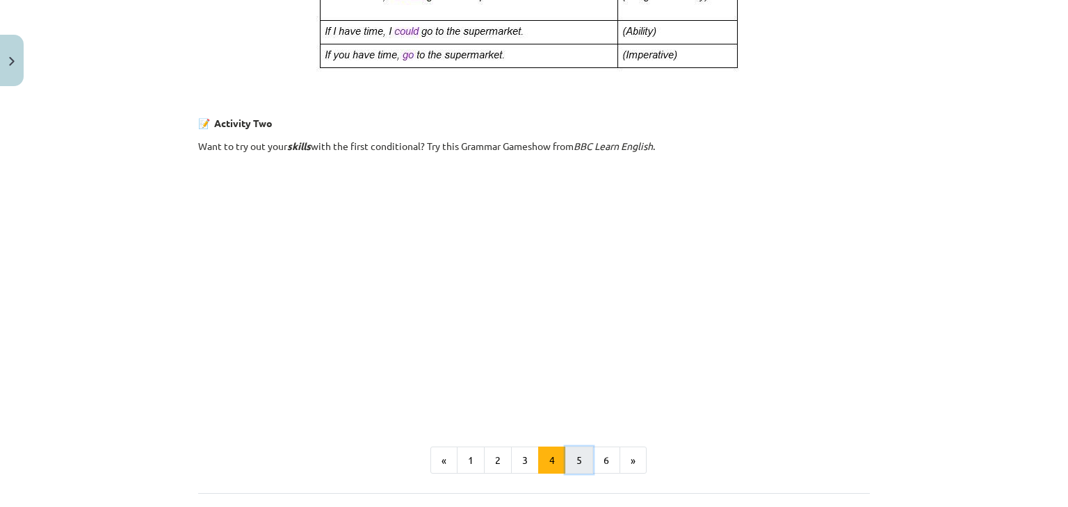
click at [574, 457] on button "5" at bounding box center [579, 461] width 28 height 28
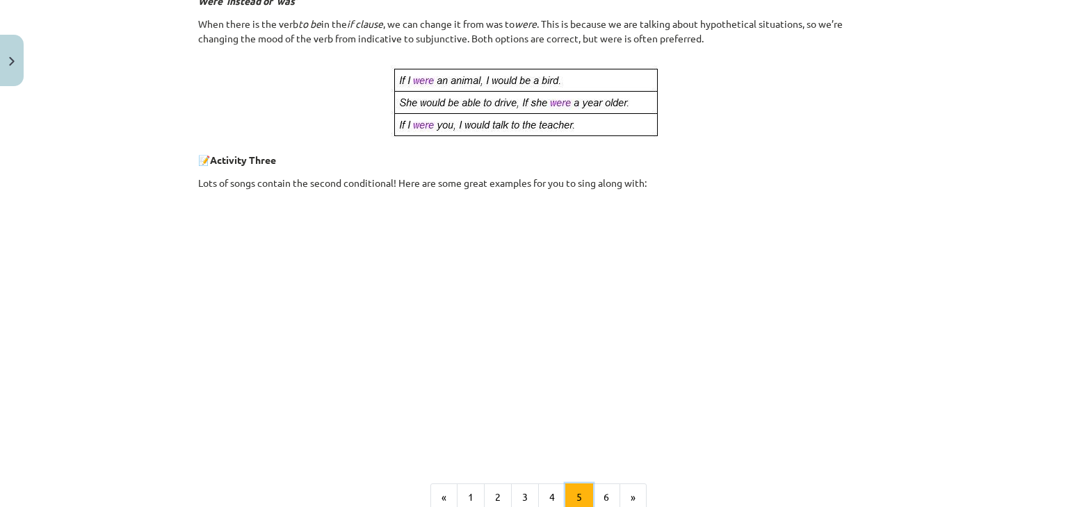
scroll to position [656, 0]
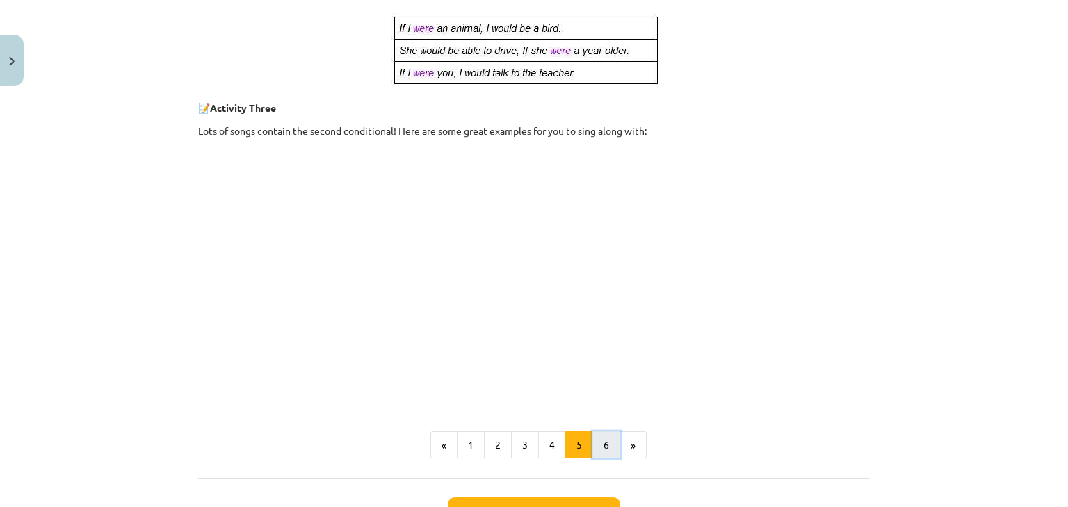
click at [594, 448] on button "6" at bounding box center [606, 446] width 28 height 28
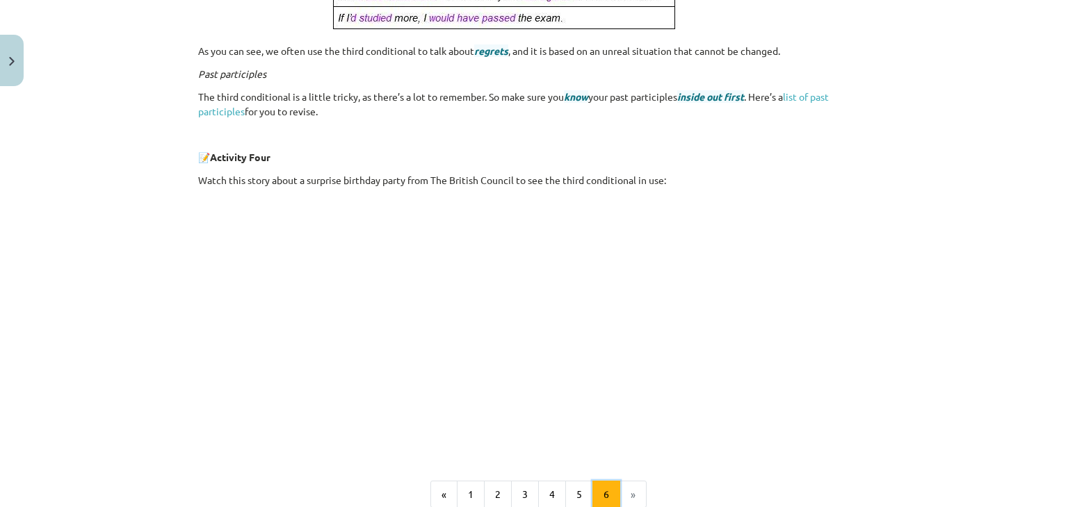
scroll to position [248, 0]
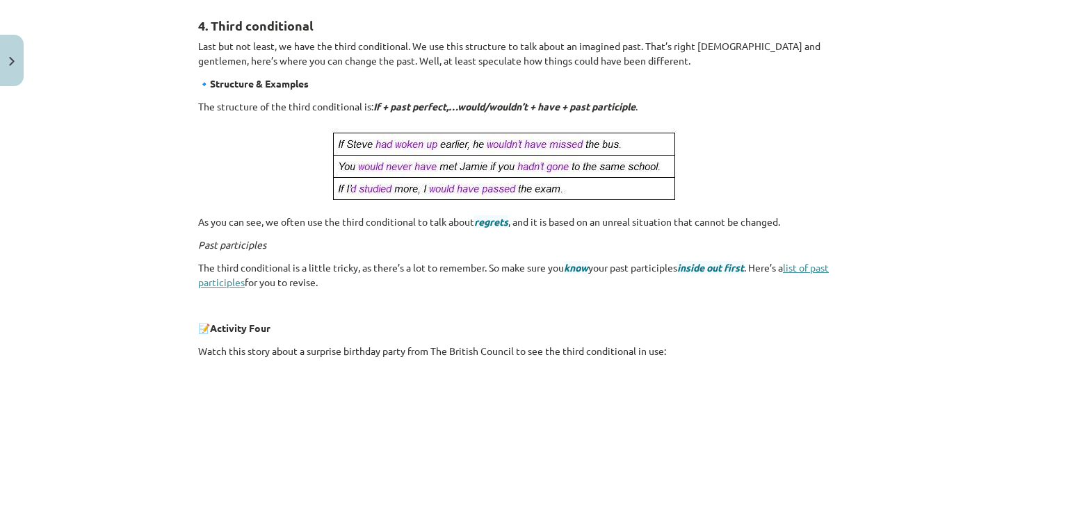
click at [822, 268] on link "list of past participles" at bounding box center [513, 274] width 630 height 27
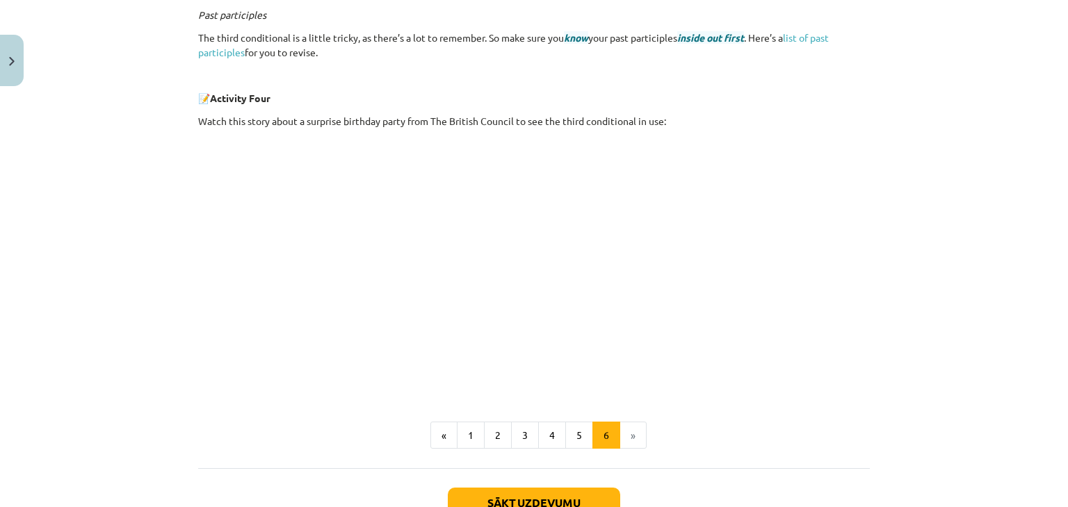
scroll to position [479, 0]
click at [553, 495] on button "Sākt uzdevumu" at bounding box center [534, 502] width 172 height 31
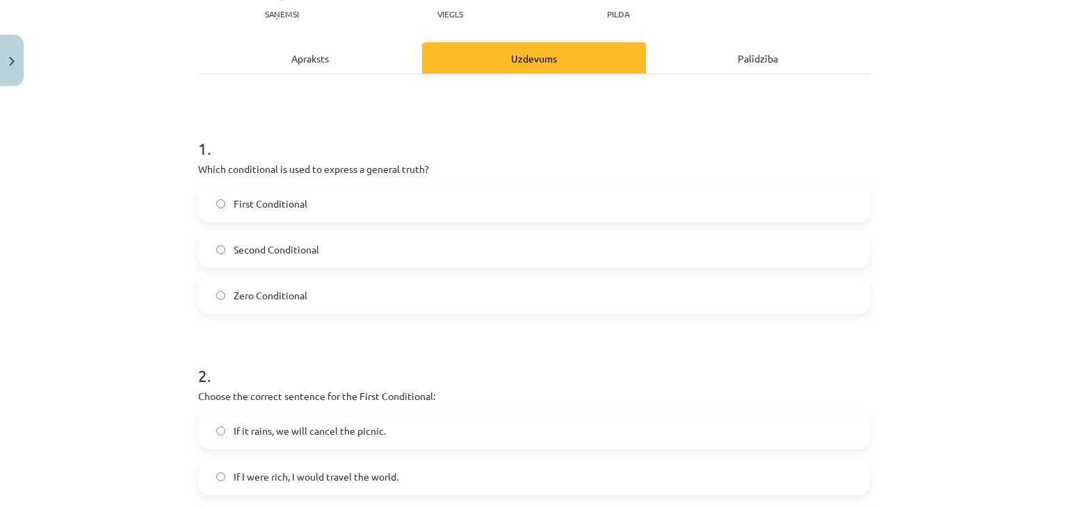
scroll to position [163, 0]
click at [220, 294] on label "Zero Conditional" at bounding box center [533, 294] width 669 height 35
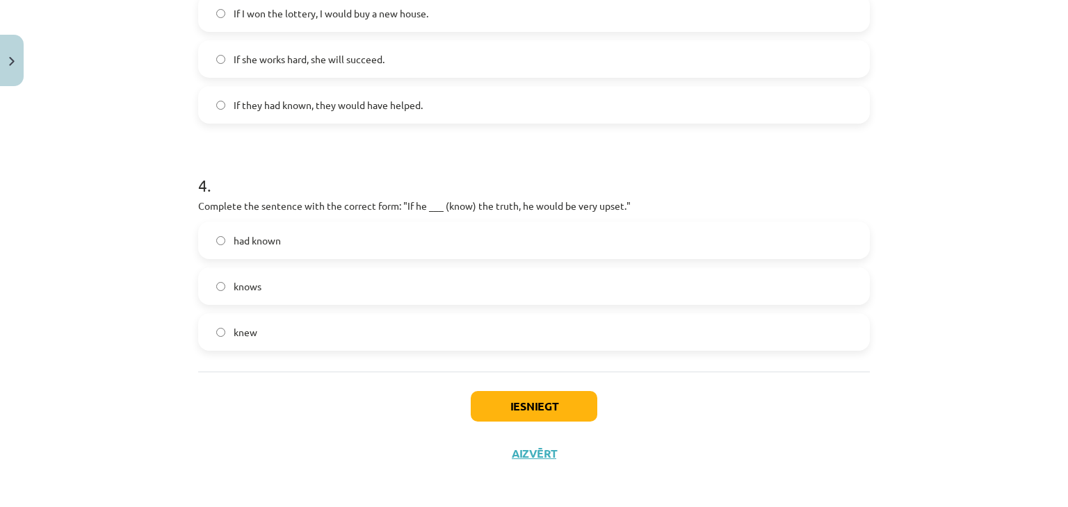
scroll to position [809, 0]
click at [504, 200] on p "Complete the sentence with the correct form: "If he ___ (know) the truth, he wo…" at bounding box center [533, 204] width 671 height 15
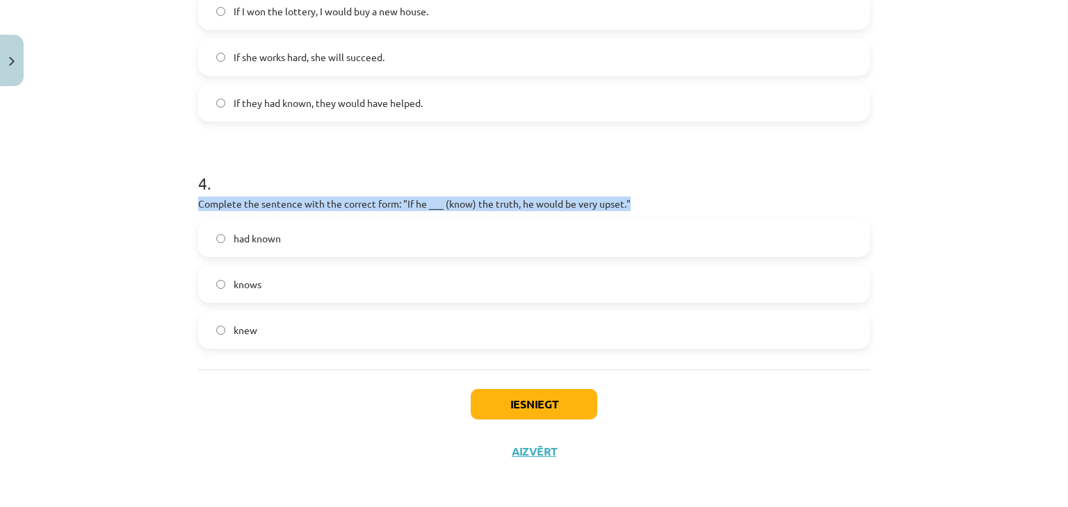
click at [504, 200] on p "Complete the sentence with the correct form: "If he ___ (know) the truth, he wo…" at bounding box center [533, 204] width 671 height 15
copy div "Complete the sentence with the correct form: "If he ___ (know) the truth, he wo…"
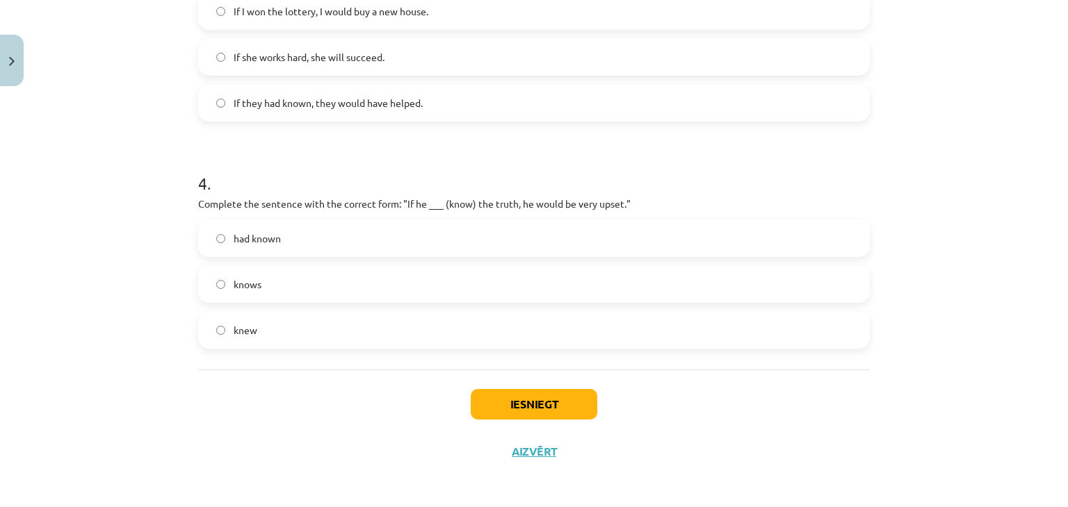
click at [209, 336] on label "knew" at bounding box center [533, 330] width 669 height 35
click at [334, 424] on div "Iesniegt Aizvērt" at bounding box center [533, 418] width 671 height 97
click at [492, 404] on button "Iesniegt" at bounding box center [534, 404] width 126 height 31
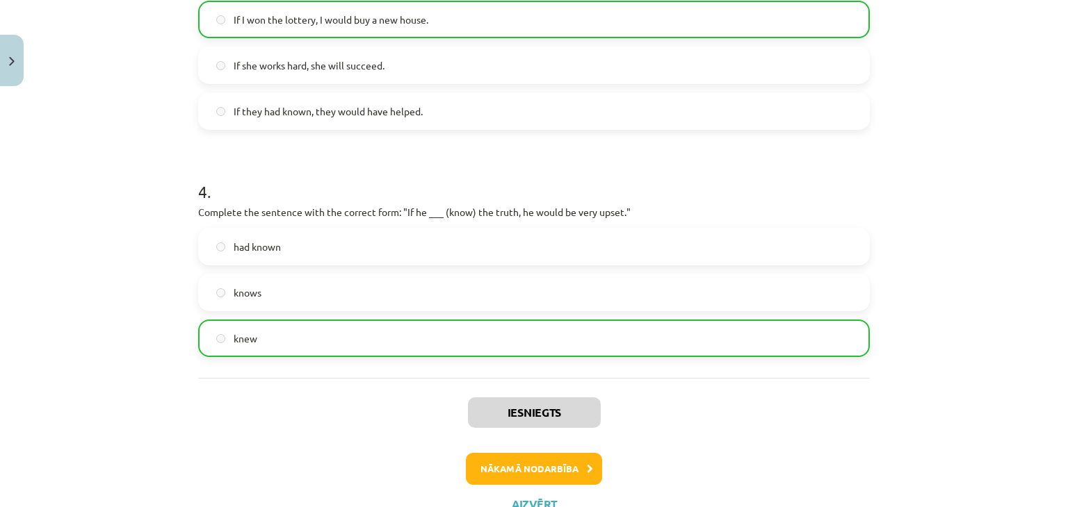
scroll to position [856, 0]
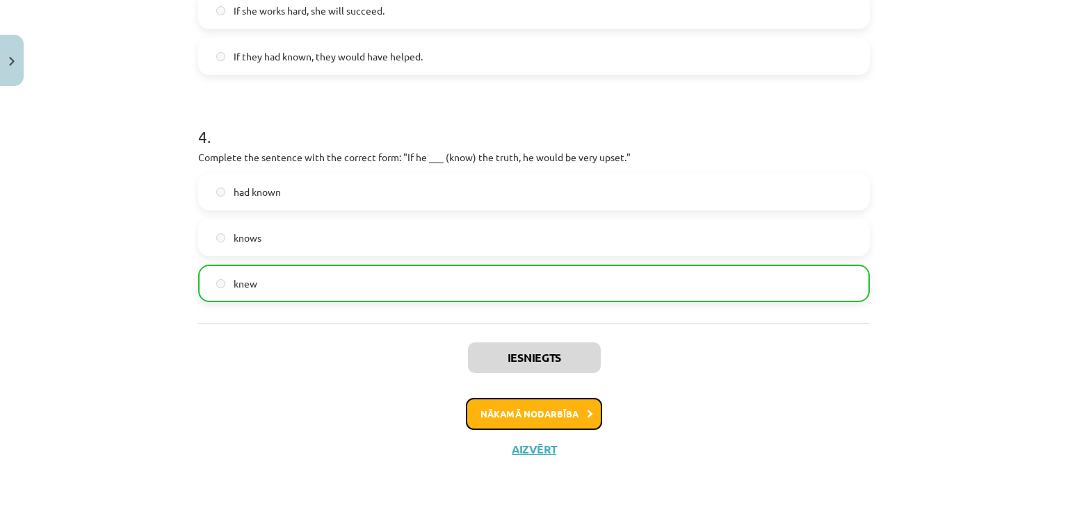
click at [550, 421] on button "Nākamā nodarbība" at bounding box center [534, 414] width 136 height 32
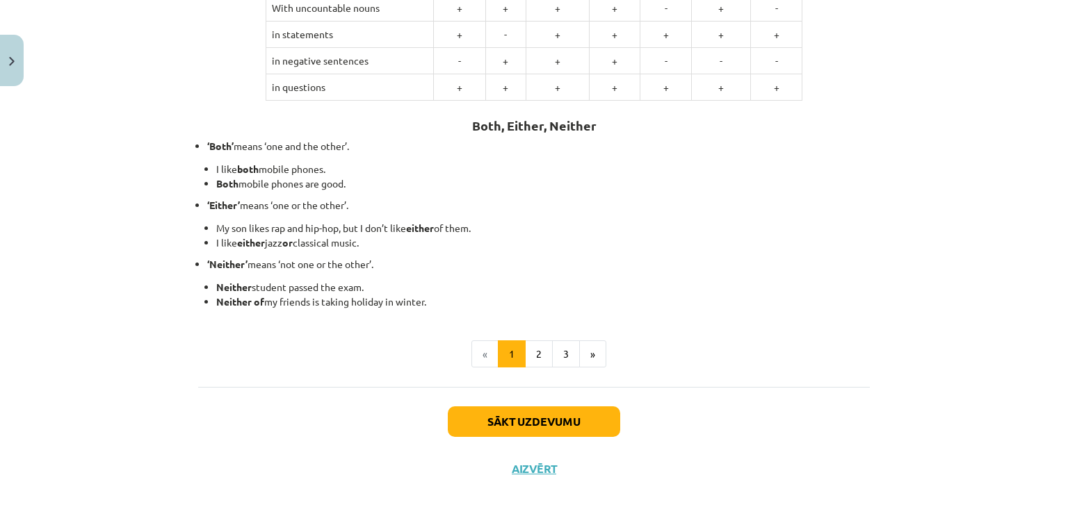
scroll to position [331, 0]
click at [534, 357] on button "2" at bounding box center [539, 354] width 28 height 28
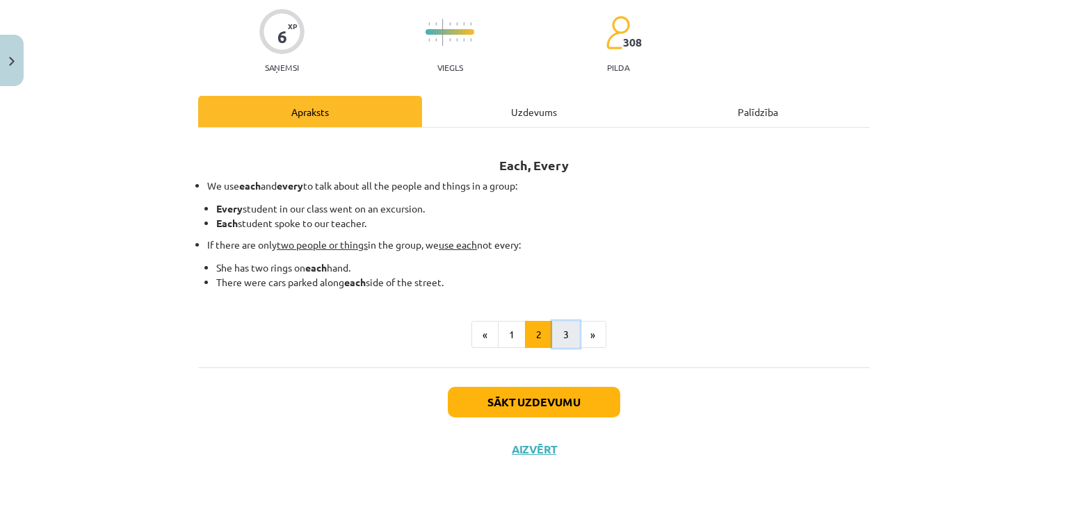
click at [559, 336] on button "3" at bounding box center [566, 335] width 28 height 28
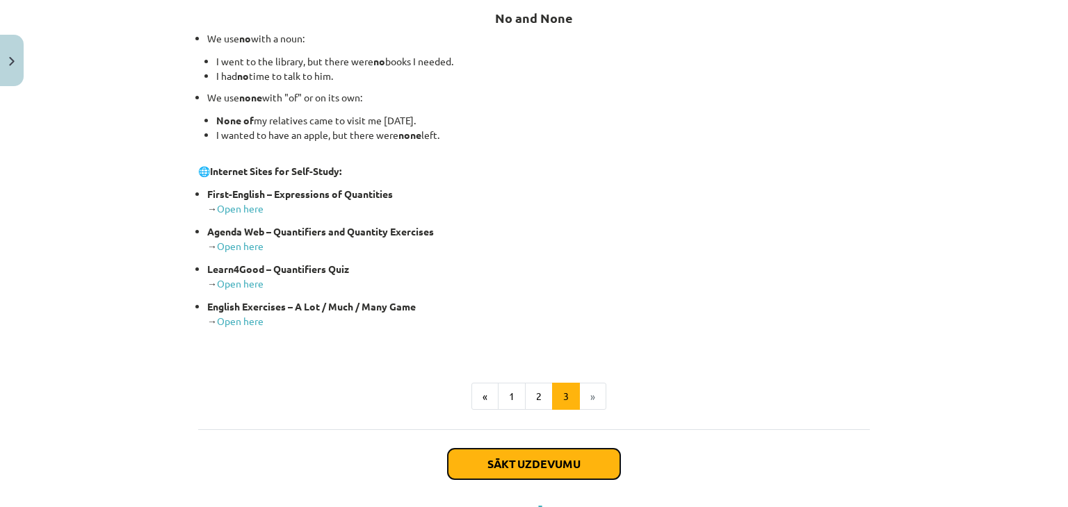
click at [528, 462] on button "Sākt uzdevumu" at bounding box center [534, 464] width 172 height 31
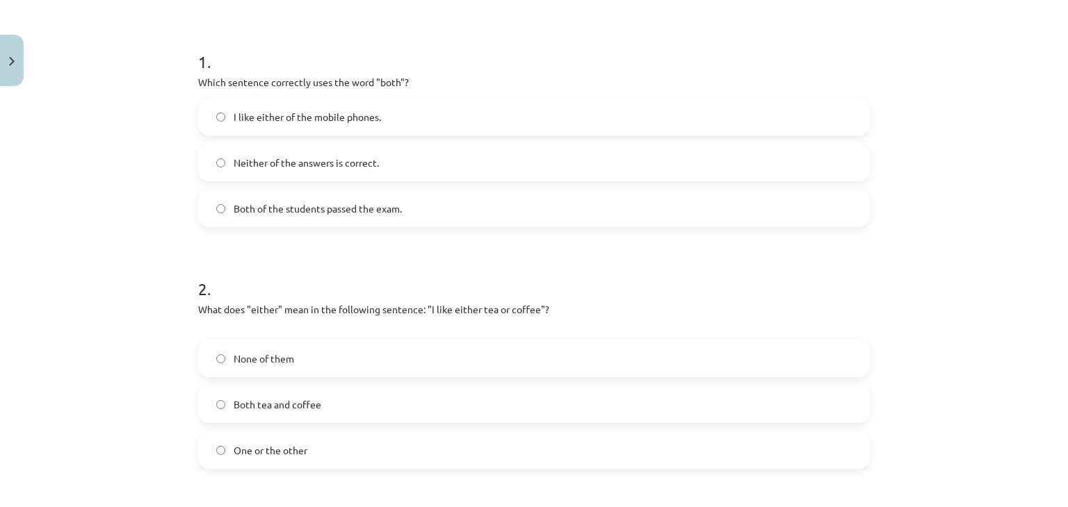
scroll to position [292, 0]
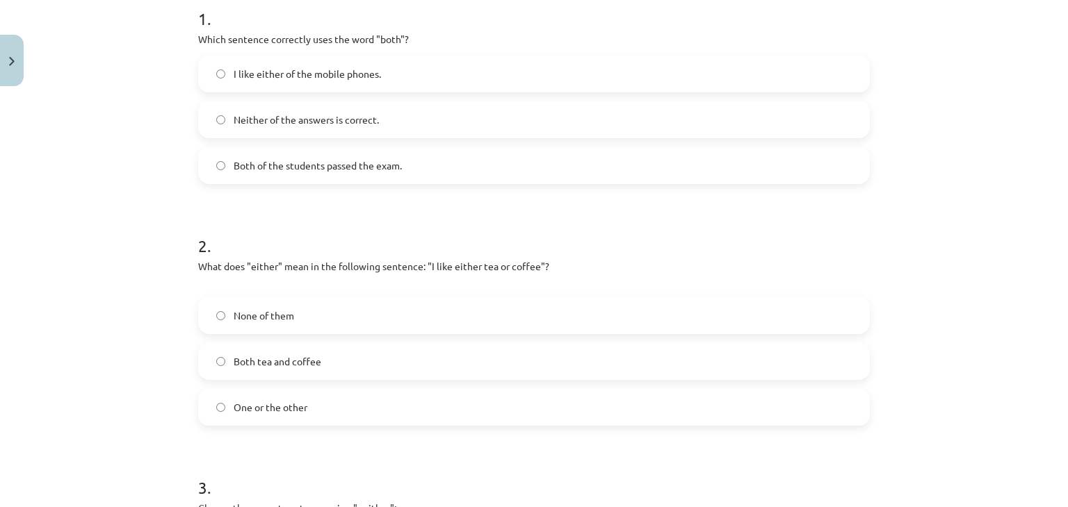
click at [211, 418] on label "One or the other" at bounding box center [533, 407] width 669 height 35
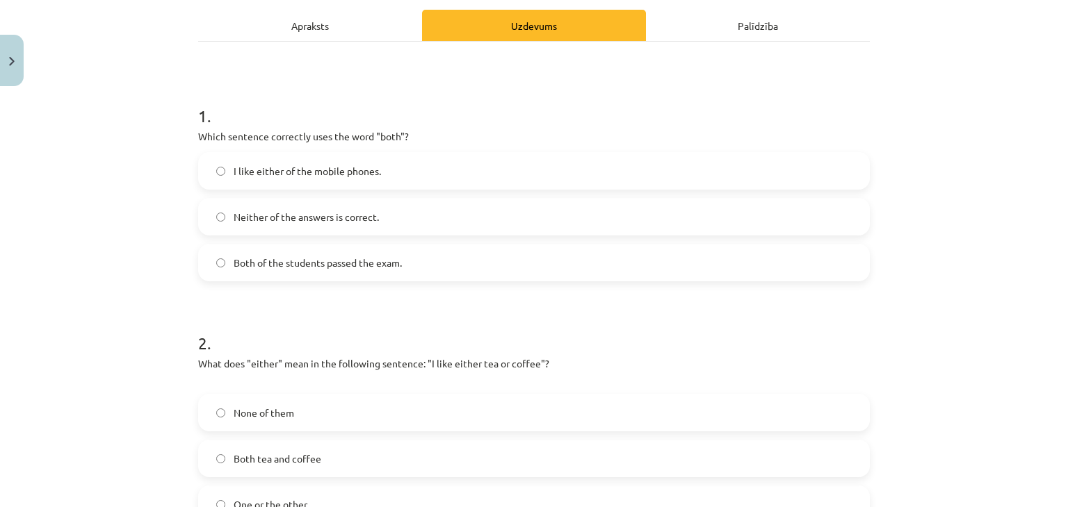
scroll to position [0, 0]
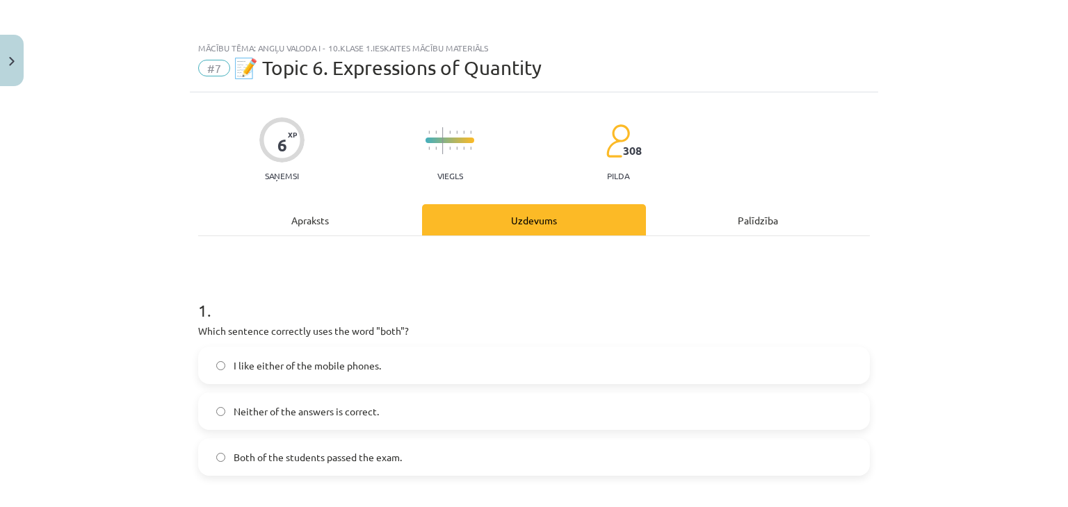
click at [331, 228] on div "Apraksts" at bounding box center [310, 219] width 224 height 31
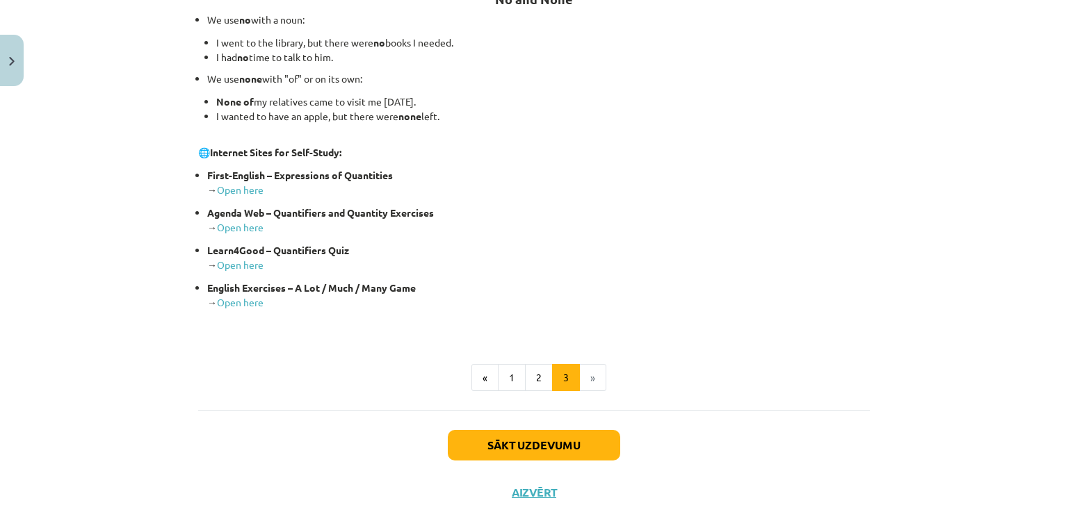
scroll to position [284, 0]
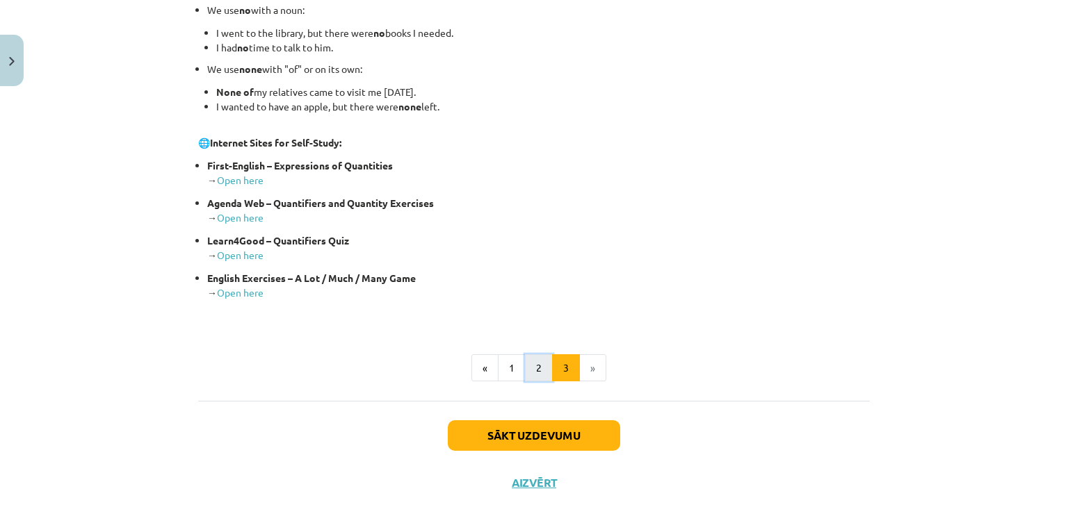
click at [535, 370] on button "2" at bounding box center [539, 368] width 28 height 28
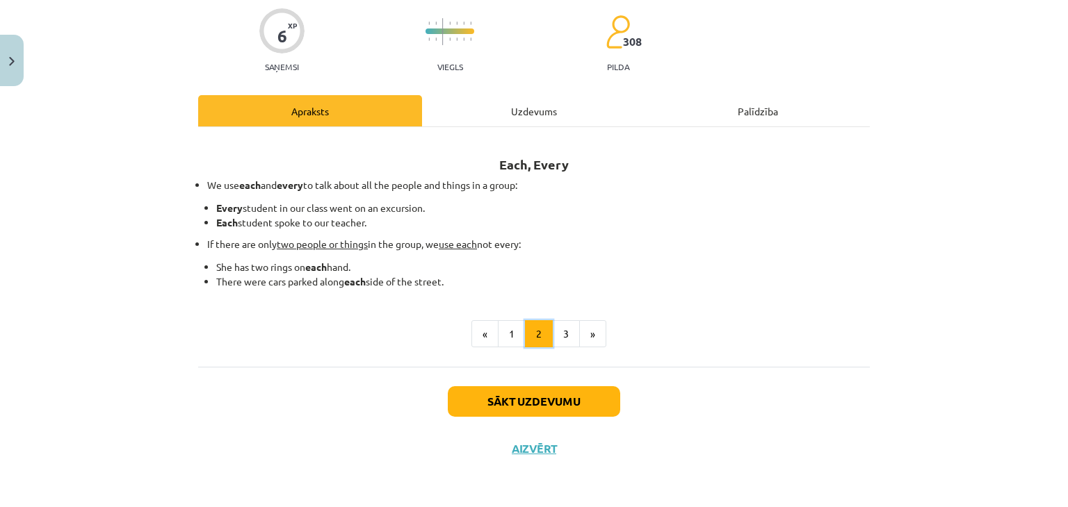
scroll to position [108, 0]
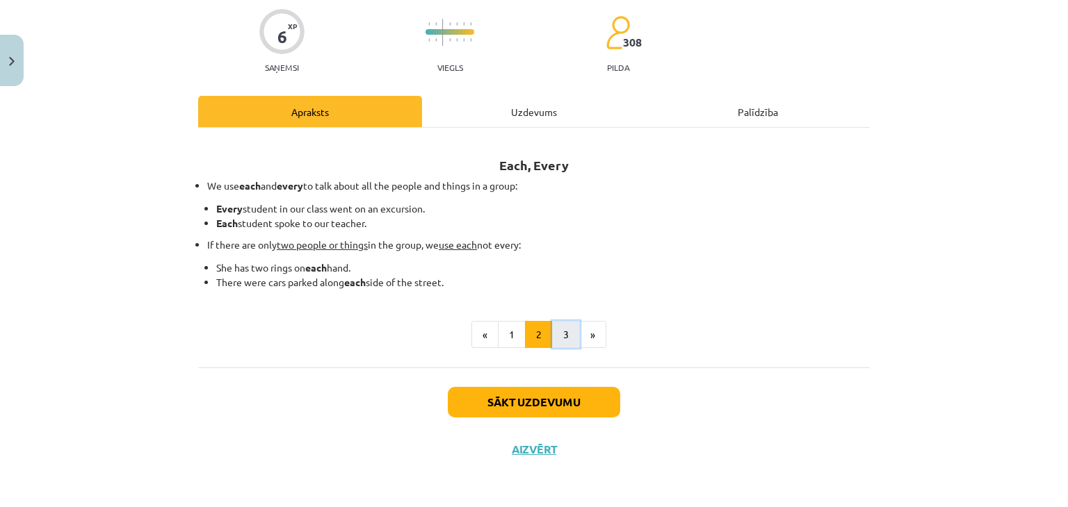
click at [560, 343] on button "3" at bounding box center [566, 335] width 28 height 28
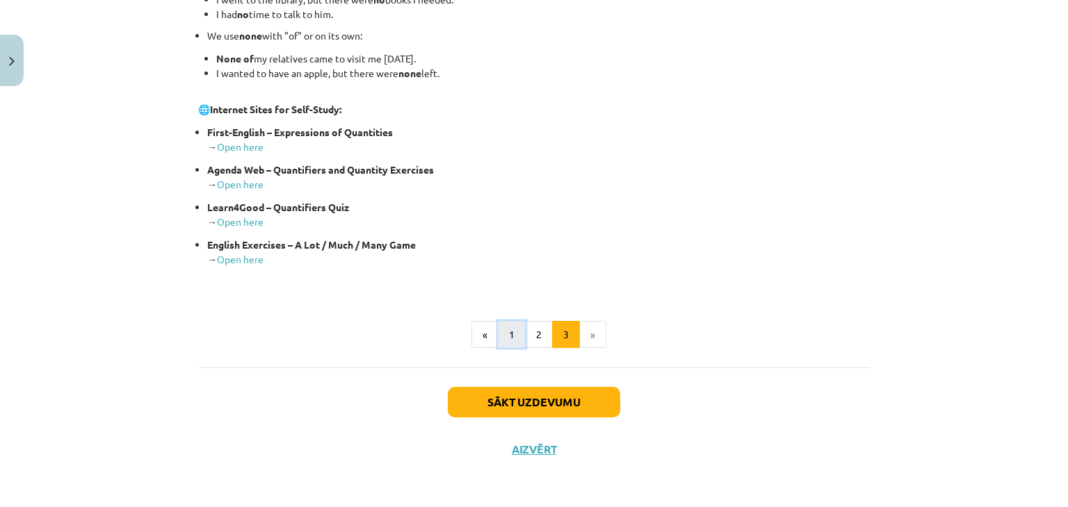
click at [509, 338] on button "1" at bounding box center [512, 335] width 28 height 28
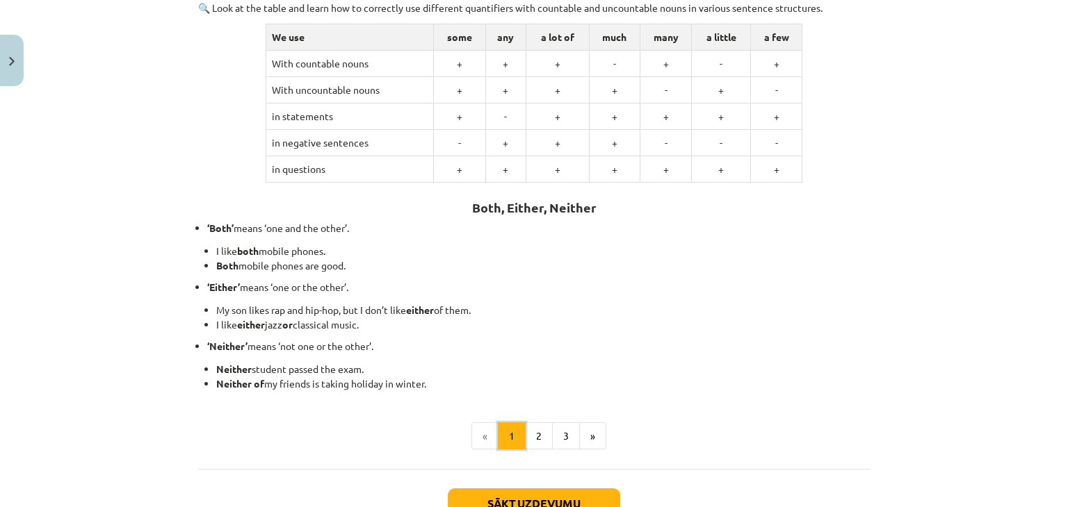
scroll to position [0, 0]
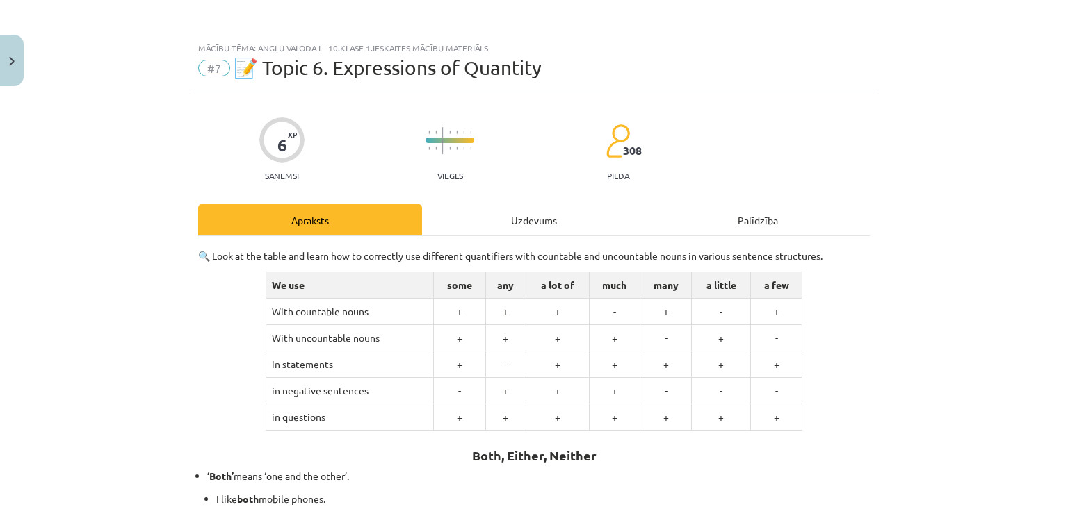
click at [536, 223] on div "Uzdevums" at bounding box center [534, 219] width 224 height 31
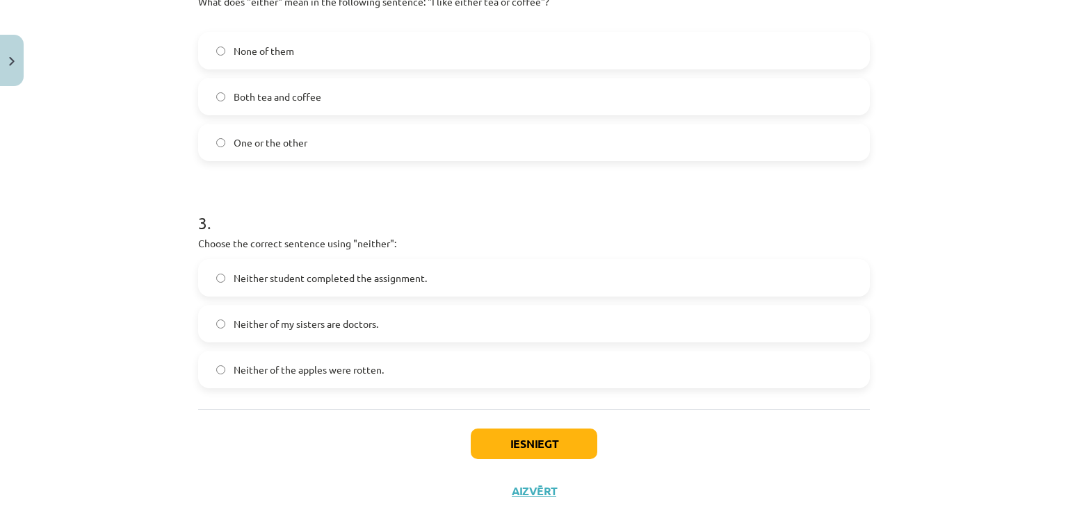
scroll to position [598, 0]
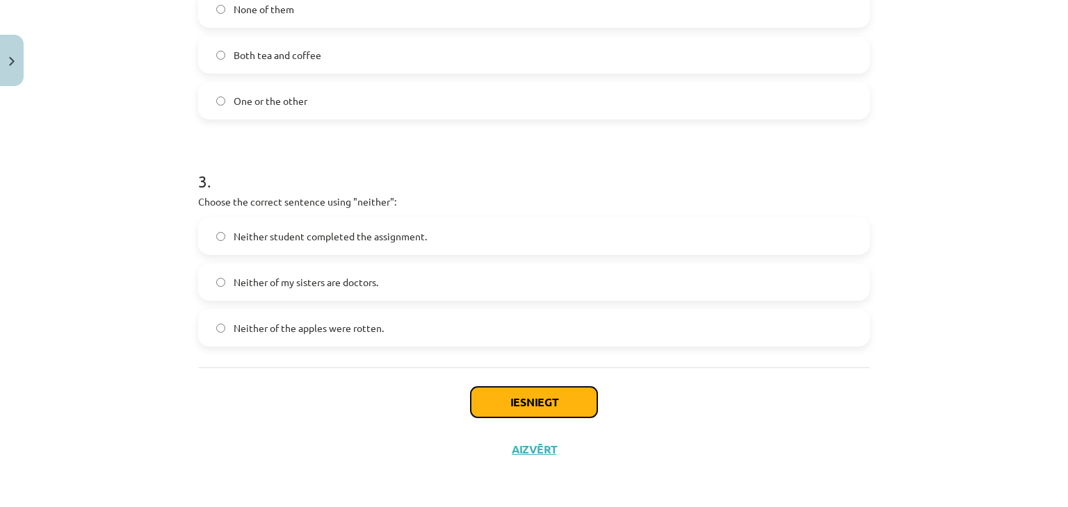
click at [543, 416] on button "Iesniegt" at bounding box center [534, 402] width 126 height 31
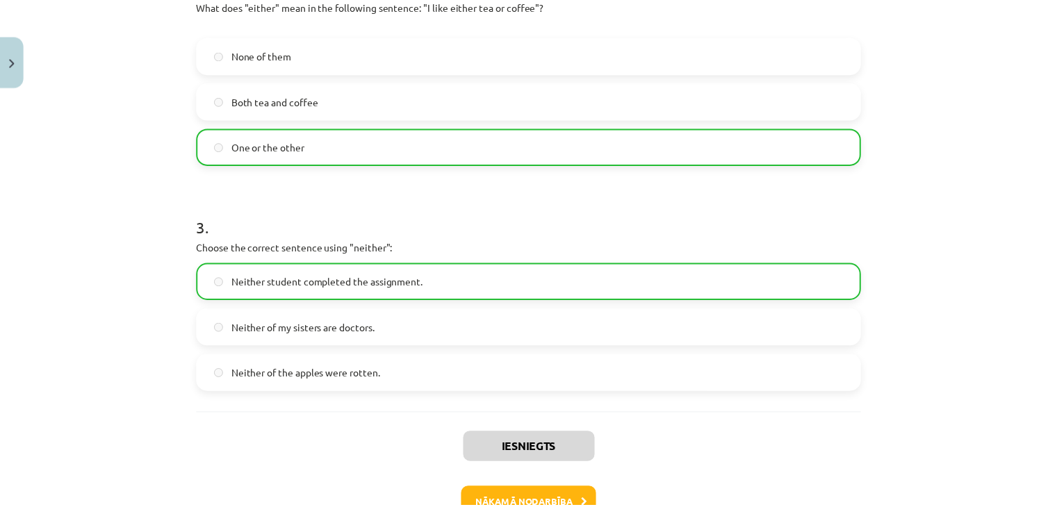
scroll to position [642, 0]
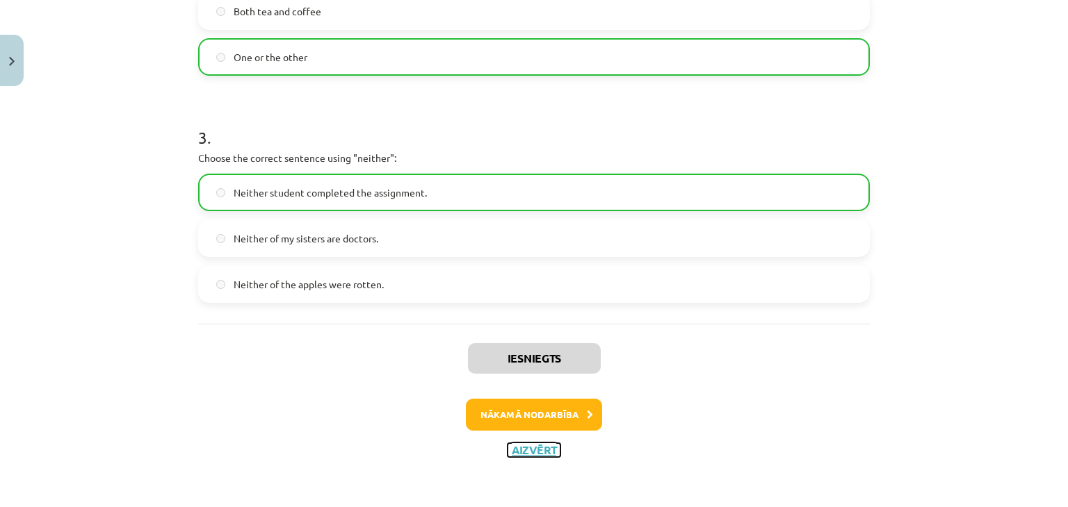
click at [518, 453] on button "Aizvērt" at bounding box center [533, 450] width 53 height 14
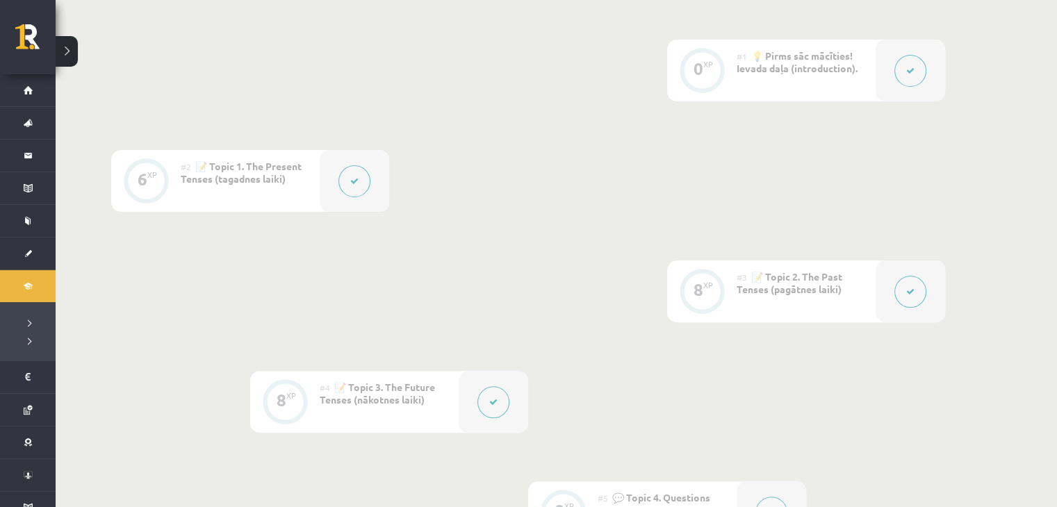
scroll to position [0, 0]
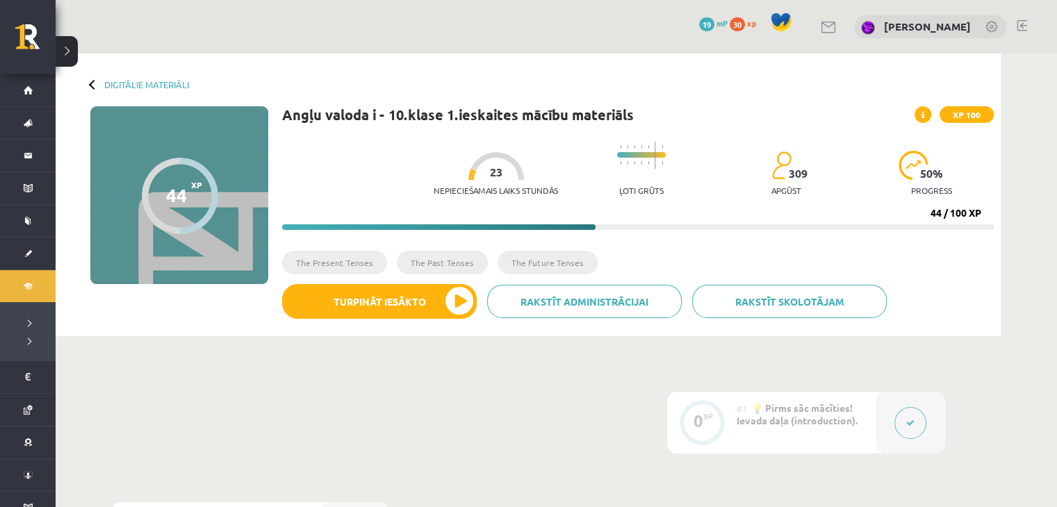
click at [922, 111] on icon at bounding box center [923, 115] width 3 height 8
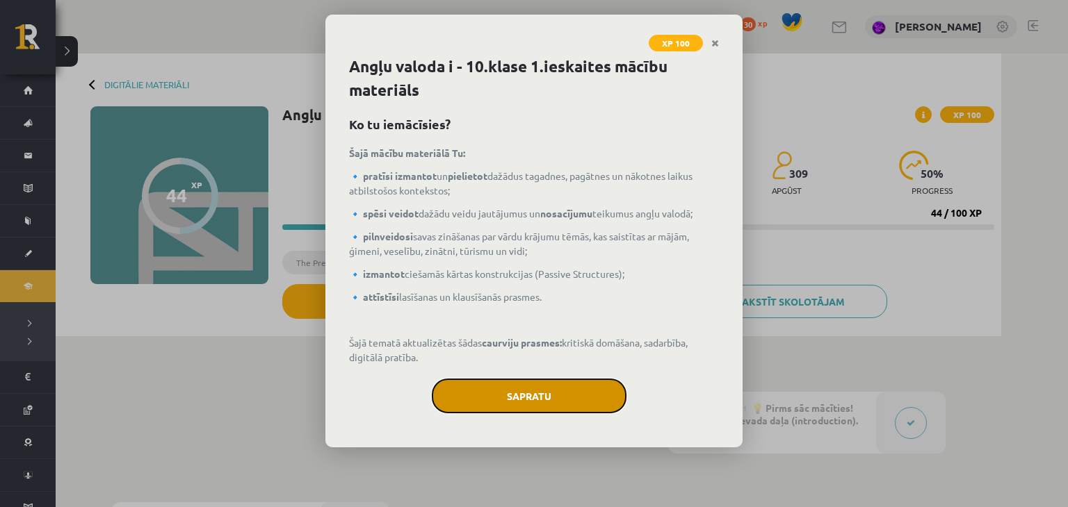
click at [612, 398] on button "Sapratu" at bounding box center [529, 396] width 195 height 35
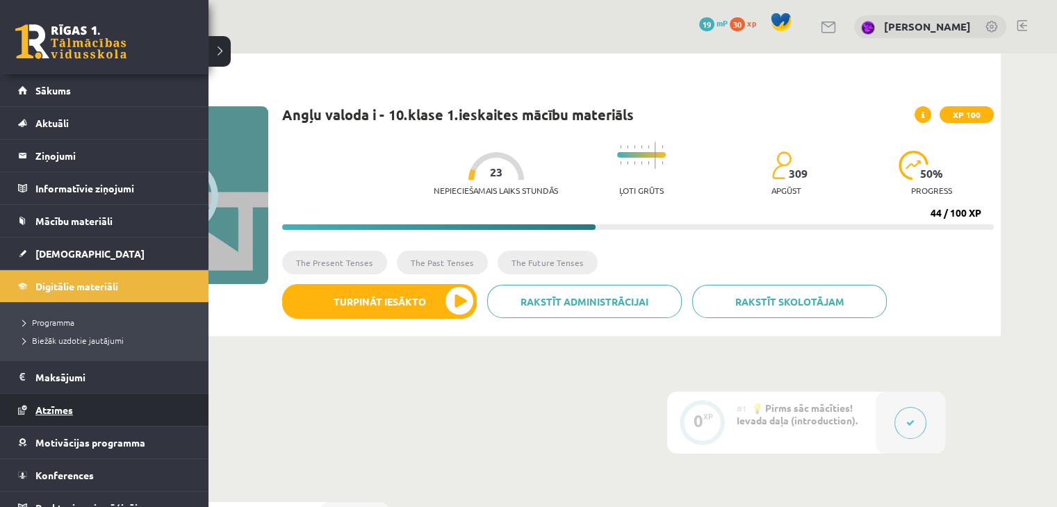
scroll to position [15, 0]
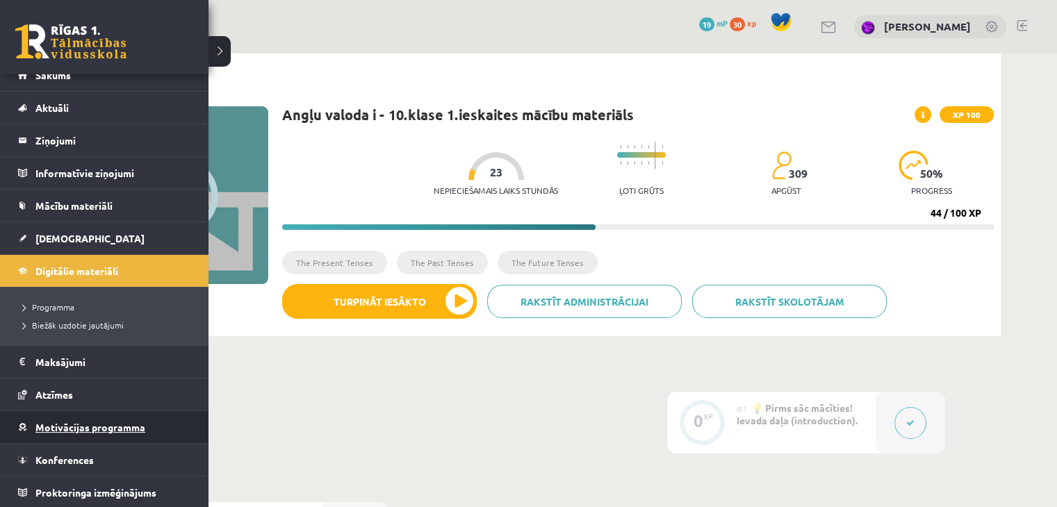
click at [64, 429] on span "Motivācijas programma" at bounding box center [90, 427] width 110 height 13
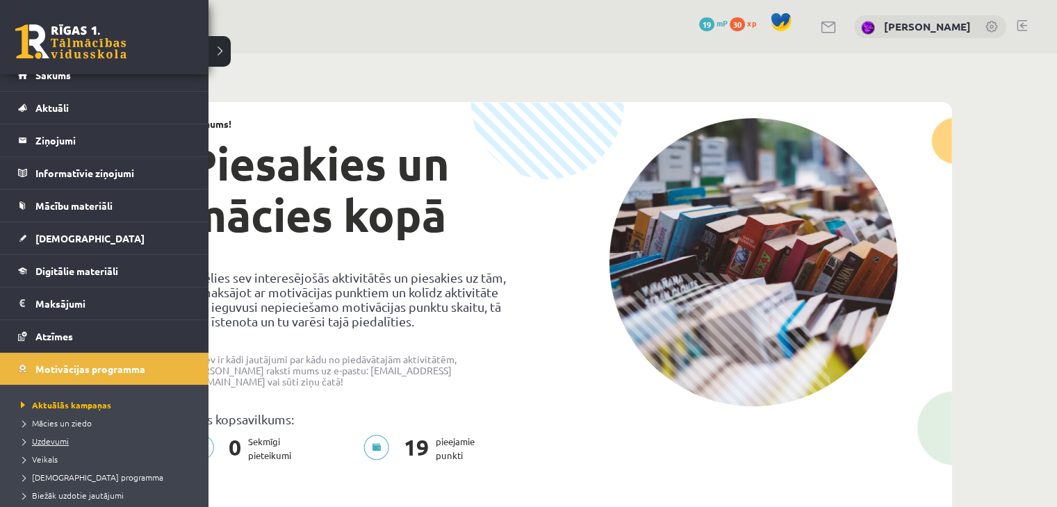
click at [47, 437] on span "Uzdevumi" at bounding box center [42, 441] width 51 height 11
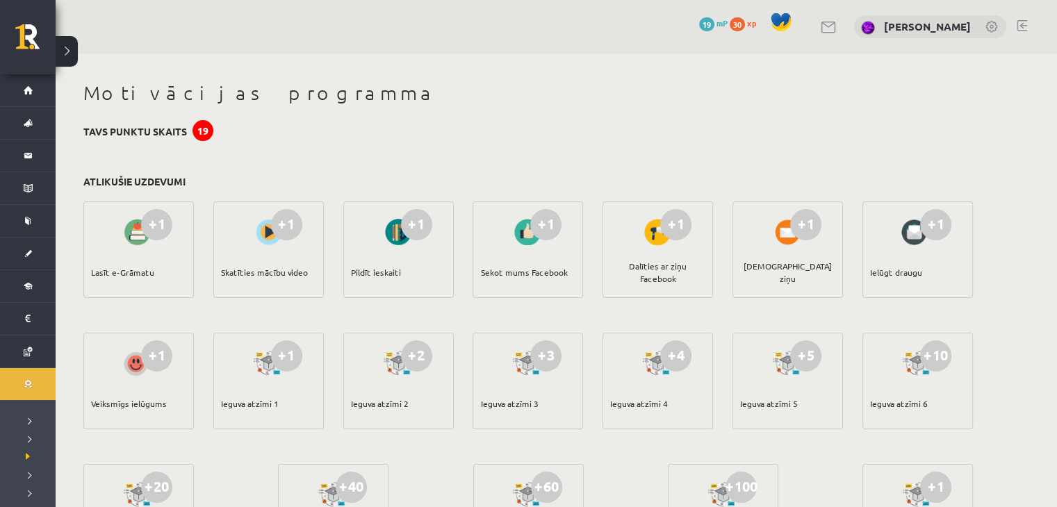
click at [511, 266] on div "Sekot mums Facebook" at bounding box center [523, 272] width 87 height 49
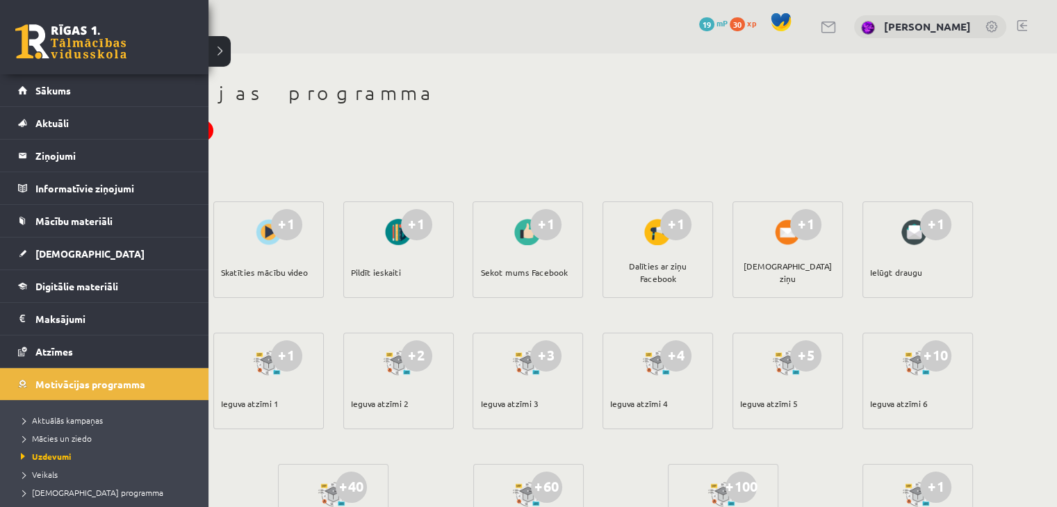
click at [50, 55] on link at bounding box center [70, 41] width 111 height 35
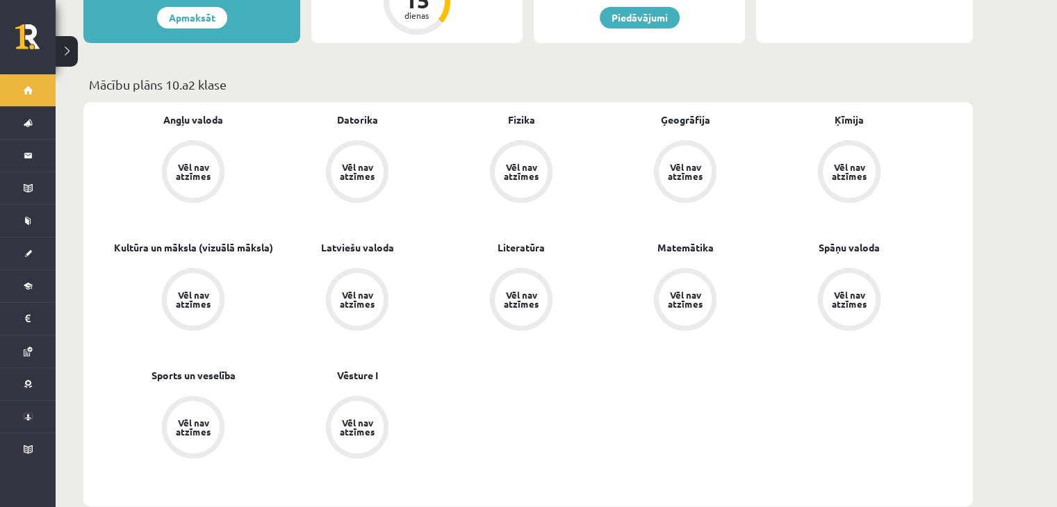
scroll to position [373, 0]
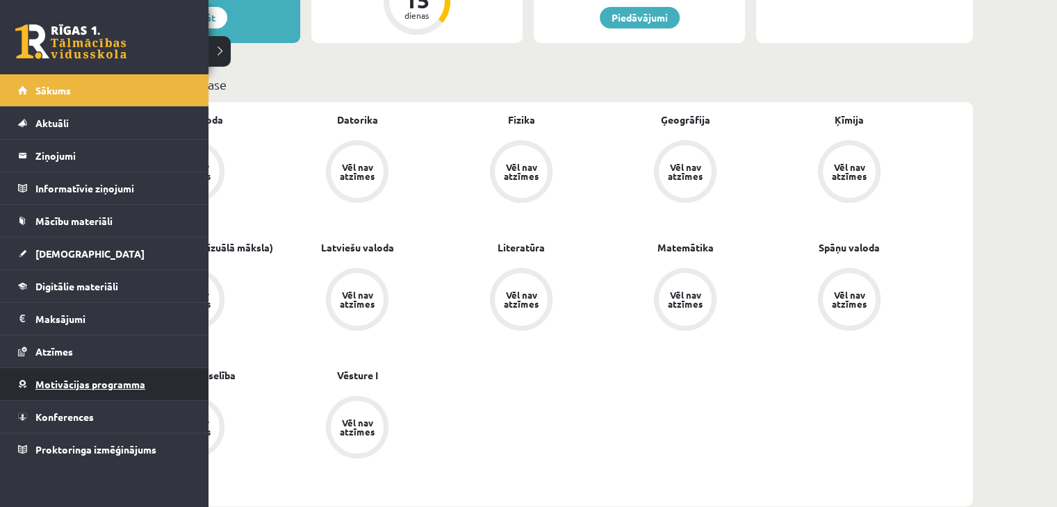
click at [48, 384] on span "Motivācijas programma" at bounding box center [90, 384] width 110 height 13
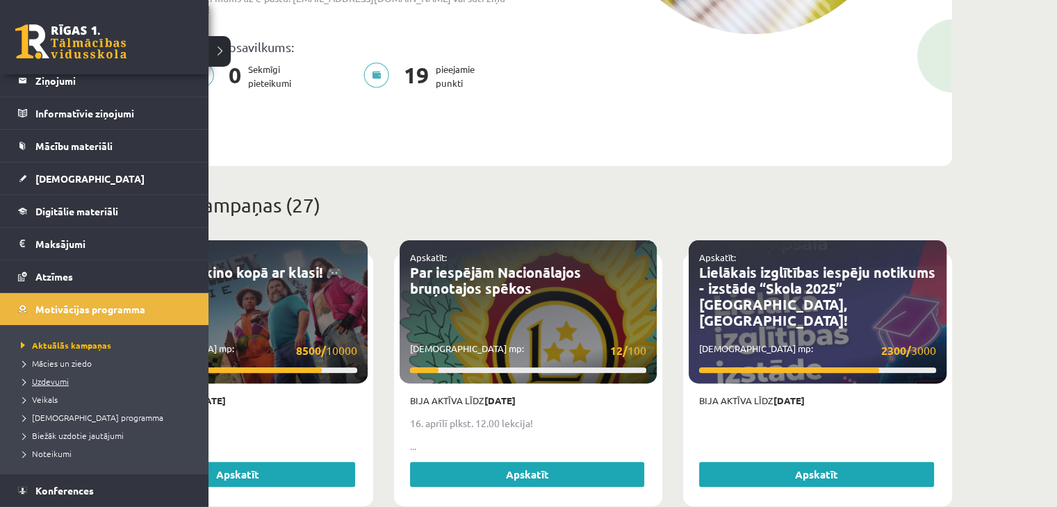
scroll to position [78, 0]
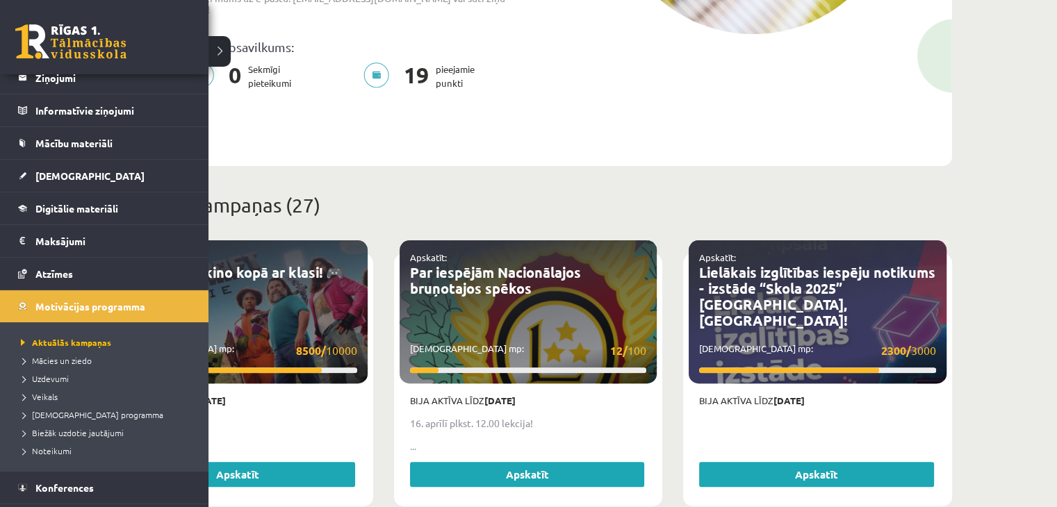
click at [47, 388] on li "Veikals" at bounding box center [105, 397] width 177 height 18
click at [56, 375] on span "Uzdevumi" at bounding box center [42, 378] width 51 height 11
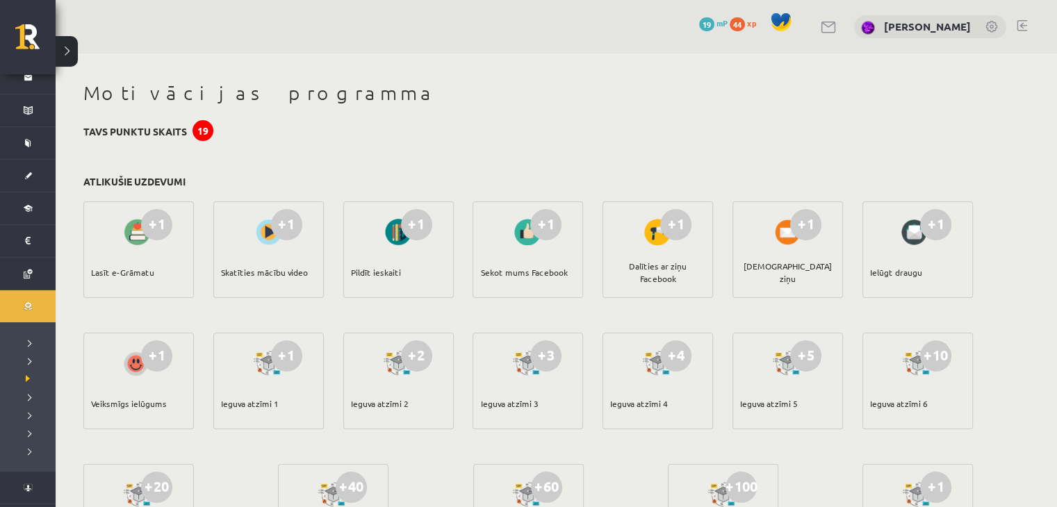
click at [1026, 20] on link at bounding box center [1022, 25] width 10 height 11
